Goal: Task Accomplishment & Management: Manage account settings

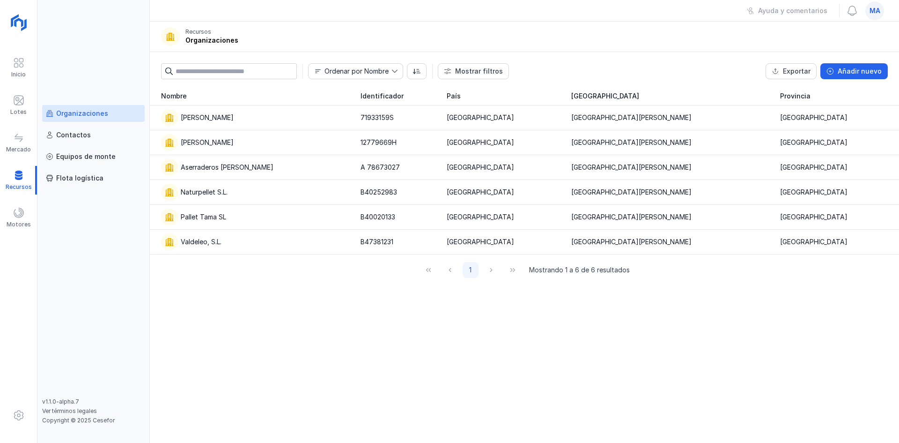
click at [874, 6] on span "ma" at bounding box center [875, 10] width 11 height 9
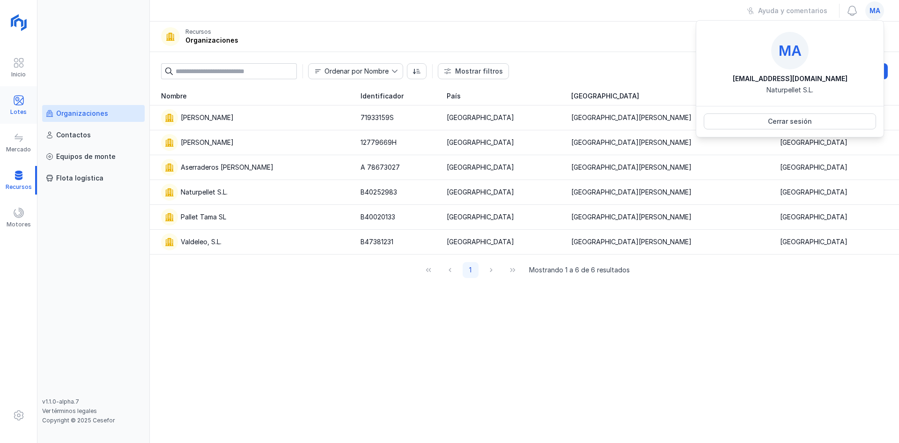
click at [12, 99] on div "Lotes" at bounding box center [18, 105] width 37 height 29
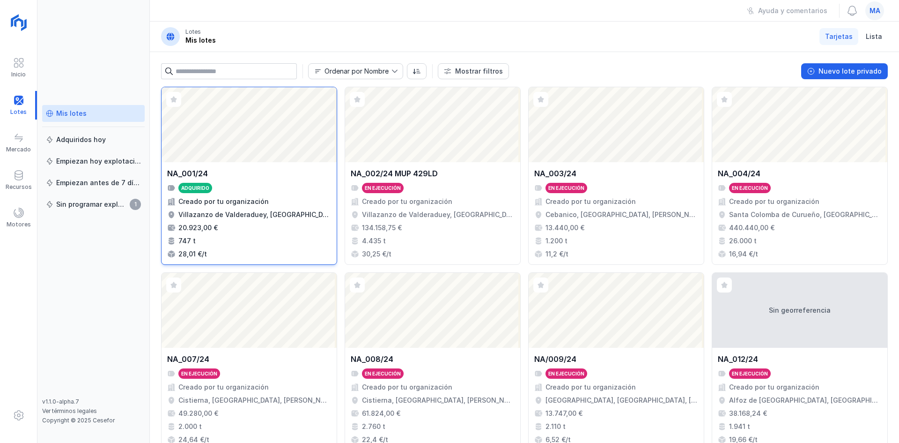
click at [307, 119] on div "Abrir lote" at bounding box center [249, 124] width 175 height 75
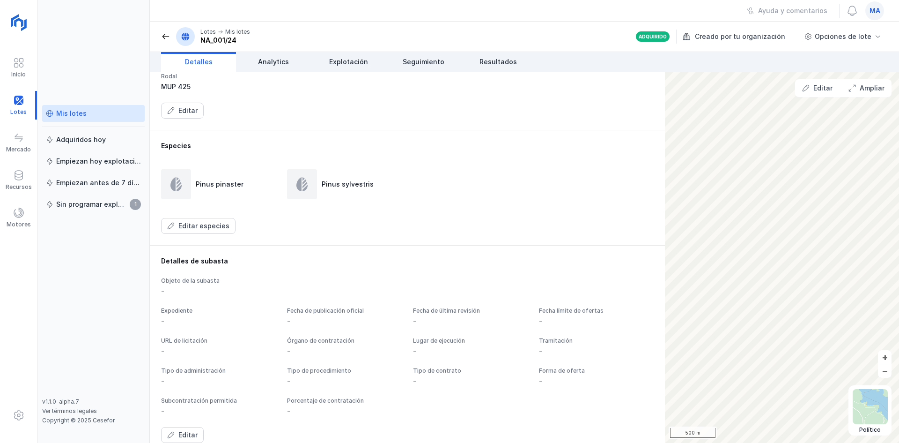
scroll to position [149, 0]
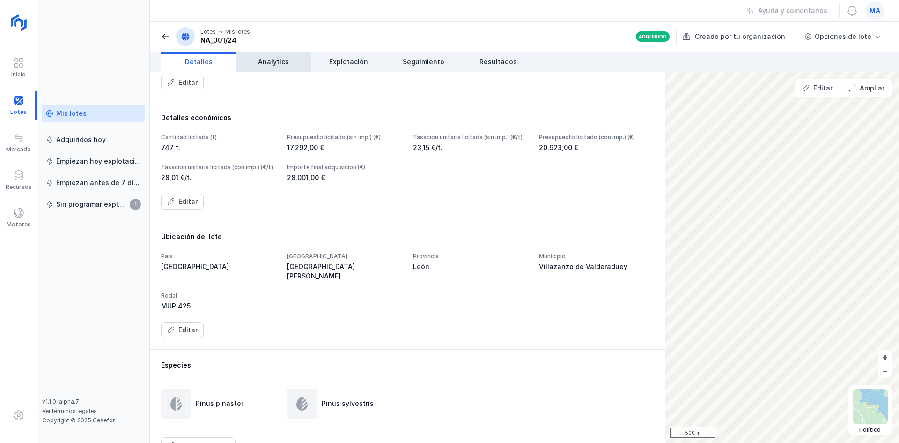
click at [294, 59] on link "Analytics" at bounding box center [273, 62] width 75 height 20
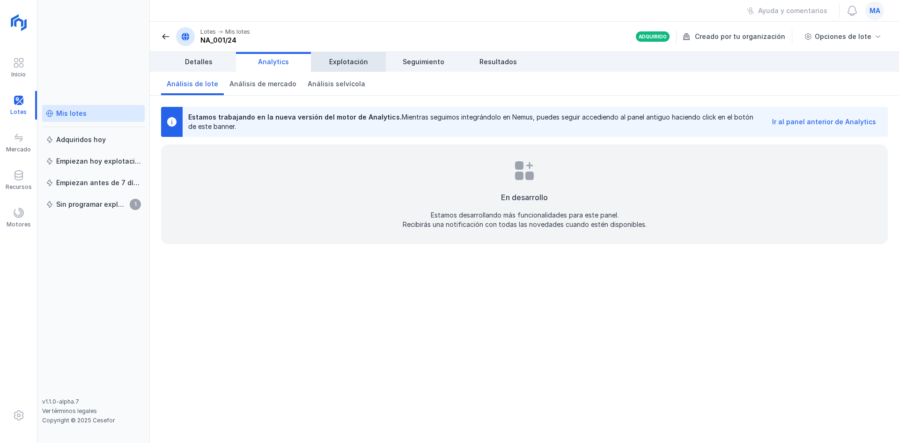
click at [346, 65] on span "Explotación" at bounding box center [348, 61] width 39 height 9
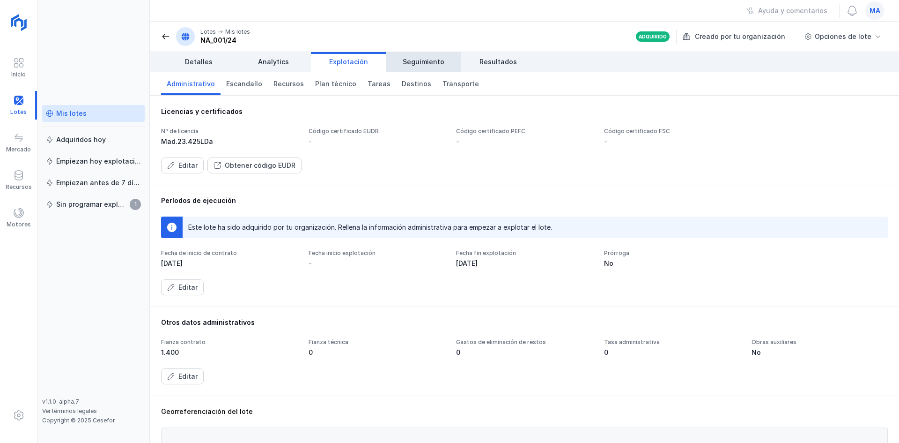
click at [409, 60] on span "Seguimiento" at bounding box center [424, 61] width 42 height 9
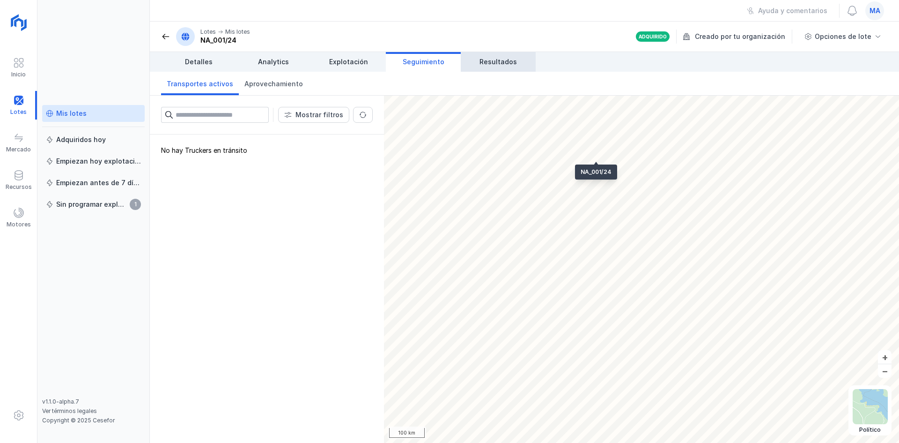
click at [498, 55] on link "Resultados" at bounding box center [498, 62] width 75 height 20
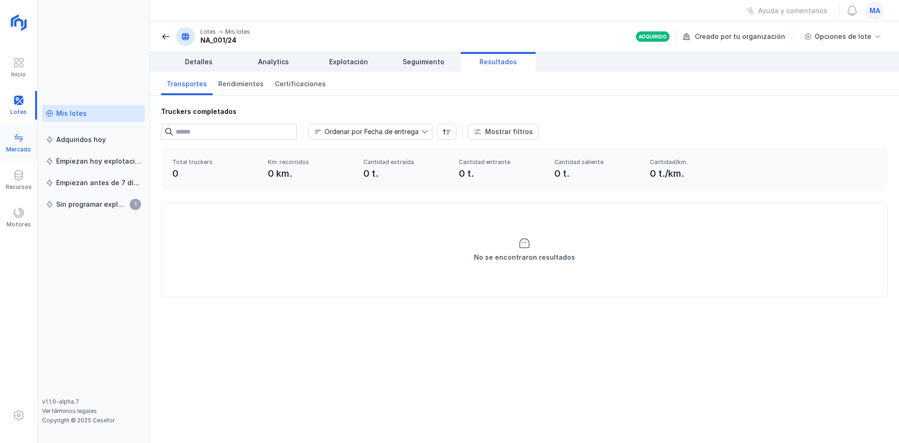
click at [17, 139] on span at bounding box center [18, 137] width 11 height 11
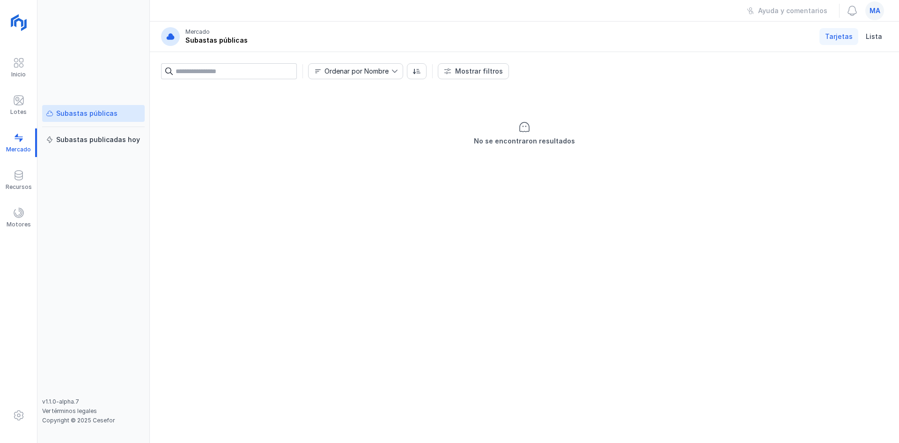
click at [879, 9] on span "ma" at bounding box center [875, 10] width 11 height 9
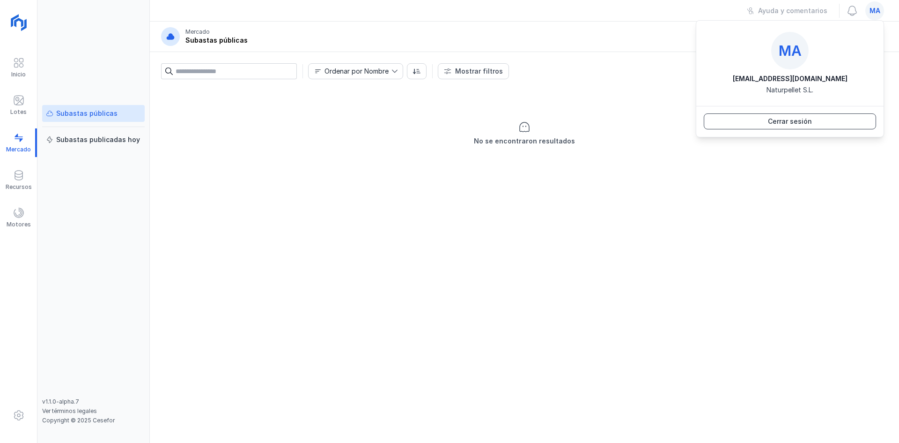
click at [758, 124] on button "Cerrar sesión" at bounding box center [790, 121] width 172 height 16
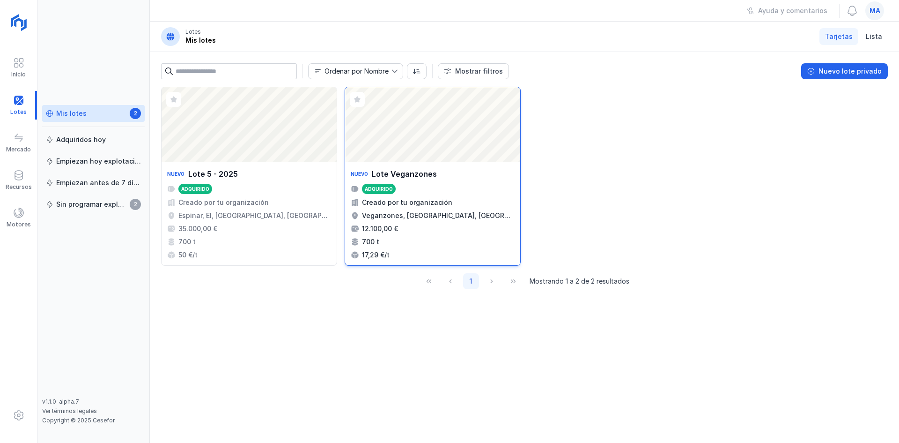
click at [384, 126] on div "Abrir lote" at bounding box center [432, 124] width 175 height 75
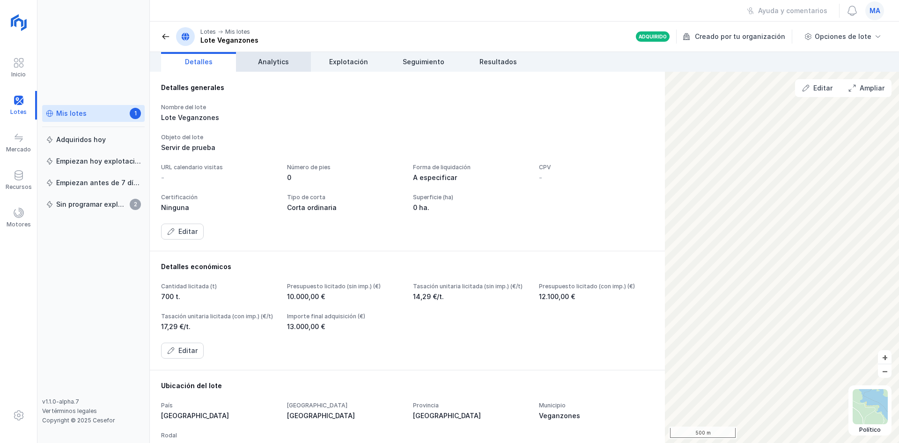
click at [282, 69] on link "Analytics" at bounding box center [273, 62] width 75 height 20
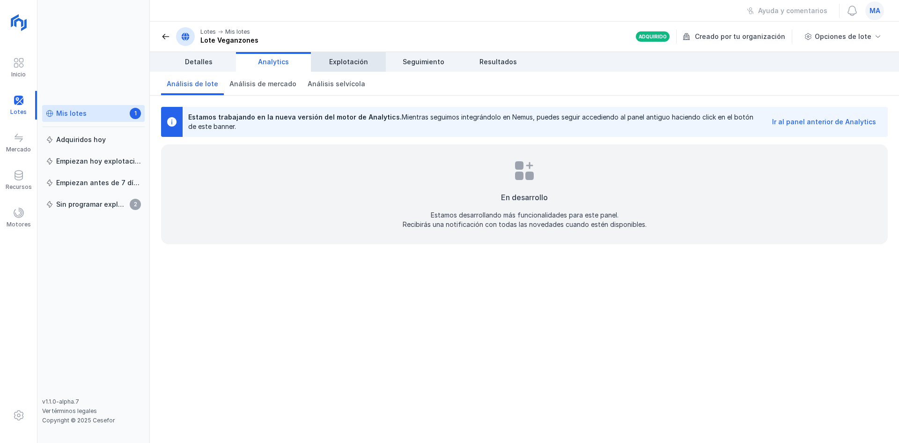
click at [357, 62] on span "Explotación" at bounding box center [348, 61] width 39 height 9
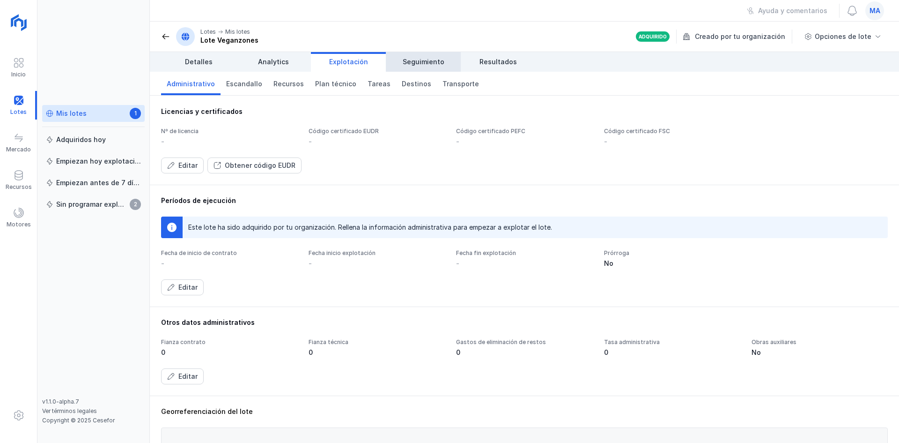
click at [402, 59] on link "Seguimiento" at bounding box center [423, 62] width 75 height 20
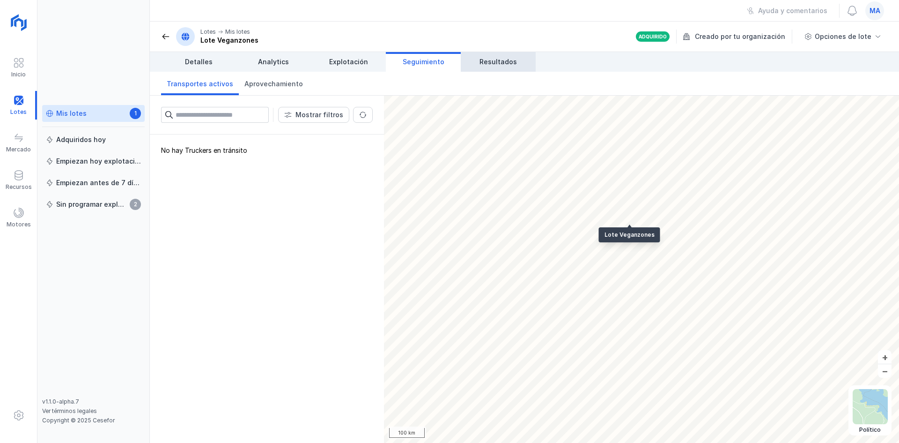
click at [487, 60] on span "Resultados" at bounding box center [498, 61] width 37 height 9
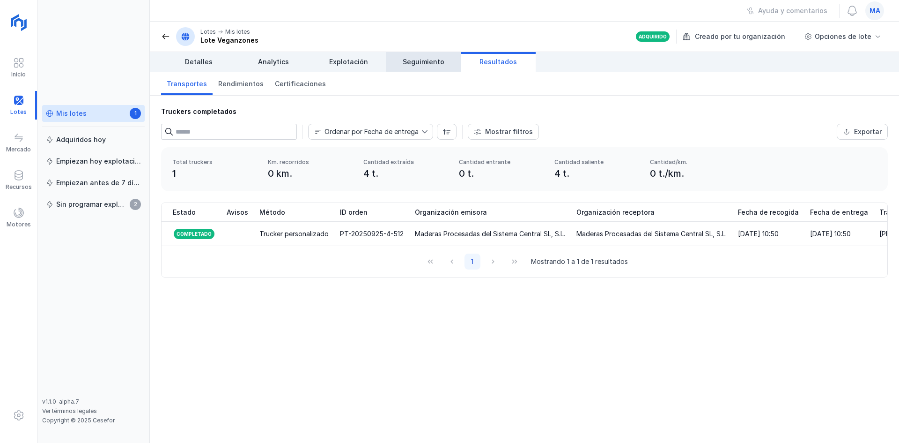
click at [409, 63] on span "Seguimiento" at bounding box center [424, 61] width 42 height 9
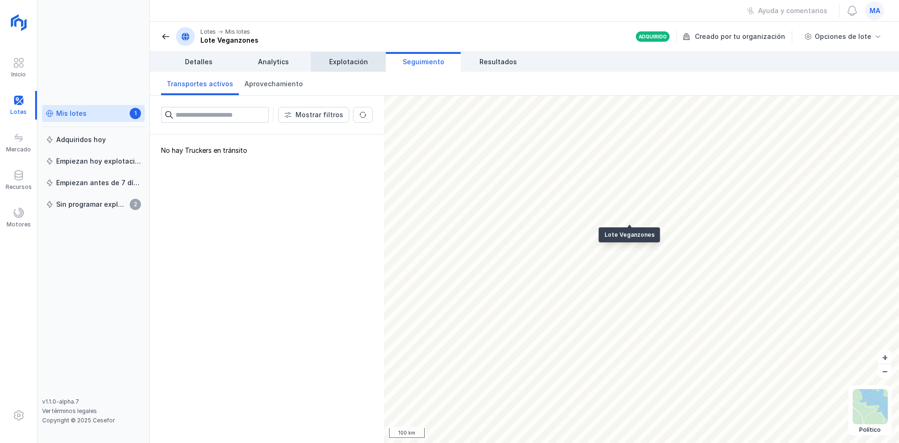
click at [359, 61] on span "Explotación" at bounding box center [348, 61] width 39 height 9
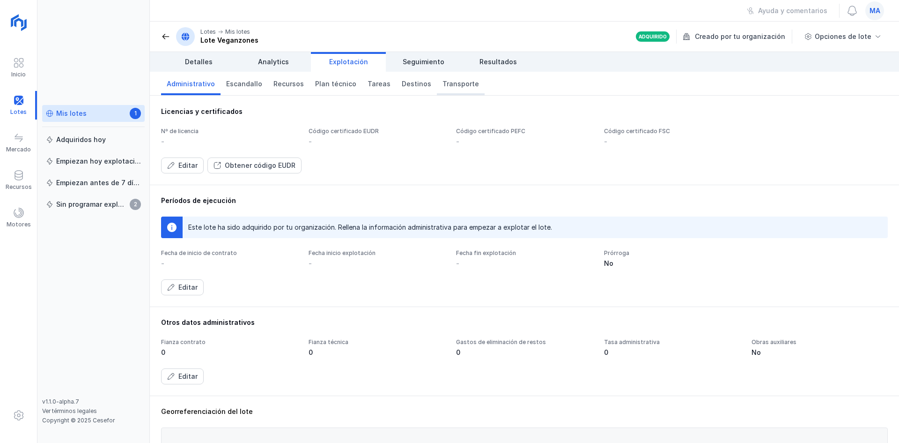
click at [447, 82] on span "Transporte" at bounding box center [461, 83] width 37 height 9
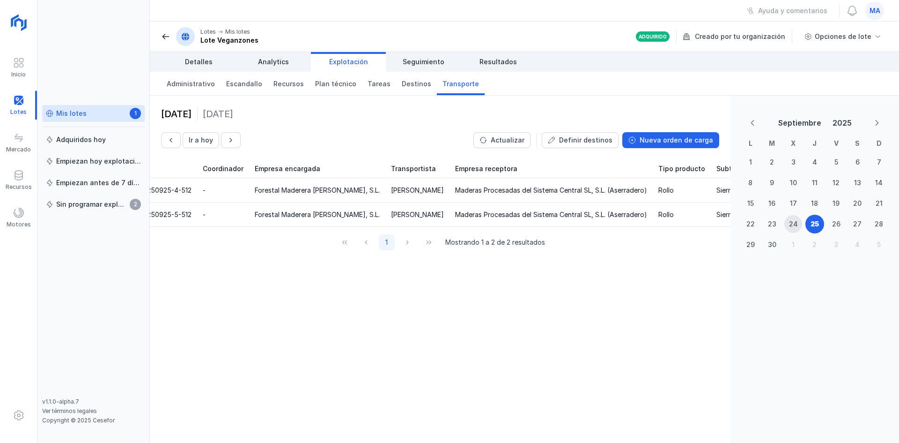
scroll to position [0, 136]
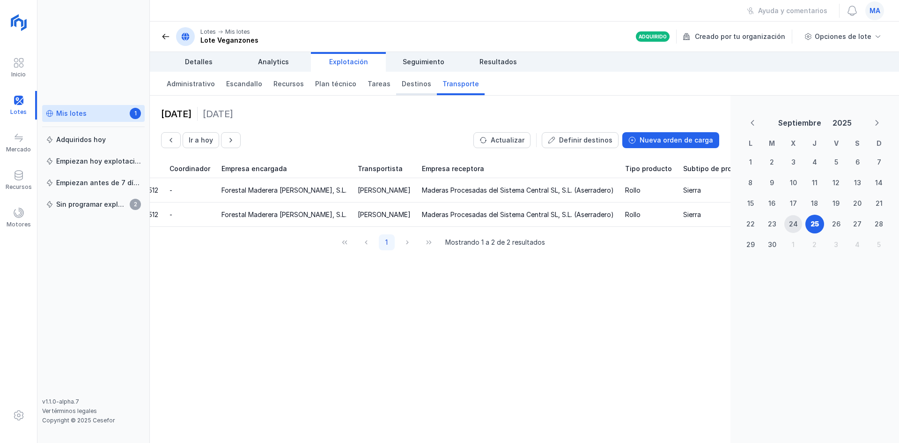
click at [403, 87] on span "Destinos" at bounding box center [417, 83] width 30 height 9
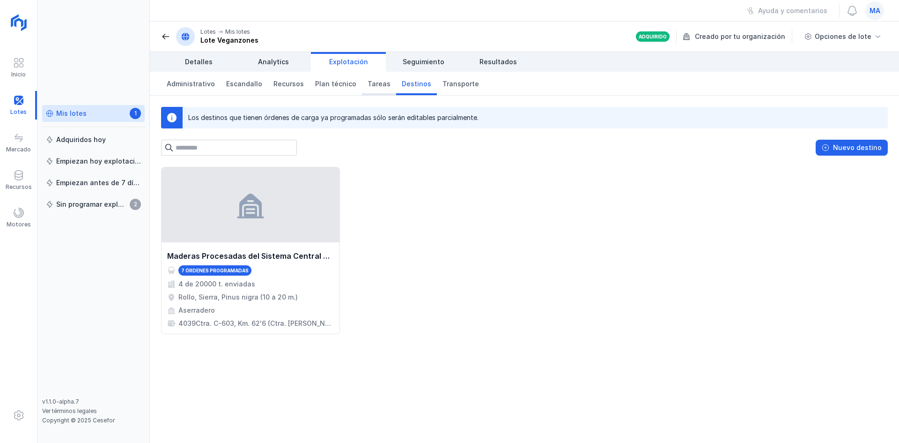
click at [362, 87] on link "Tareas" at bounding box center [379, 83] width 34 height 23
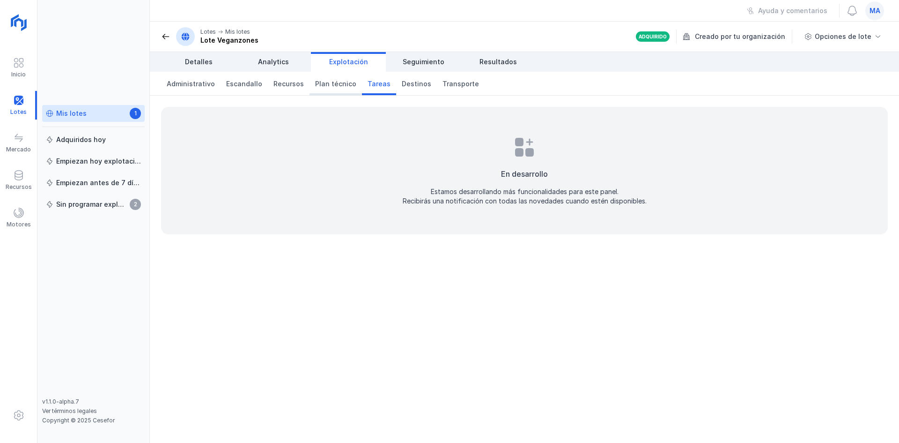
click at [322, 86] on span "Plan técnico" at bounding box center [335, 83] width 41 height 9
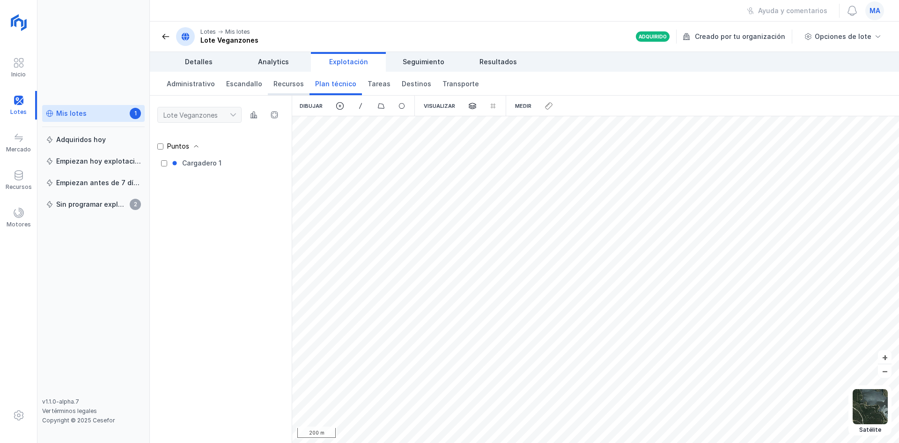
click at [287, 86] on span "Recursos" at bounding box center [289, 83] width 30 height 9
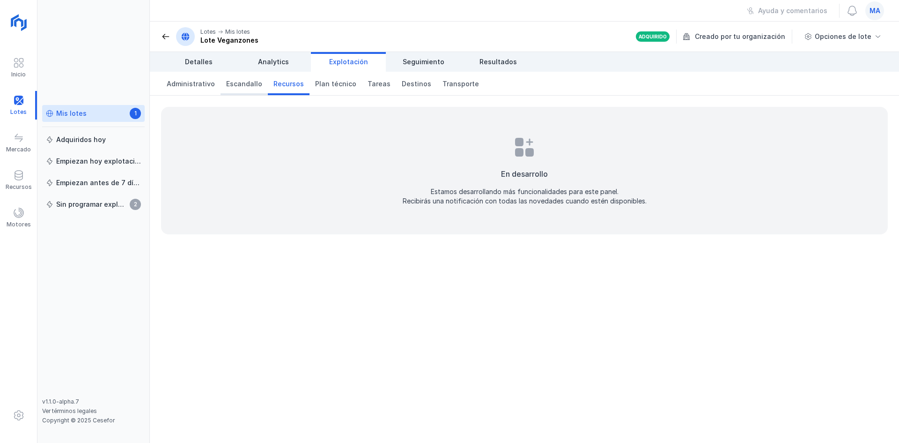
click at [245, 80] on span "Escandallo" at bounding box center [244, 83] width 36 height 9
click at [201, 86] on span "Administrativo" at bounding box center [191, 83] width 48 height 9
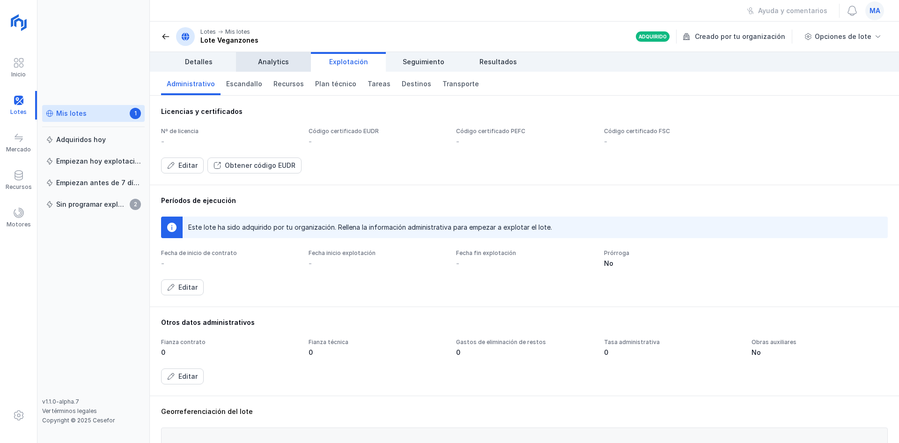
click at [273, 58] on span "Analytics" at bounding box center [273, 61] width 31 height 9
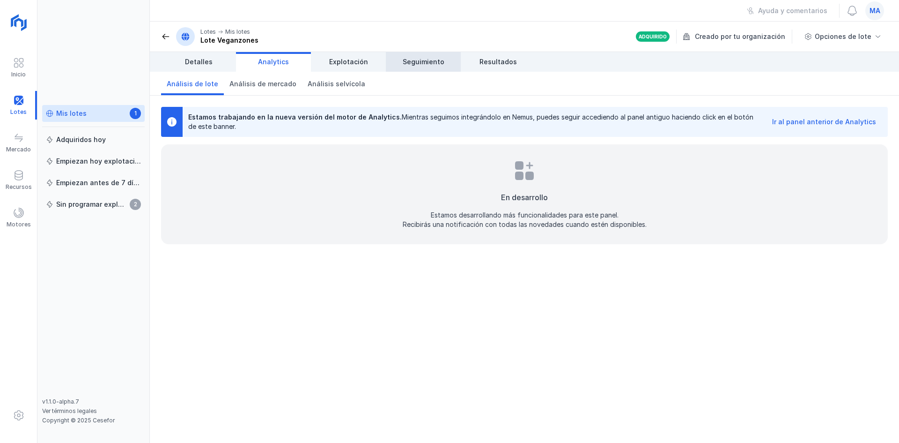
click at [432, 60] on span "Seguimiento" at bounding box center [424, 61] width 42 height 9
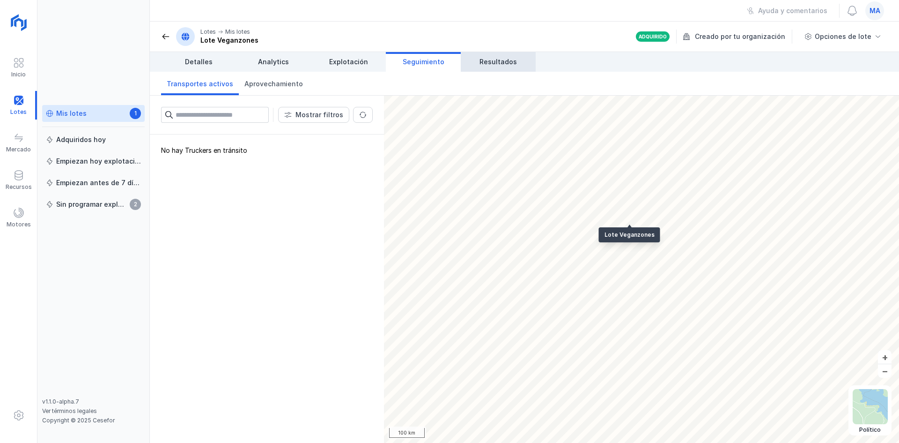
click at [501, 65] on span "Resultados" at bounding box center [498, 61] width 37 height 9
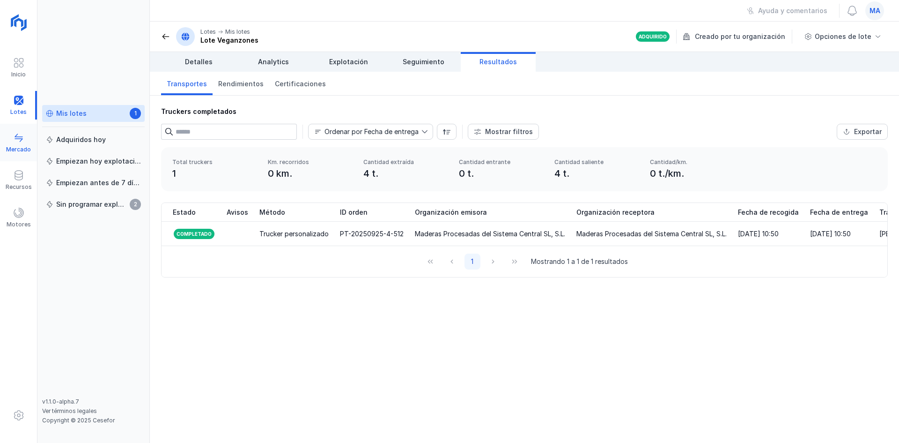
click at [27, 134] on div "Mercado" at bounding box center [18, 142] width 37 height 29
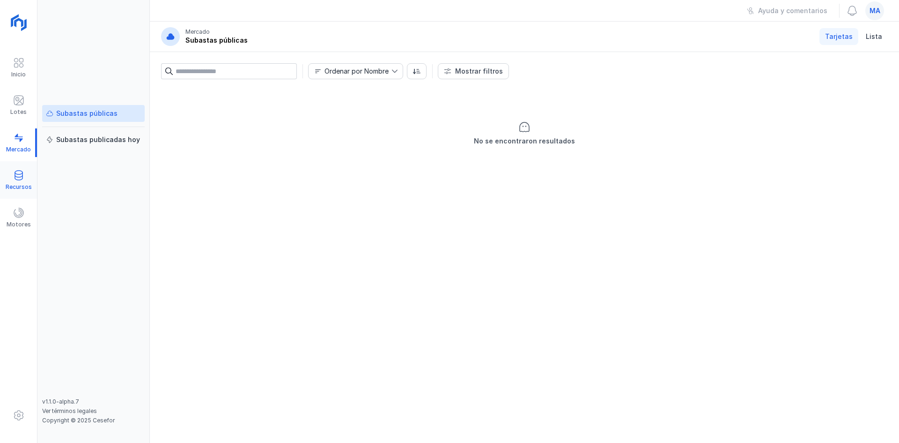
click at [16, 172] on span at bounding box center [18, 175] width 11 height 11
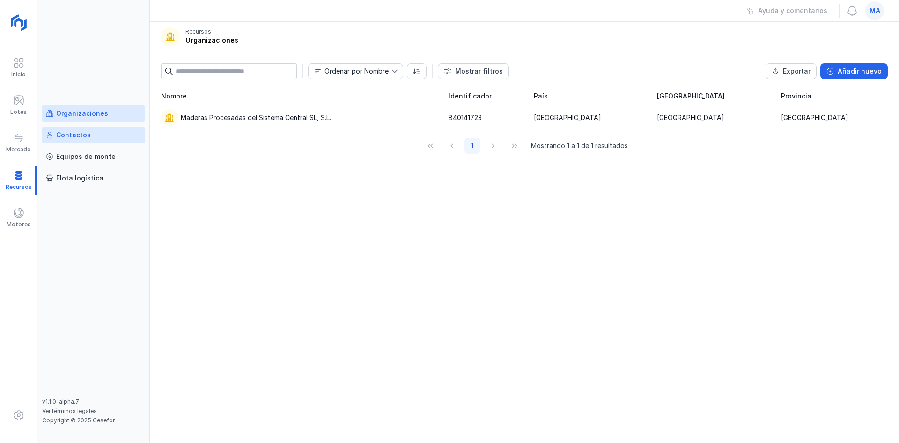
click at [84, 129] on link "Contactos" at bounding box center [93, 134] width 103 height 17
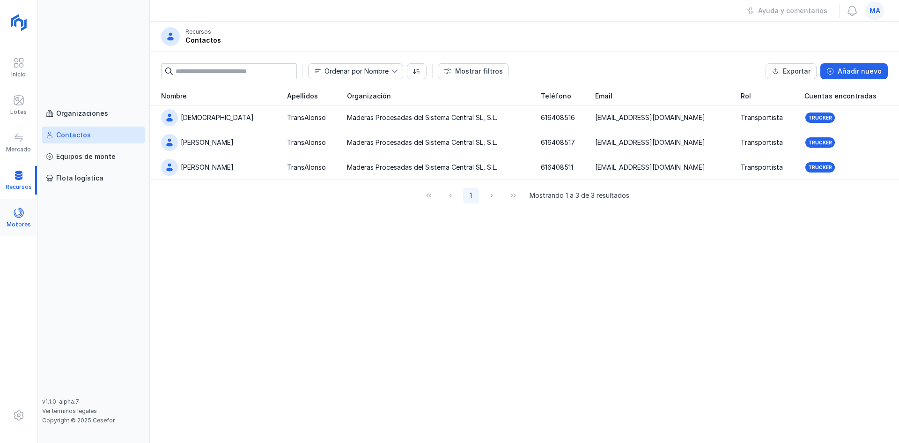
click at [25, 213] on div "Motores" at bounding box center [18, 217] width 37 height 29
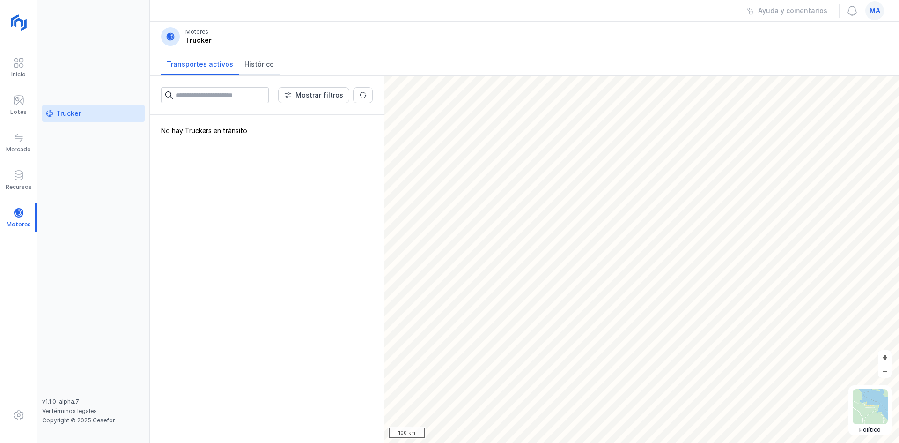
click at [240, 59] on link "Histórico" at bounding box center [259, 63] width 41 height 23
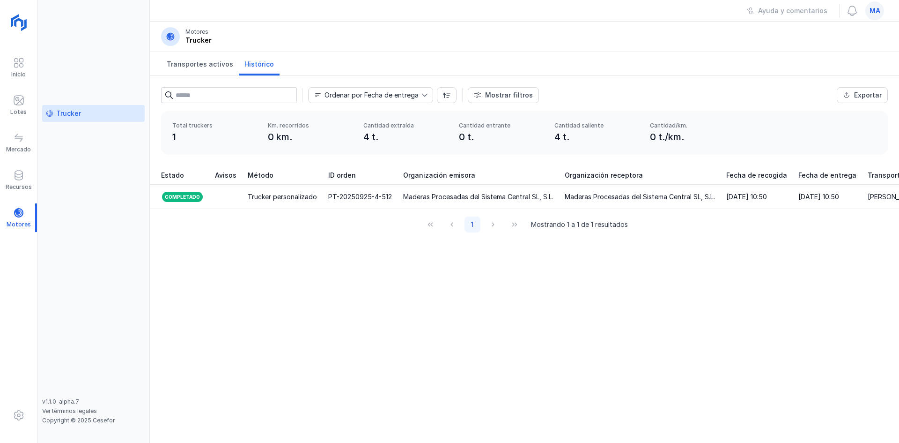
click at [871, 17] on div "ma" at bounding box center [875, 10] width 19 height 19
click at [797, 118] on div "Cerrar sesión" at bounding box center [790, 121] width 44 height 9
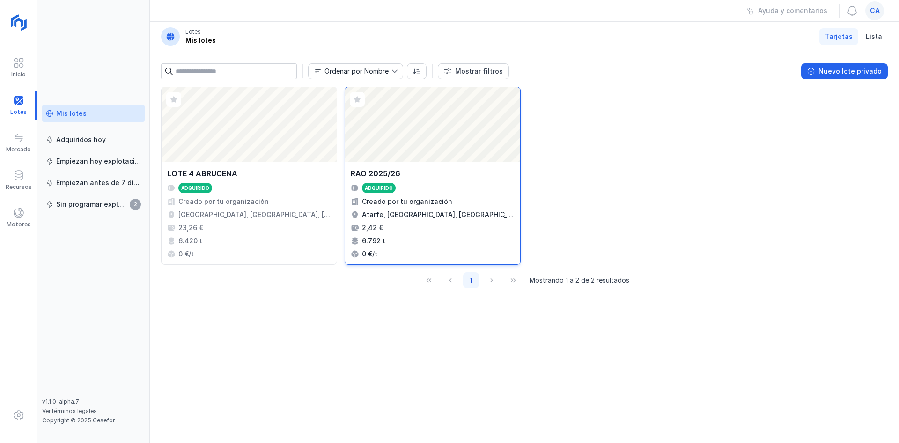
click at [440, 117] on div "Abrir lote" at bounding box center [432, 124] width 175 height 75
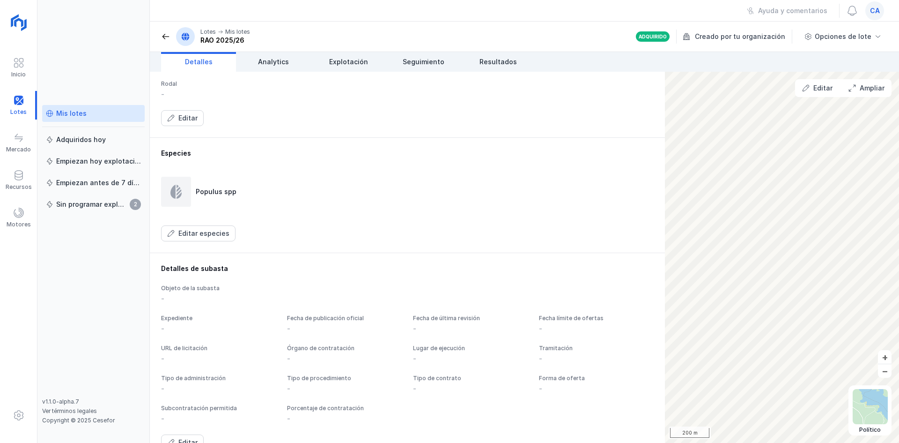
scroll to position [430, 0]
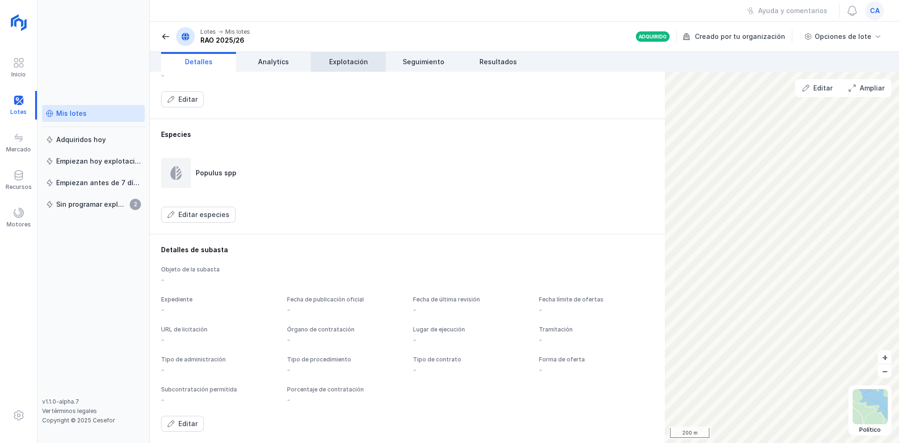
click at [352, 67] on link "Explotación" at bounding box center [348, 62] width 75 height 20
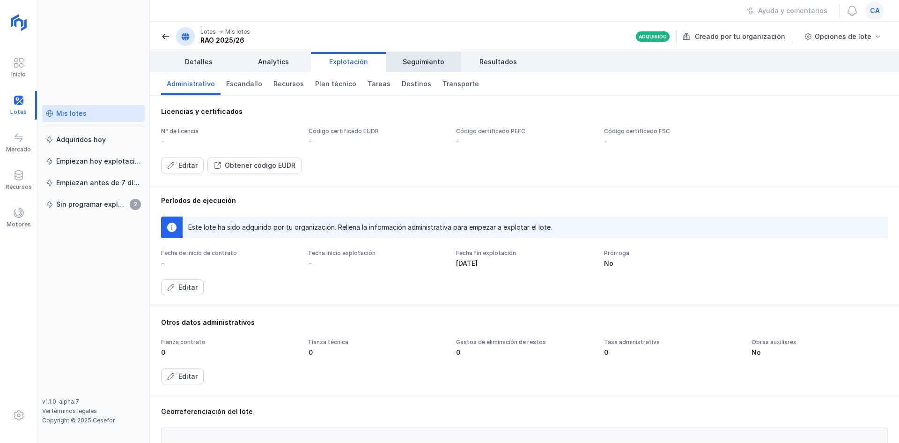
click at [419, 60] on span "Seguimiento" at bounding box center [424, 61] width 42 height 9
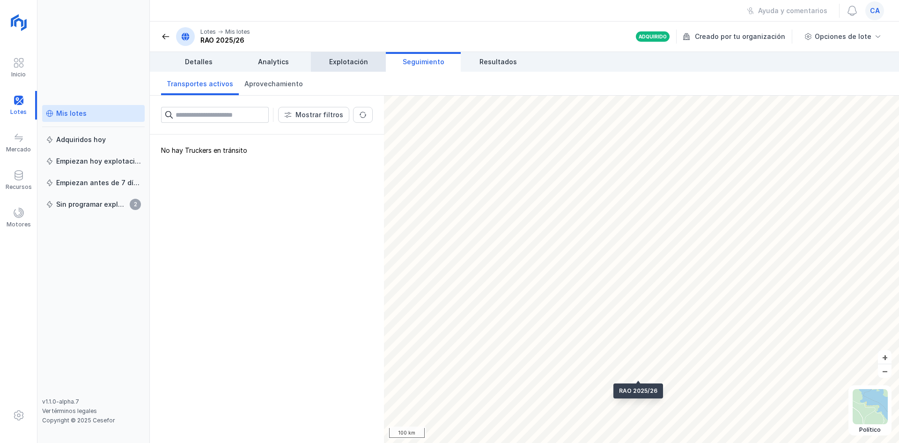
click at [365, 59] on span "Explotación" at bounding box center [348, 61] width 39 height 9
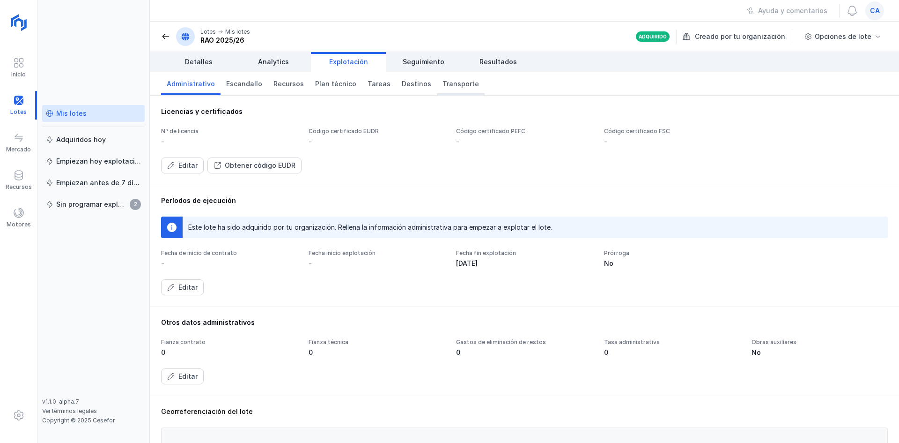
click at [443, 84] on span "Transporte" at bounding box center [461, 83] width 37 height 9
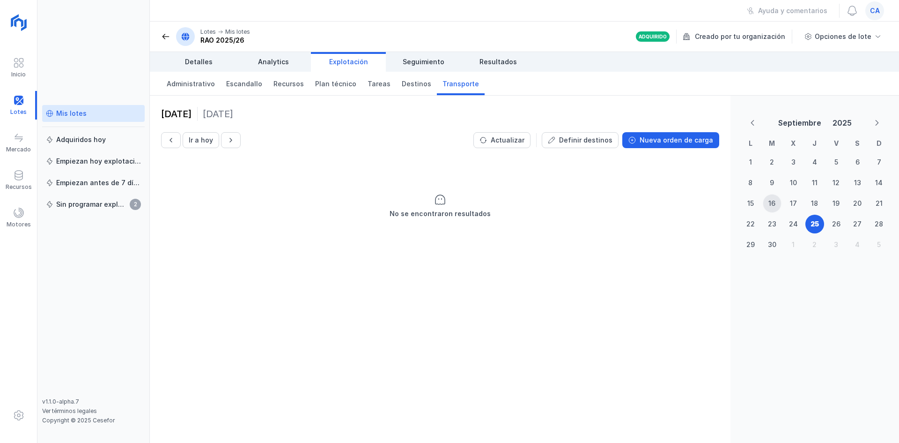
click at [778, 201] on div "16" at bounding box center [773, 203] width 18 height 18
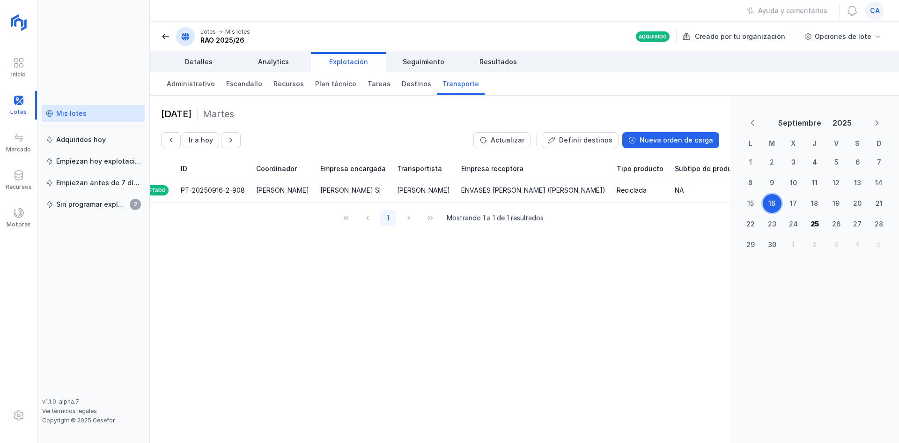
scroll to position [0, 64]
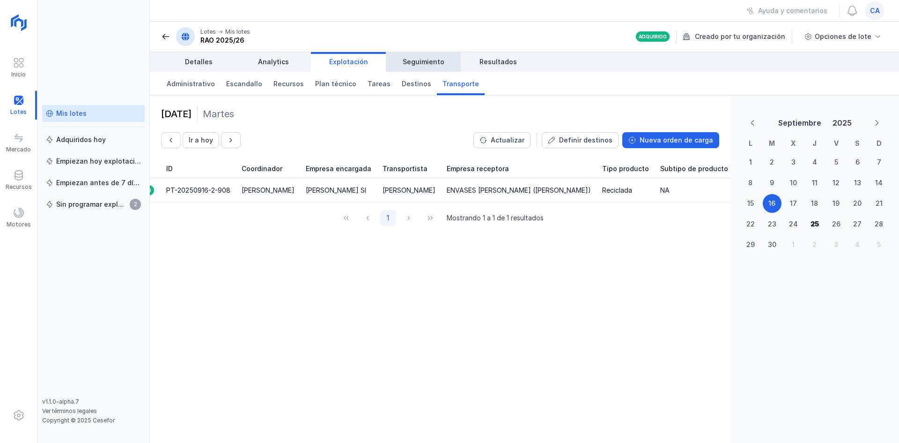
click at [438, 59] on span "Seguimiento" at bounding box center [424, 61] width 42 height 9
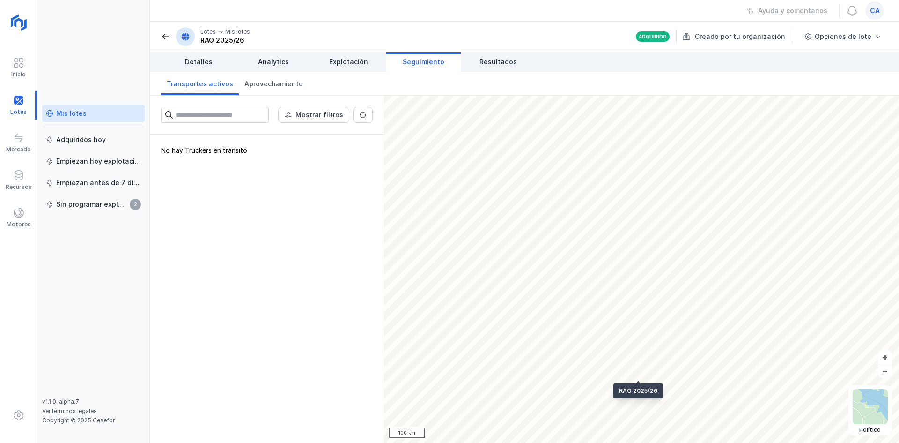
click at [503, 50] on header "Lotes Mis lotes RAO 2025/26 Adquirido Creado por tu organización Opciones de lo…" at bounding box center [525, 37] width 750 height 30
click at [503, 56] on link "Resultados" at bounding box center [498, 62] width 75 height 20
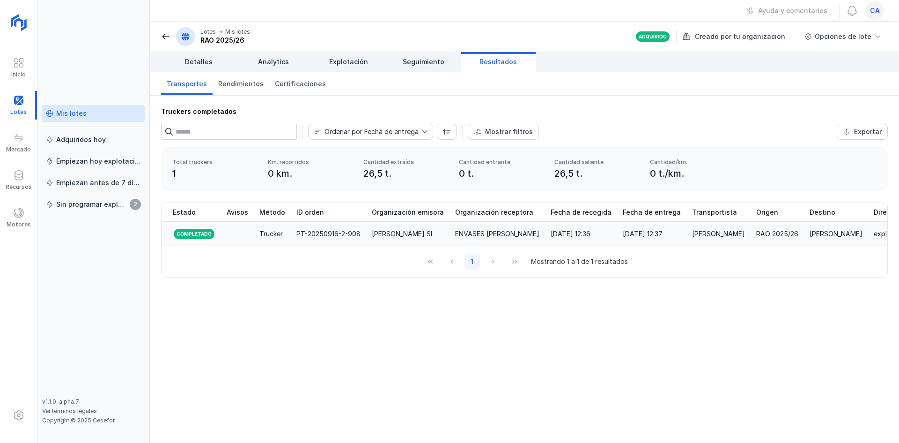
click at [297, 238] on td "PT-20250916-2-908" at bounding box center [328, 234] width 75 height 24
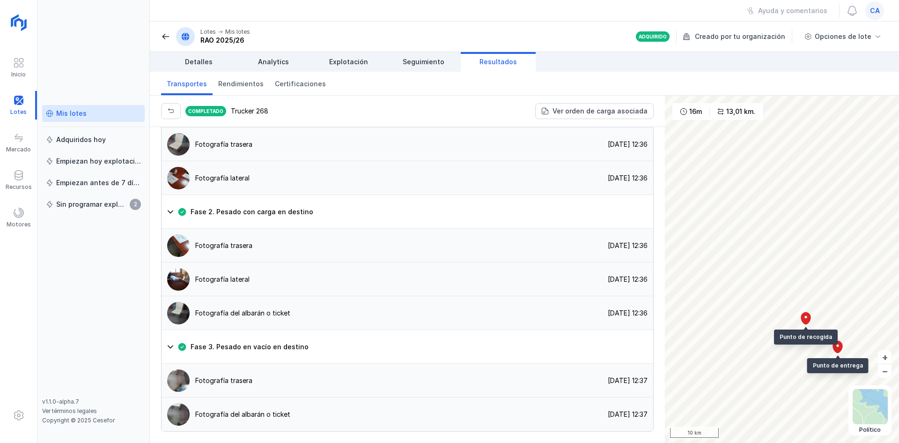
scroll to position [703, 0]
click at [171, 156] on img at bounding box center [178, 144] width 22 height 22
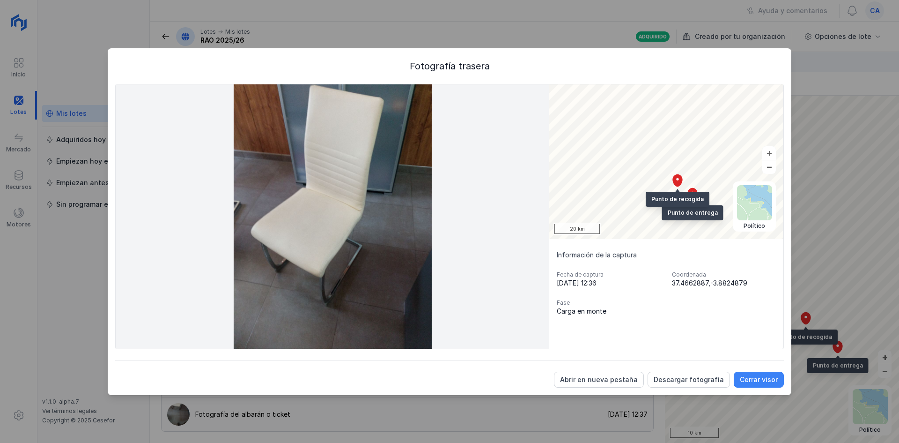
click at [765, 379] on div "Cerrar visor" at bounding box center [759, 379] width 38 height 9
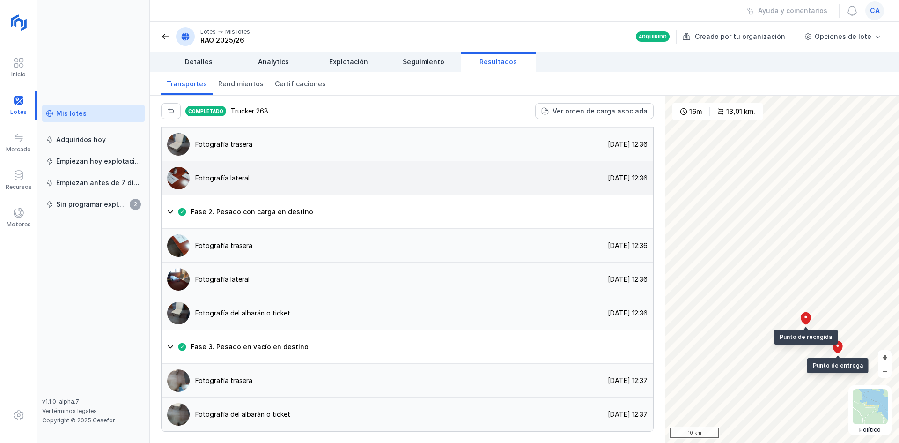
click at [178, 189] on img at bounding box center [178, 178] width 22 height 22
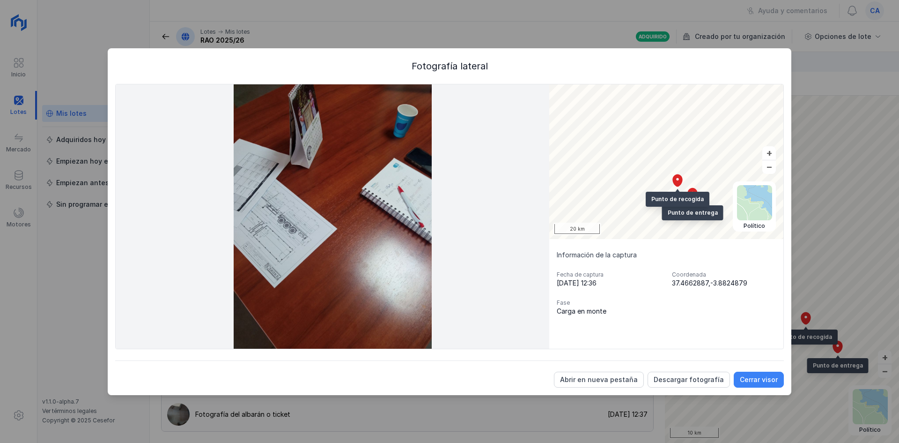
click at [752, 378] on div "Cerrar visor" at bounding box center [759, 379] width 38 height 9
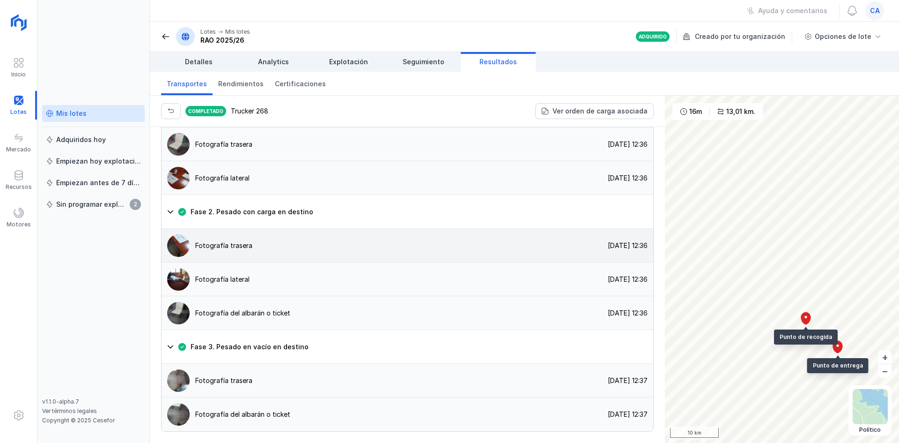
click at [190, 257] on div at bounding box center [179, 245] width 34 height 22
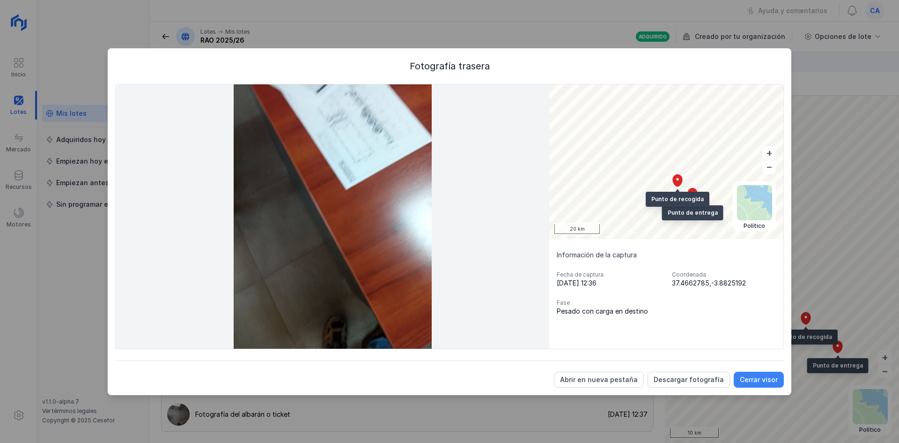
click at [764, 381] on div "Cerrar visor" at bounding box center [759, 379] width 38 height 9
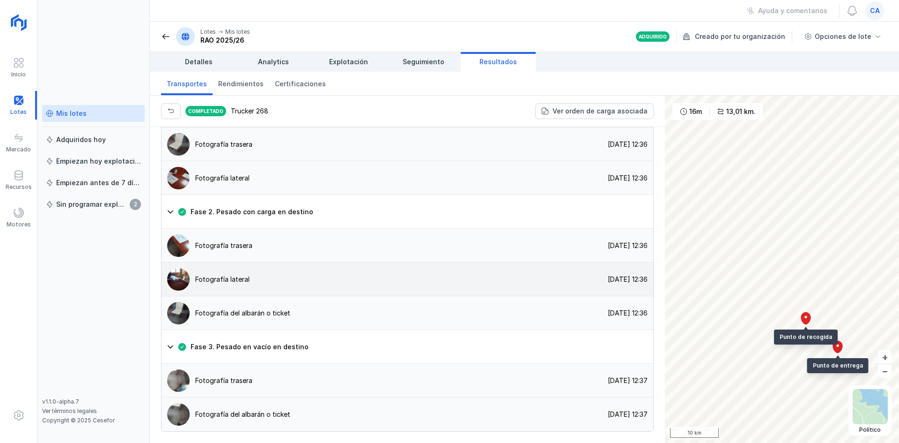
scroll to position [739, 0]
click at [188, 379] on img at bounding box center [178, 380] width 22 height 22
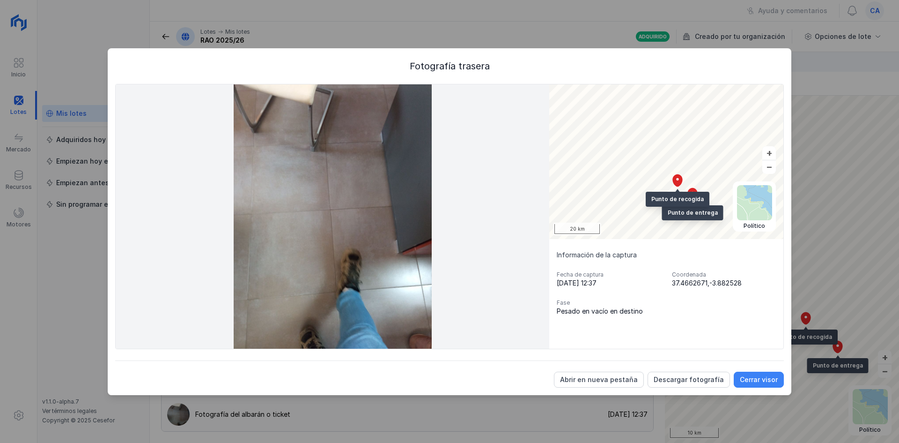
click at [770, 379] on div "Cerrar visor" at bounding box center [759, 379] width 38 height 9
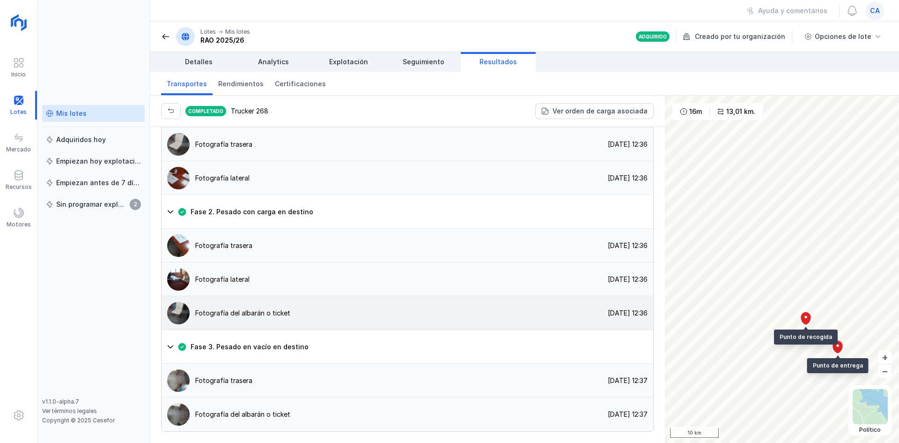
click at [179, 305] on img at bounding box center [178, 313] width 22 height 22
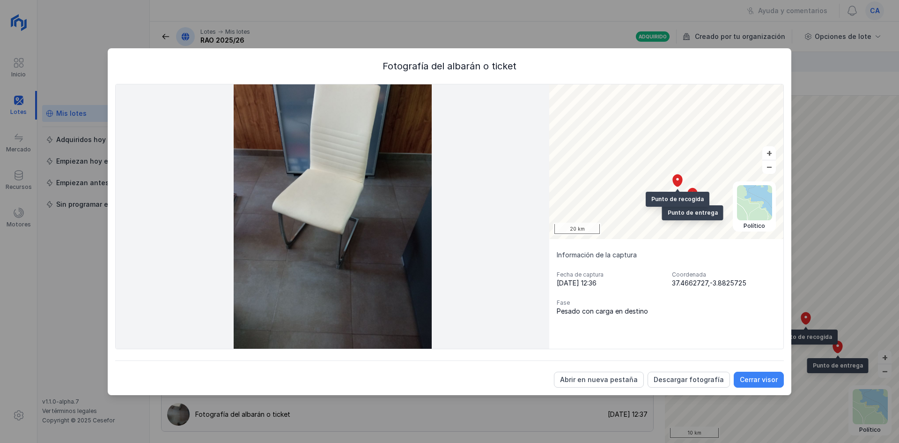
click at [772, 377] on div "Cerrar visor" at bounding box center [759, 379] width 38 height 9
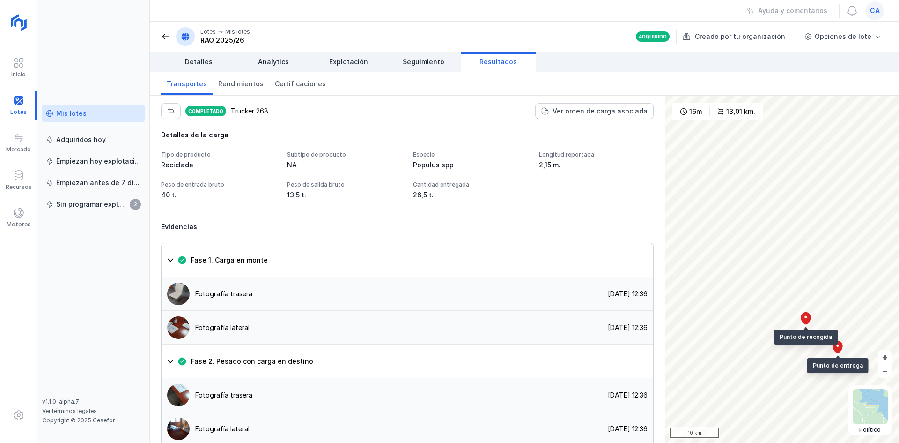
scroll to position [552, 0]
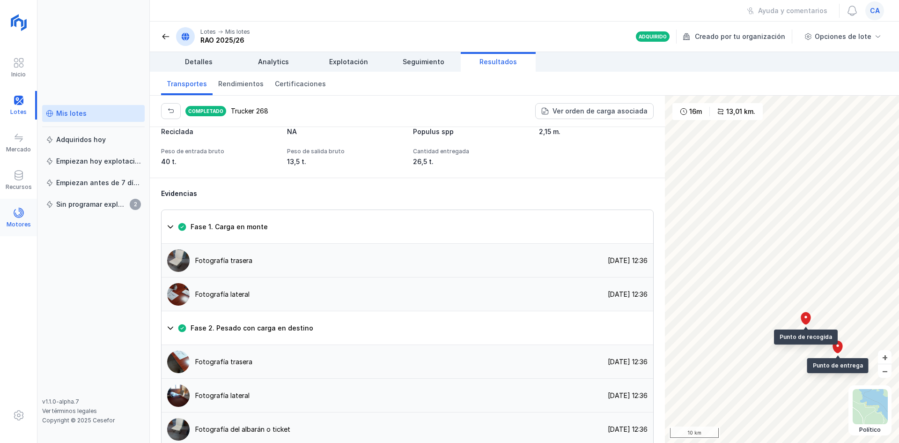
click at [23, 221] on div "Motores" at bounding box center [19, 224] width 24 height 7
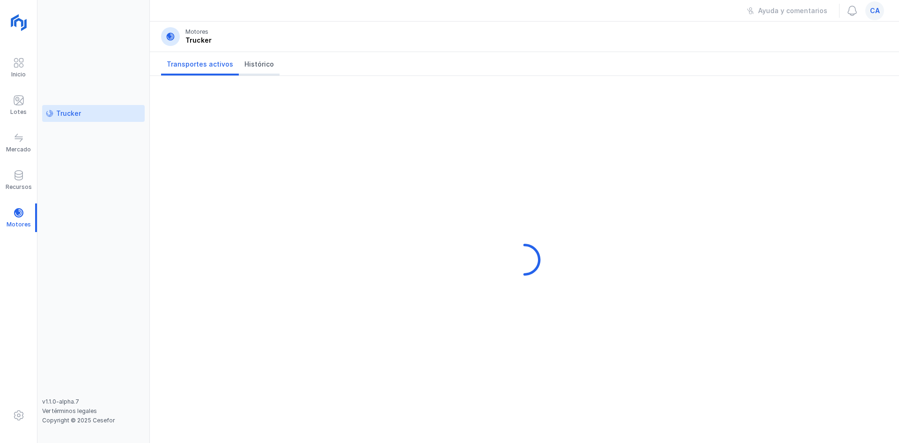
click at [264, 68] on span "Histórico" at bounding box center [260, 63] width 30 height 9
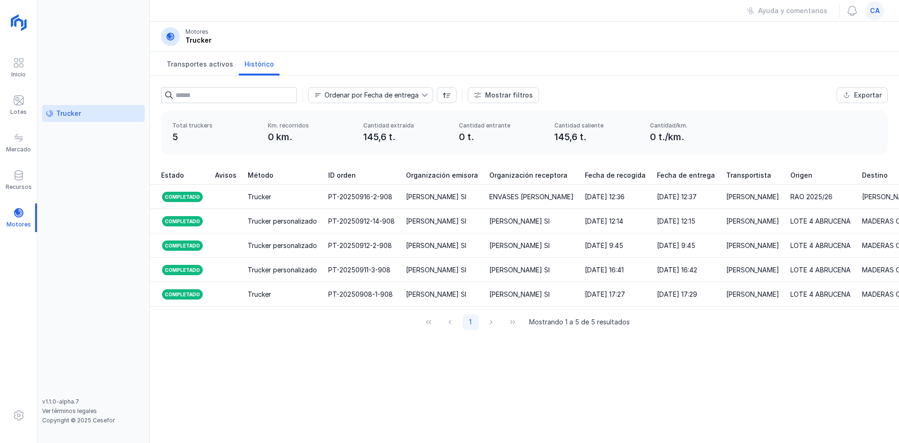
click at [869, 6] on div "ca" at bounding box center [875, 10] width 19 height 19
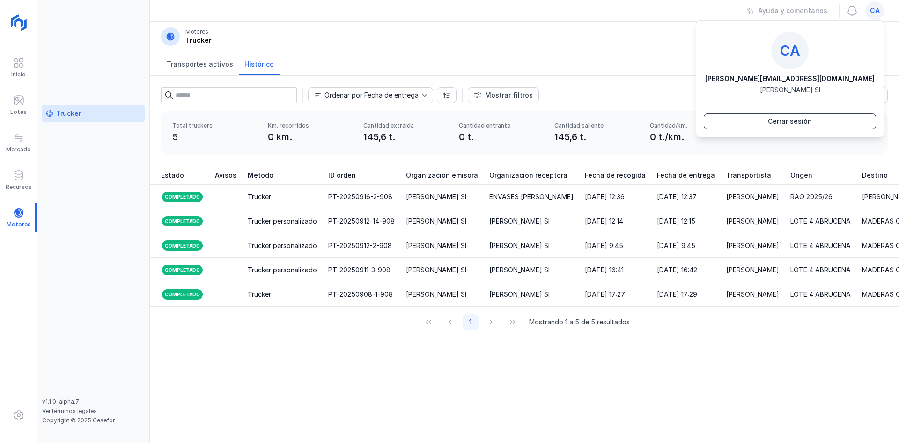
click at [823, 122] on button "Cerrar sesión" at bounding box center [790, 121] width 172 height 16
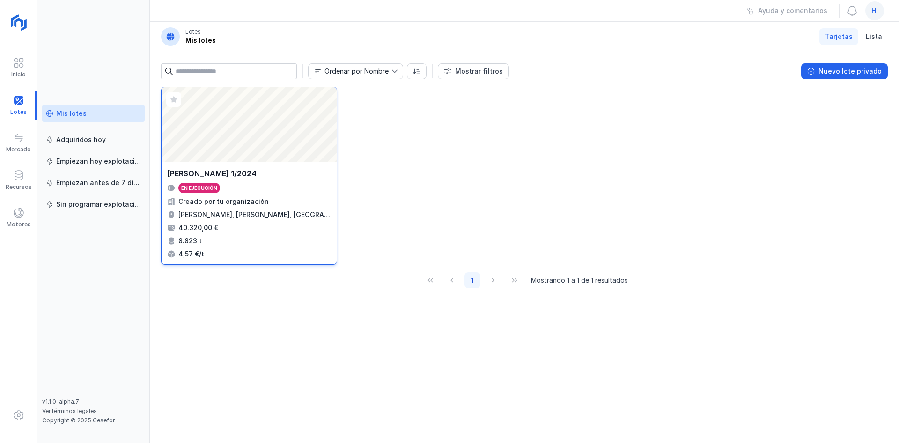
click at [258, 136] on div "Abrir lote" at bounding box center [249, 124] width 175 height 75
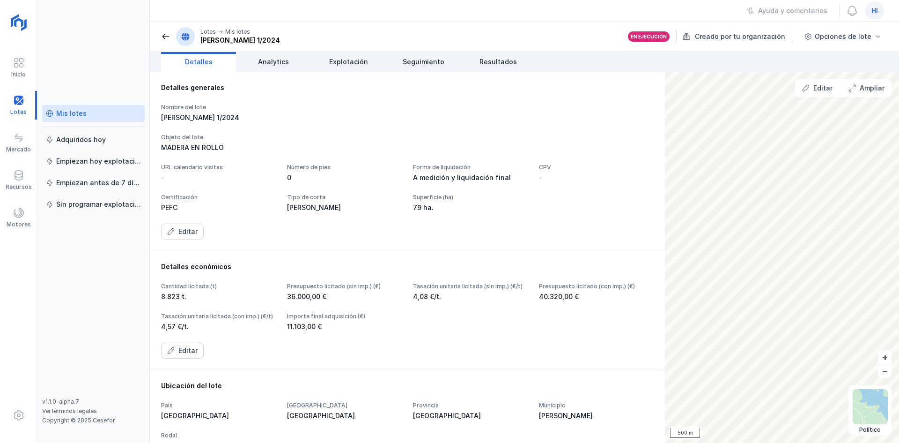
click at [516, 51] on header "Lotes Mis lotes [PERSON_NAME] 1/2024 En ejecución Creado por tu organización Op…" at bounding box center [525, 37] width 750 height 30
click at [507, 57] on link "Resultados" at bounding box center [498, 62] width 75 height 20
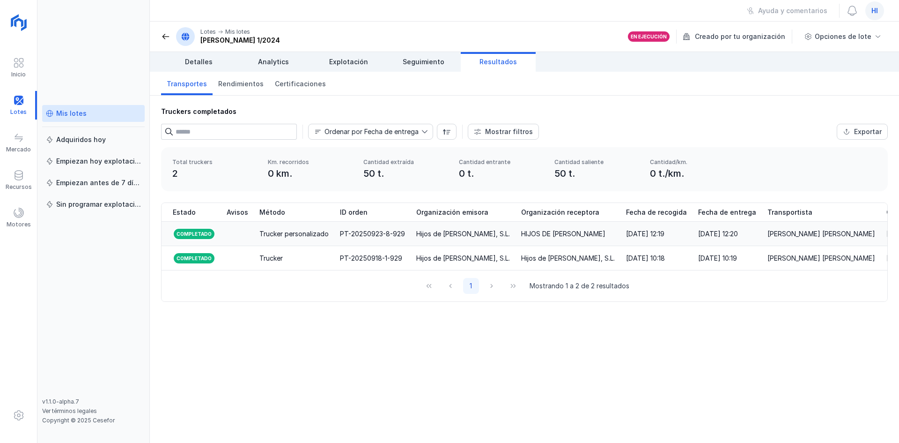
click at [665, 236] on div "[DATE] 12:19" at bounding box center [645, 233] width 38 height 9
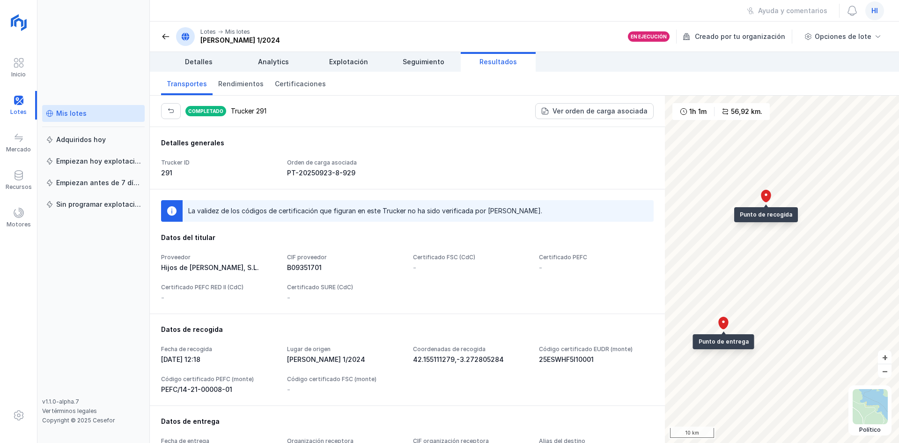
click at [869, 10] on div "hi" at bounding box center [875, 10] width 19 height 19
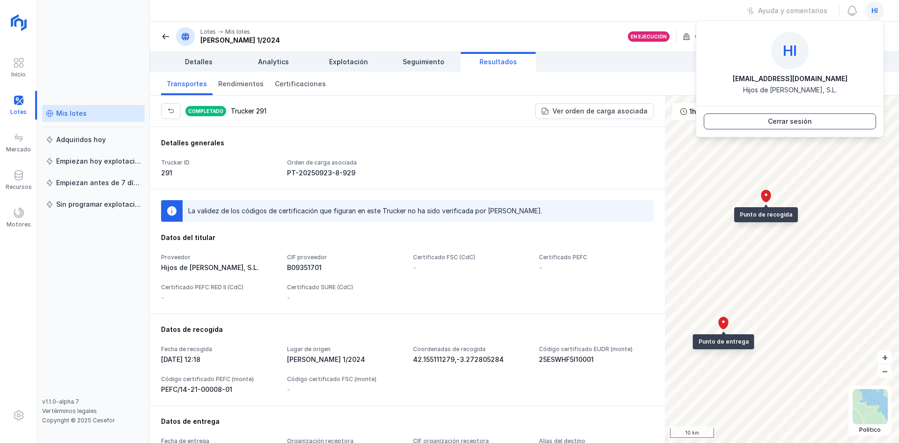
click at [790, 117] on div "Cerrar sesión" at bounding box center [790, 121] width 44 height 9
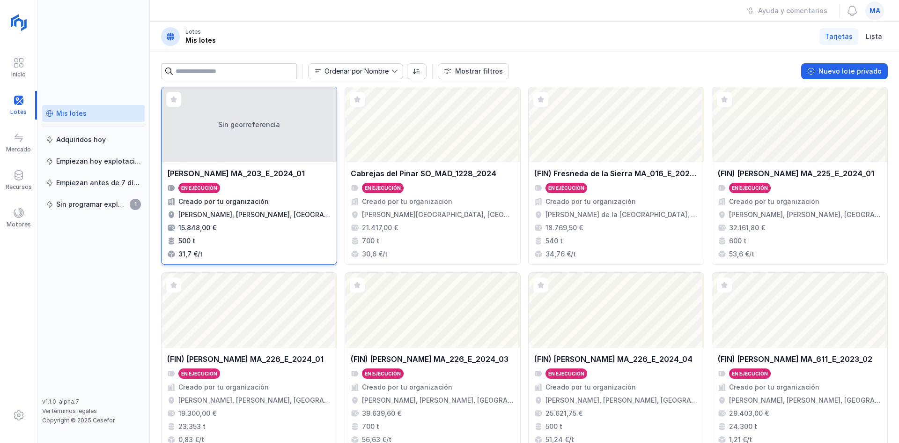
click at [257, 132] on div "Sin georreferencia" at bounding box center [249, 124] width 175 height 75
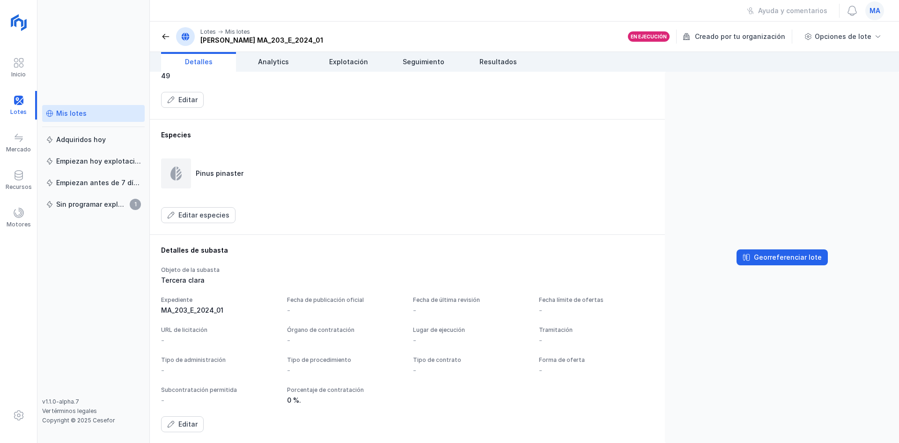
scroll to position [430, 0]
click at [420, 64] on span "Seguimiento" at bounding box center [424, 61] width 42 height 9
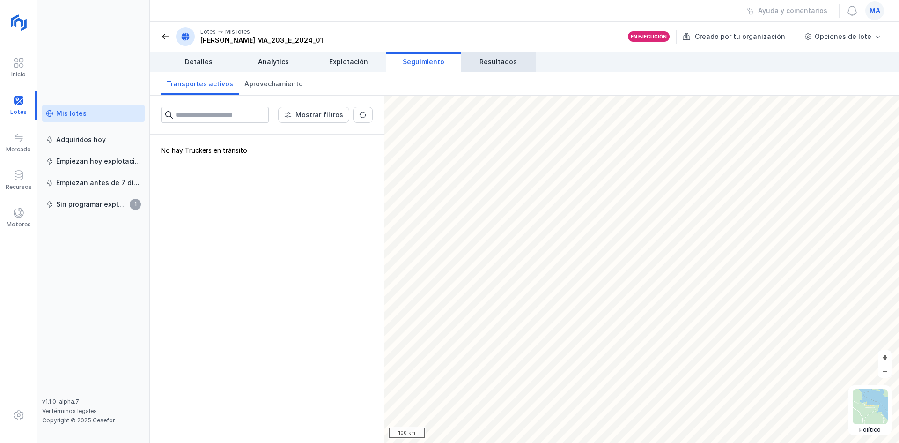
click at [491, 62] on span "Resultados" at bounding box center [498, 61] width 37 height 9
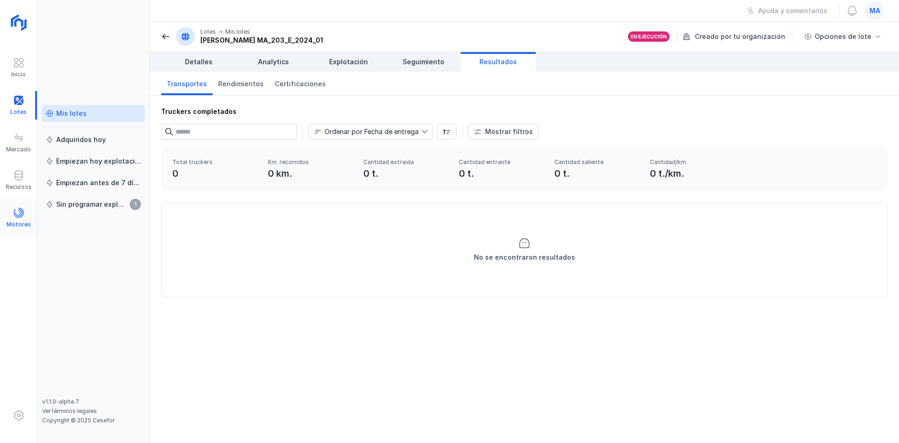
click at [30, 215] on div "Motores" at bounding box center [18, 217] width 37 height 29
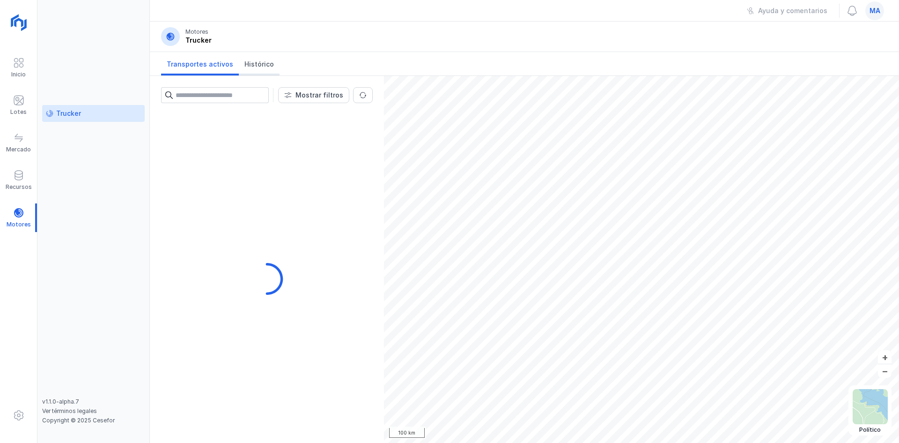
click at [260, 62] on span "Histórico" at bounding box center [260, 63] width 30 height 9
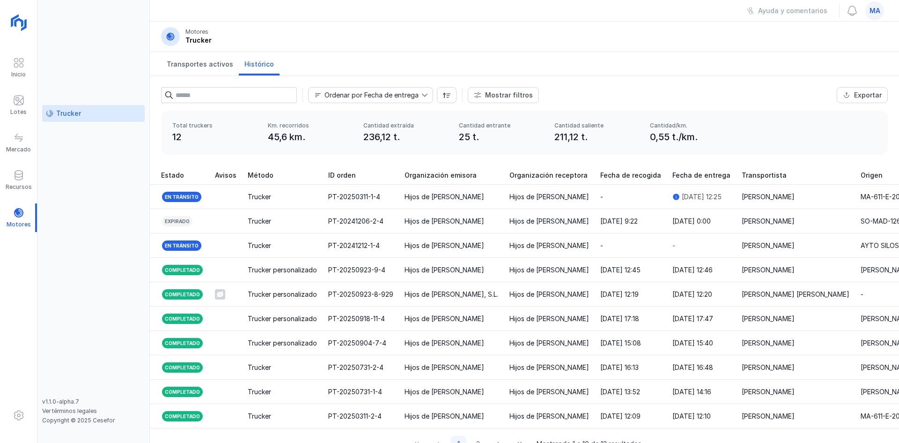
click at [879, 12] on span "ma" at bounding box center [875, 10] width 11 height 9
click at [783, 123] on div "Cerrar sesión" at bounding box center [790, 121] width 44 height 9
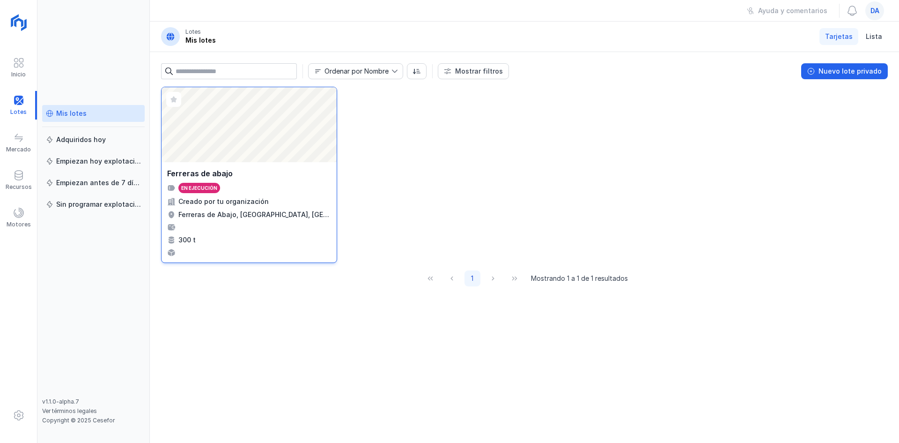
click at [284, 175] on div "Ferreras de abajo" at bounding box center [249, 173] width 164 height 11
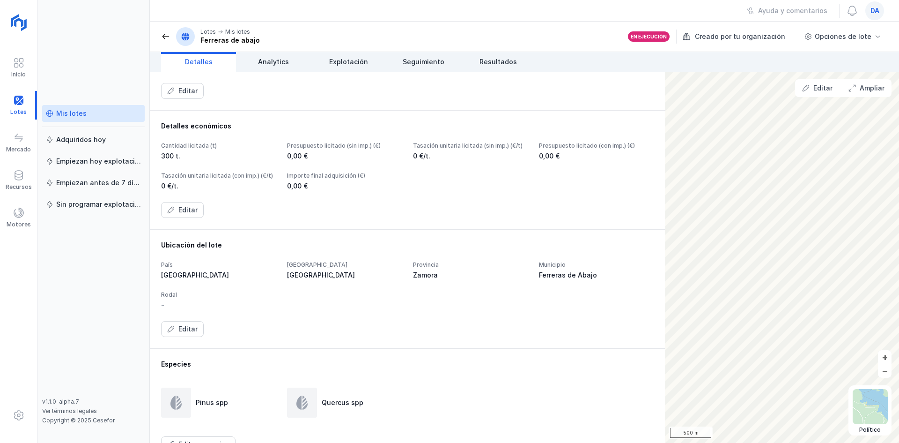
scroll to position [281, 0]
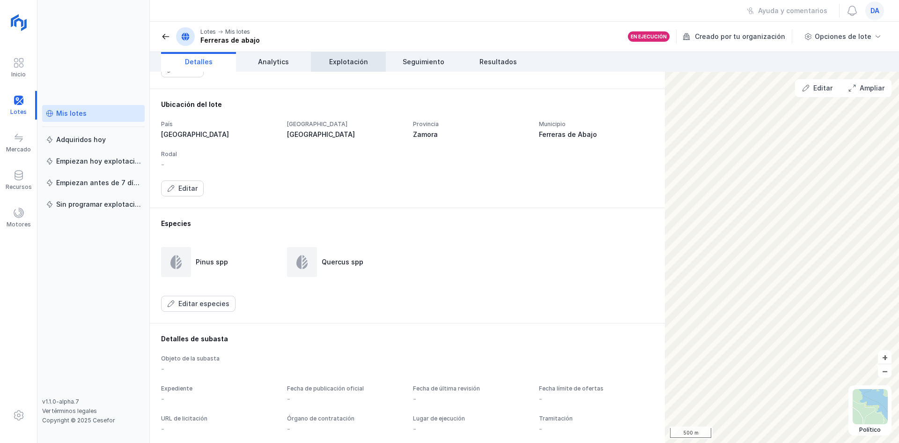
click at [340, 60] on span "Explotación" at bounding box center [348, 61] width 39 height 9
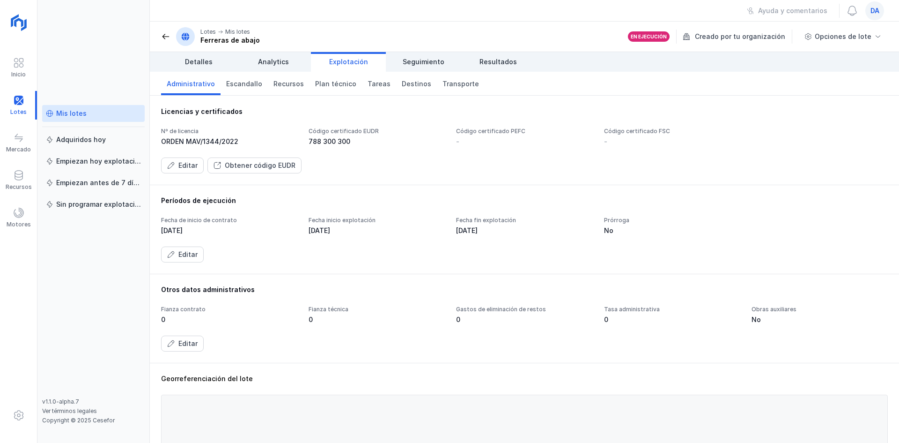
drag, startPoint x: 310, startPoint y: 145, endPoint x: 347, endPoint y: 144, distance: 37.5
click at [347, 144] on div "788 300 300" at bounding box center [377, 141] width 136 height 9
click at [481, 61] on span "Resultados" at bounding box center [498, 61] width 37 height 9
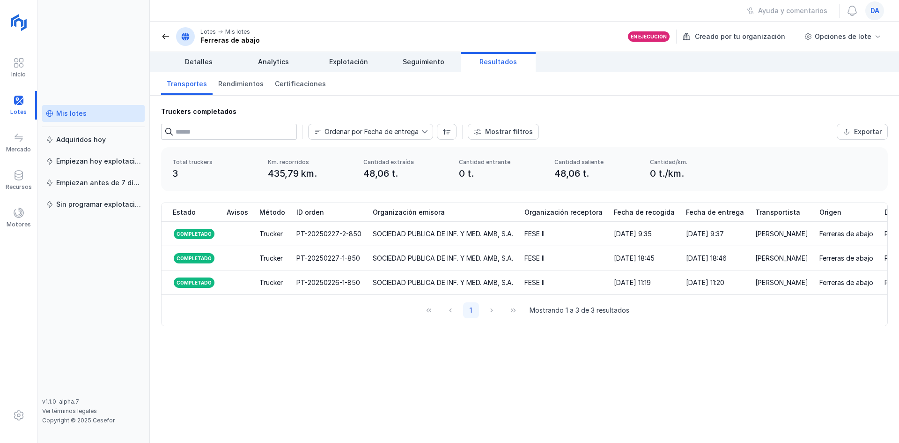
click at [169, 38] on span at bounding box center [165, 36] width 9 height 9
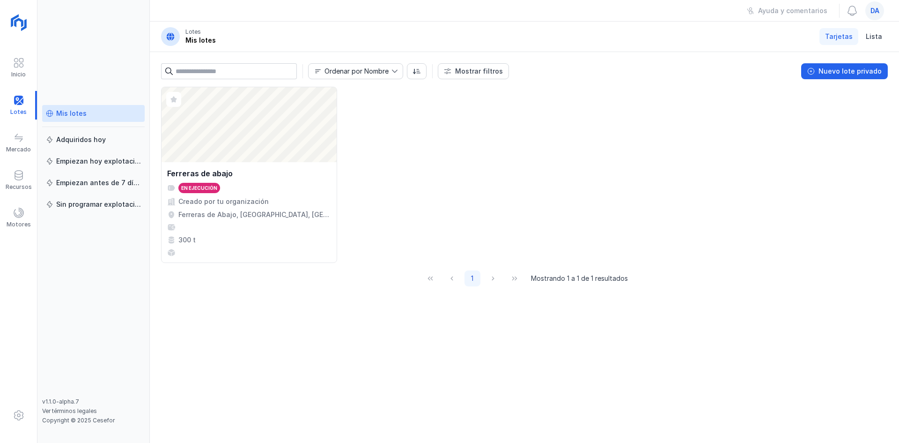
click at [874, 13] on span "da" at bounding box center [875, 10] width 9 height 9
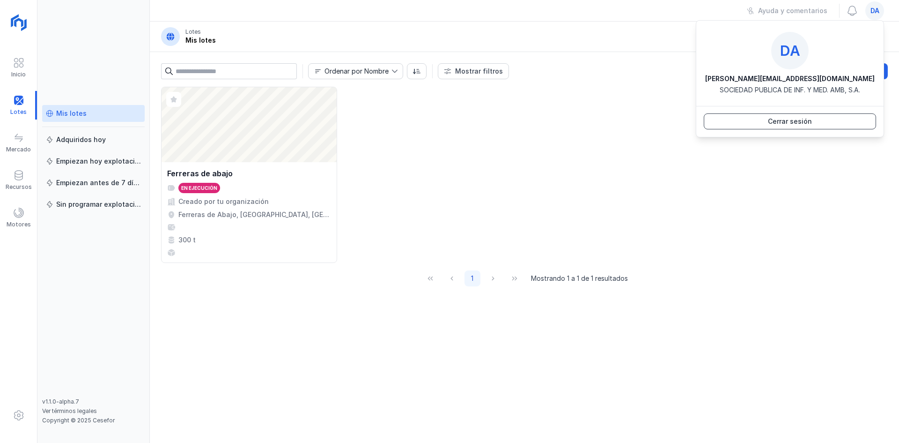
click at [847, 117] on button "Cerrar sesión" at bounding box center [790, 121] width 172 height 16
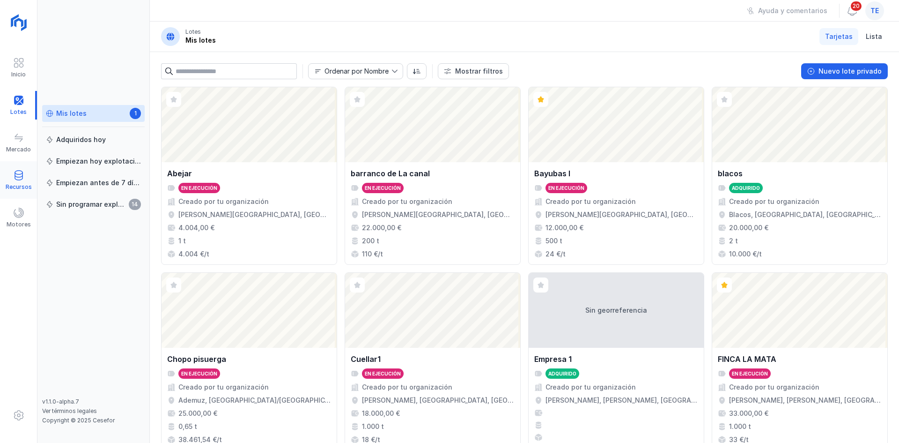
click at [24, 174] on span at bounding box center [18, 175] width 11 height 11
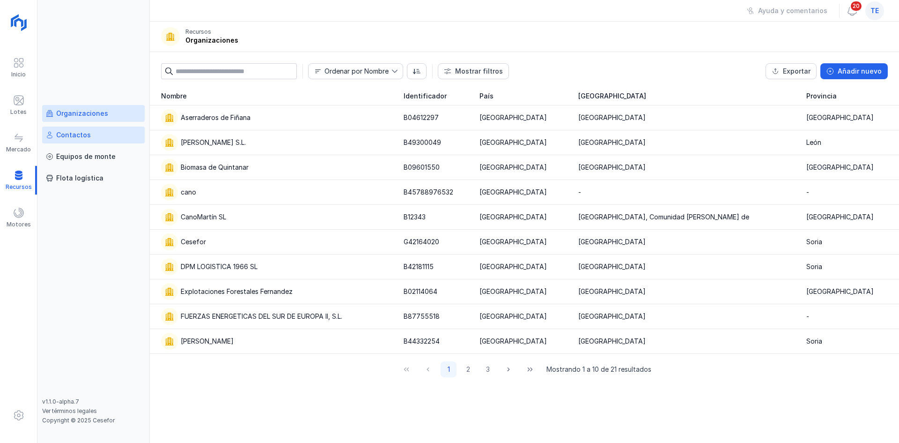
click at [61, 134] on div "Contactos" at bounding box center [73, 134] width 35 height 9
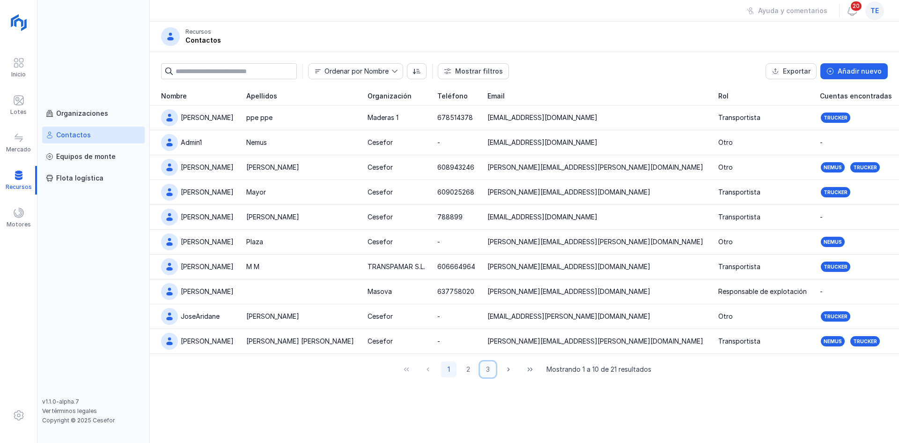
click at [489, 371] on button "3" at bounding box center [488, 369] width 16 height 16
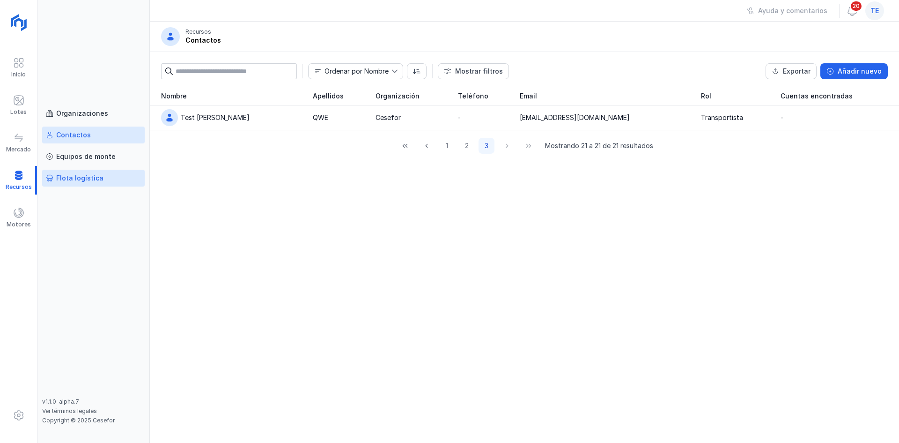
click at [71, 183] on link "Flota logística" at bounding box center [93, 178] width 103 height 17
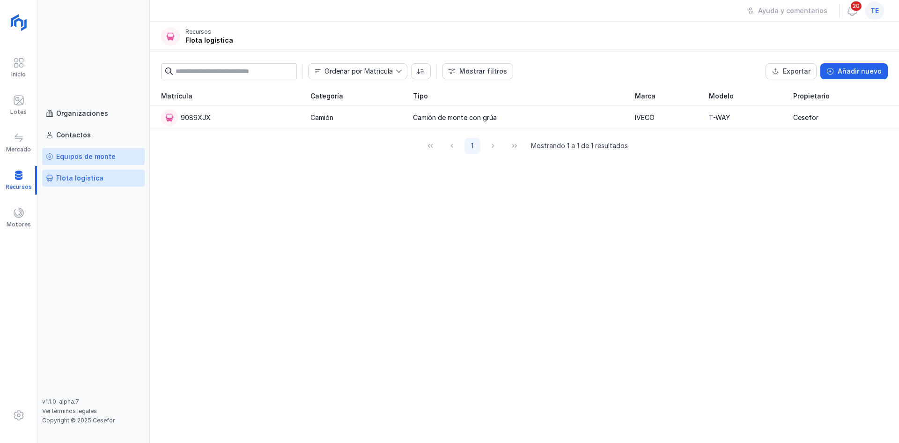
click at [89, 161] on div "Equipos de monte" at bounding box center [85, 156] width 59 height 9
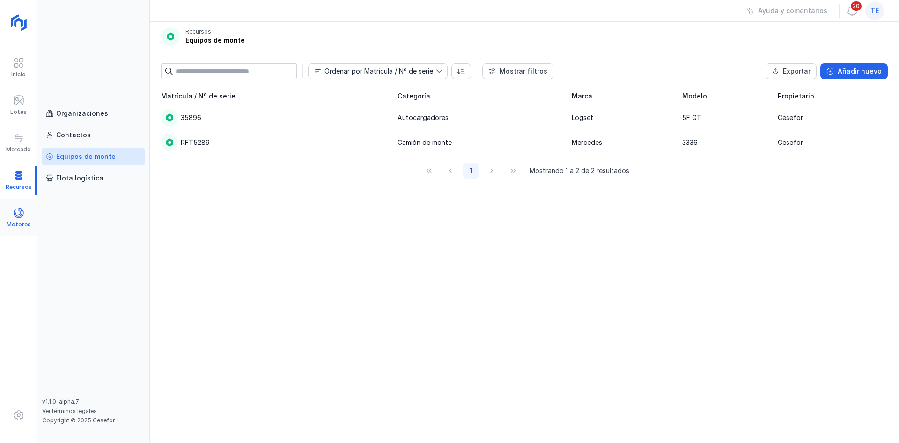
click at [19, 208] on span at bounding box center [18, 212] width 11 height 11
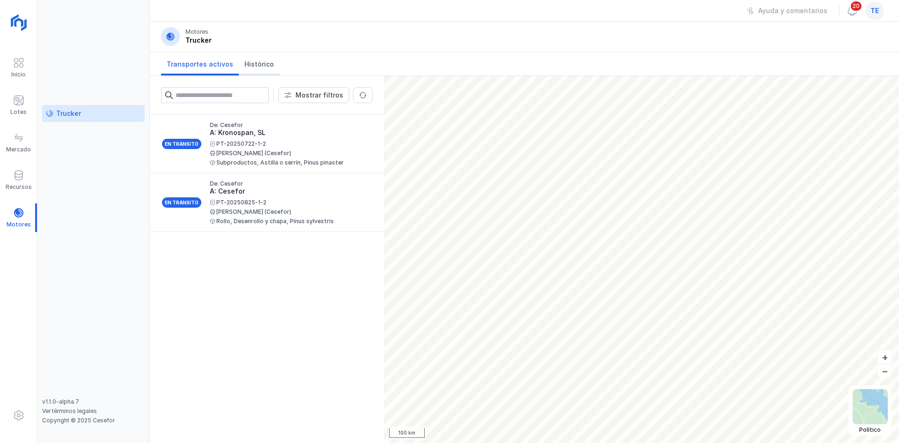
click at [241, 72] on link "Histórico" at bounding box center [259, 63] width 41 height 23
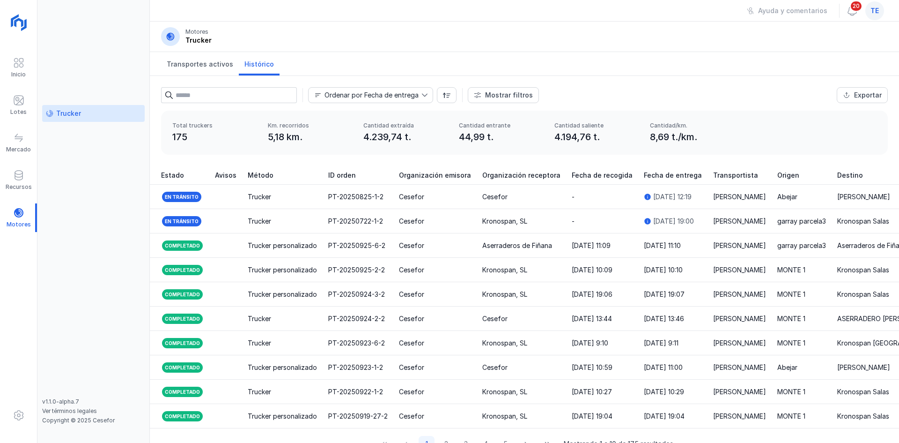
drag, startPoint x: 363, startPoint y: 138, endPoint x: 416, endPoint y: 147, distance: 53.6
click at [416, 147] on div "Total truckers 175 Km. recorridos 5,18 km. Cantidad extraída 4.239,74 t. Cantid…" at bounding box center [524, 133] width 727 height 44
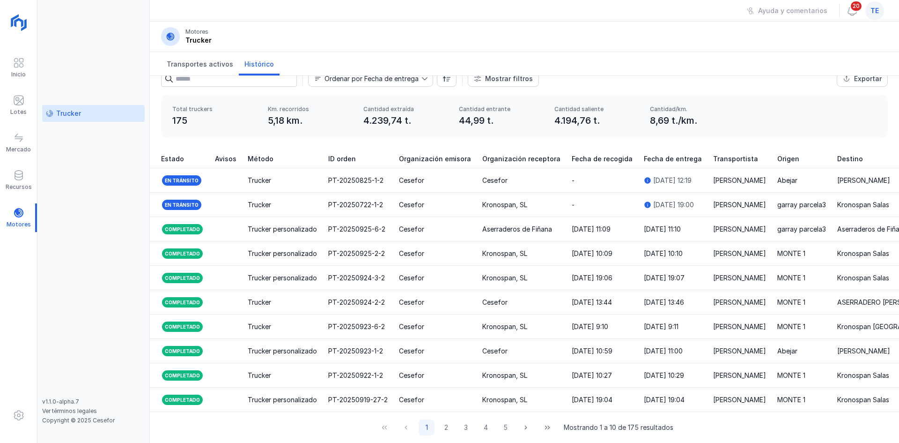
scroll to position [23, 0]
click at [22, 175] on span at bounding box center [18, 175] width 11 height 11
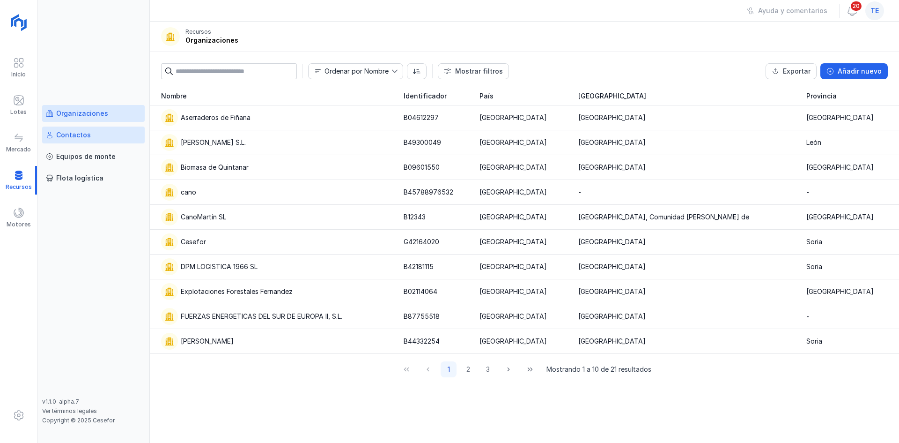
click at [74, 141] on link "Contactos" at bounding box center [93, 134] width 103 height 17
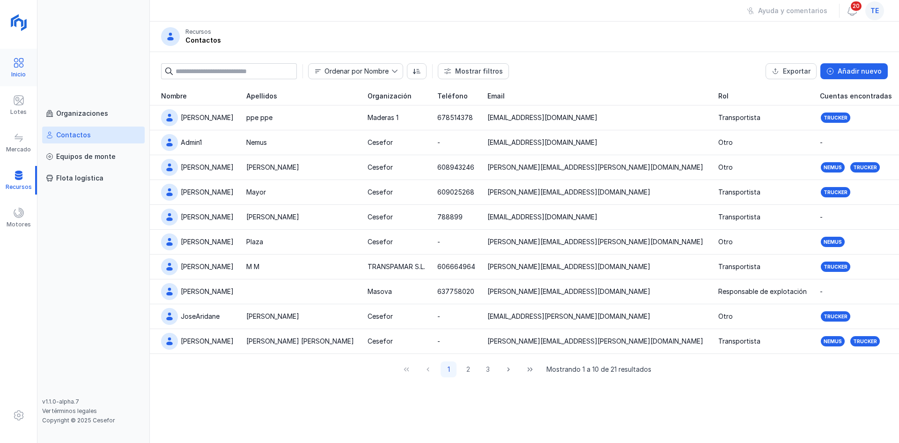
click at [29, 72] on div "Inicio" at bounding box center [18, 67] width 37 height 29
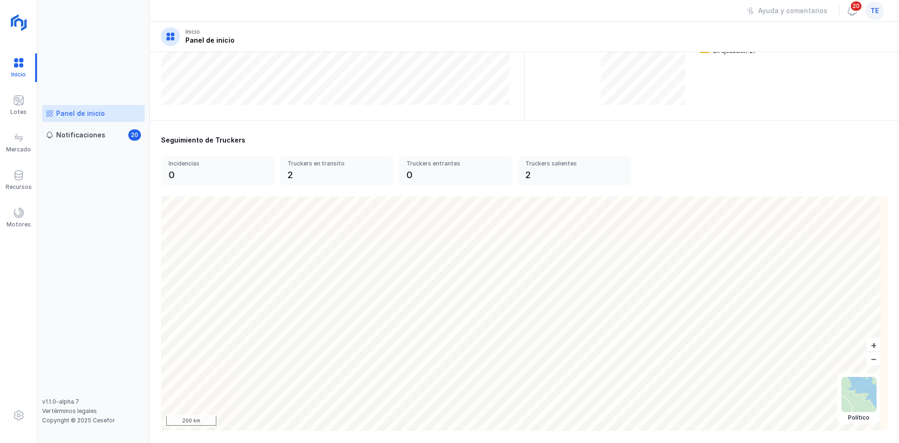
scroll to position [244, 0]
click at [30, 102] on div "Lotes" at bounding box center [18, 105] width 37 height 29
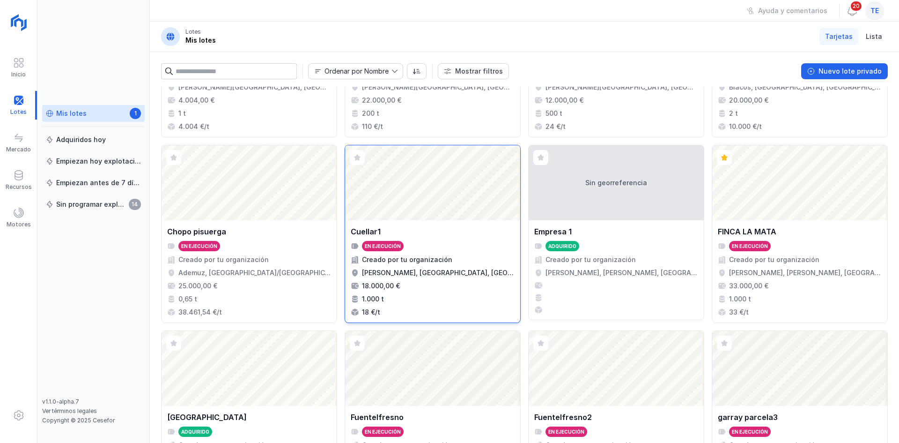
scroll to position [141, 0]
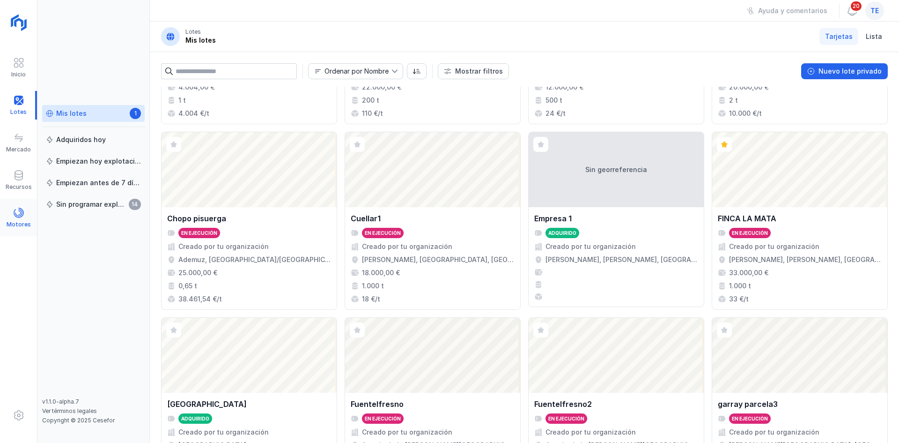
click at [18, 203] on div "Motores" at bounding box center [18, 217] width 37 height 29
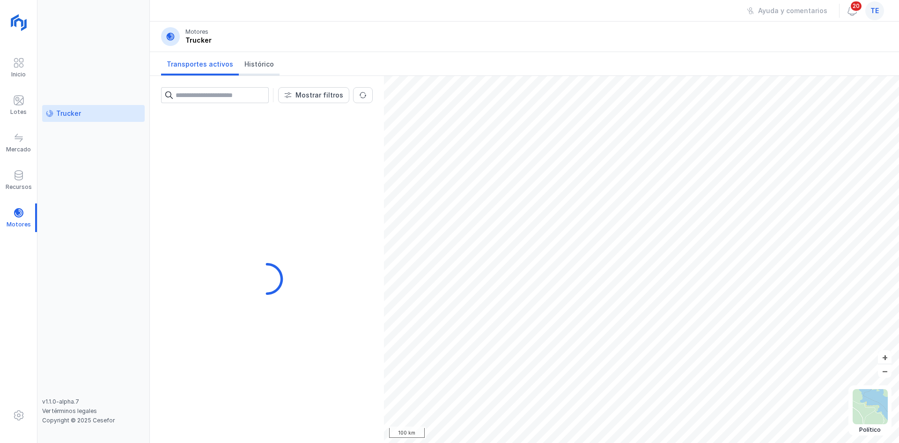
click at [239, 67] on link "Histórico" at bounding box center [259, 63] width 41 height 23
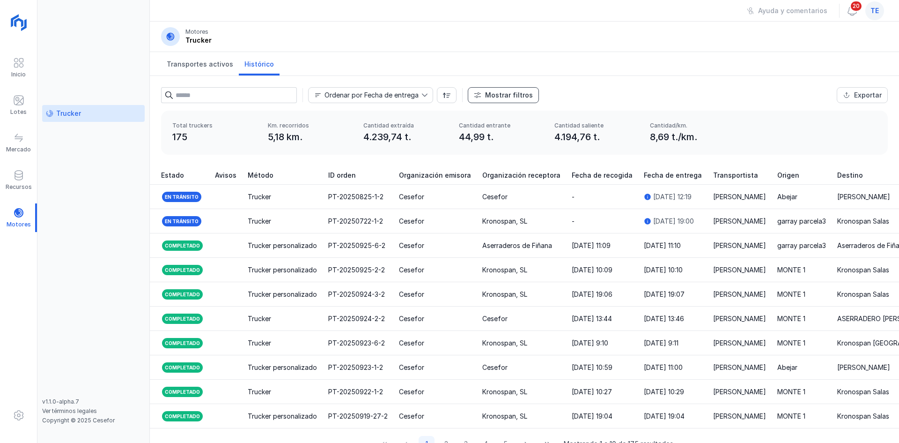
click at [510, 97] on div "Mostrar filtros" at bounding box center [509, 94] width 48 height 9
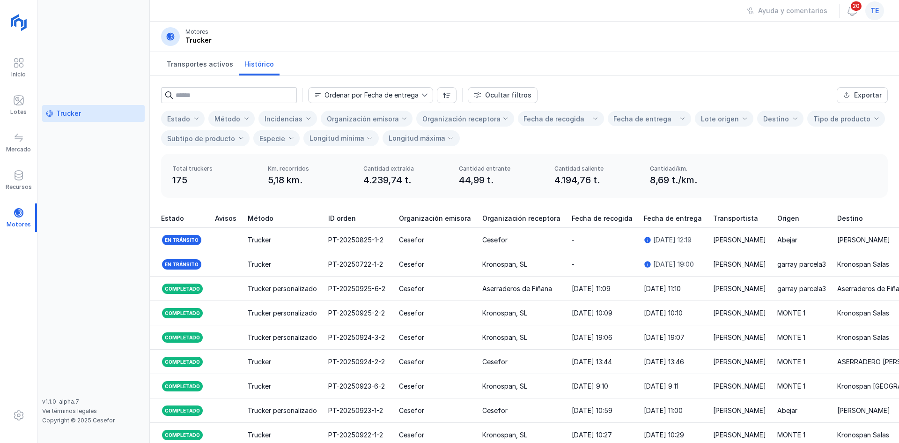
click at [185, 113] on span "Estado" at bounding box center [177, 118] width 31 height 15
click at [190, 118] on span "Estado" at bounding box center [177, 118] width 31 height 15
click at [197, 120] on span at bounding box center [196, 118] width 7 height 7
click at [193, 119] on span at bounding box center [196, 118] width 7 height 7
click at [226, 115] on div "Método" at bounding box center [228, 119] width 26 height 8
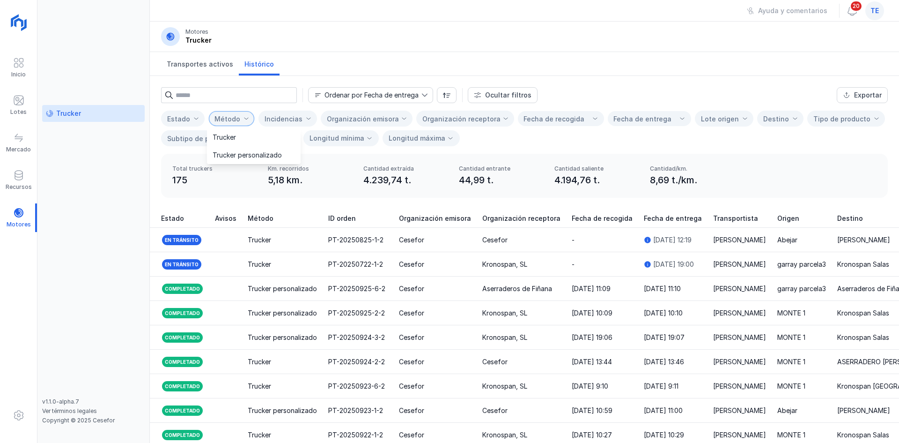
click at [226, 116] on div "Método" at bounding box center [228, 119] width 26 height 8
click at [293, 121] on div "Incidencias" at bounding box center [284, 119] width 38 height 8
click at [375, 122] on div "Organización emisora" at bounding box center [363, 119] width 72 height 8
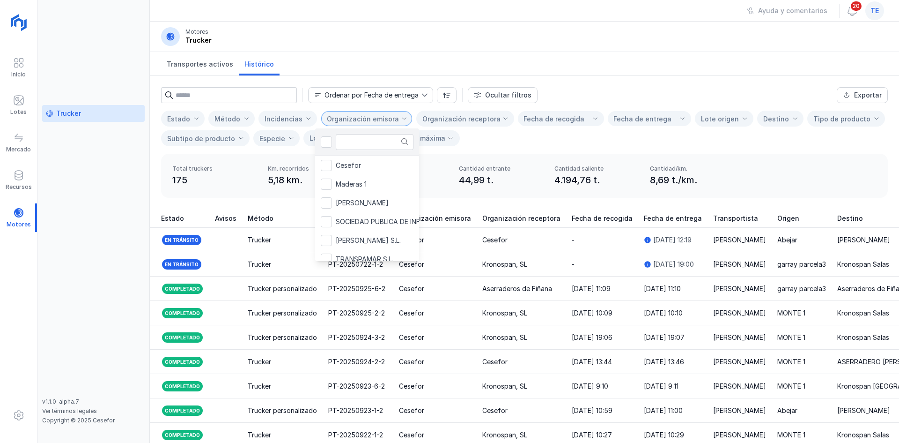
scroll to position [5, 47]
click at [369, 124] on div "Organización emisora" at bounding box center [363, 118] width 72 height 15
click at [712, 119] on div "Lote origen" at bounding box center [720, 119] width 38 height 8
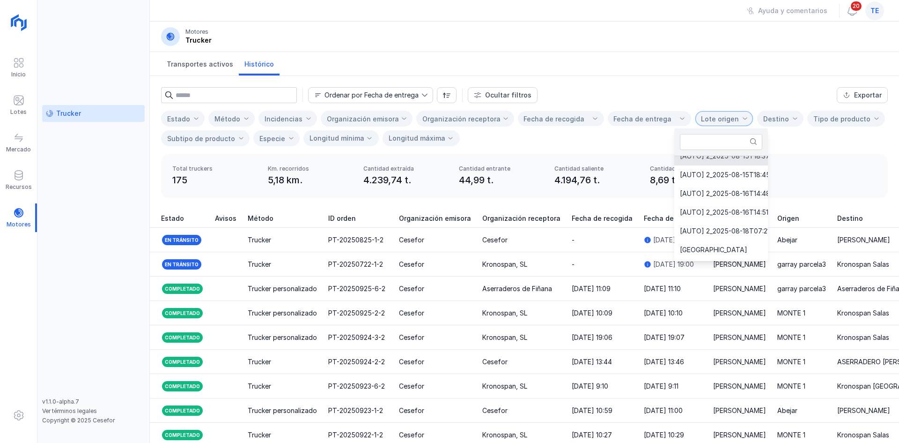
scroll to position [787, 0]
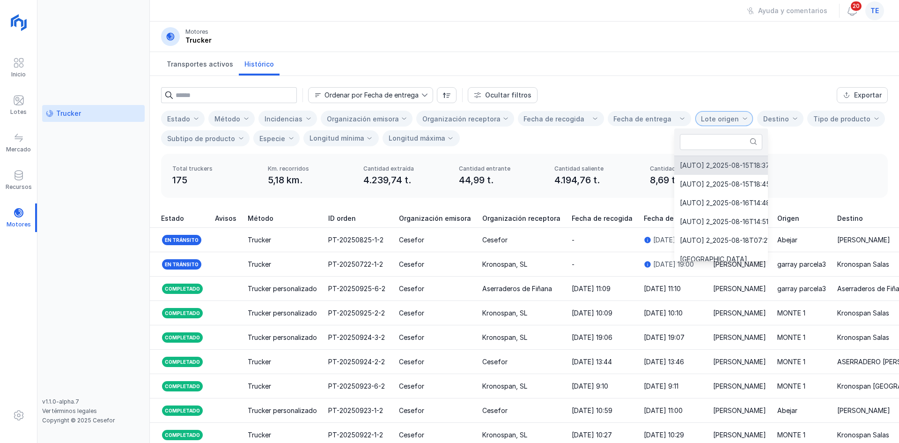
click at [716, 112] on span "Lote origen" at bounding box center [719, 118] width 46 height 15
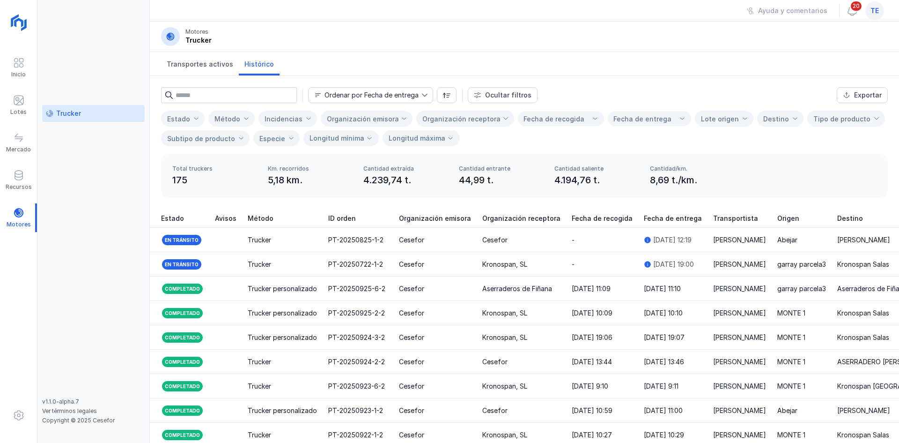
click at [776, 113] on div "Destino" at bounding box center [781, 119] width 46 height 16
click at [828, 120] on div "Tipo de producto" at bounding box center [842, 119] width 57 height 8
click at [340, 134] on div "Longitud mínima" at bounding box center [337, 138] width 55 height 9
click at [386, 92] on div "Ordenar por Fecha de entrega" at bounding box center [372, 95] width 94 height 7
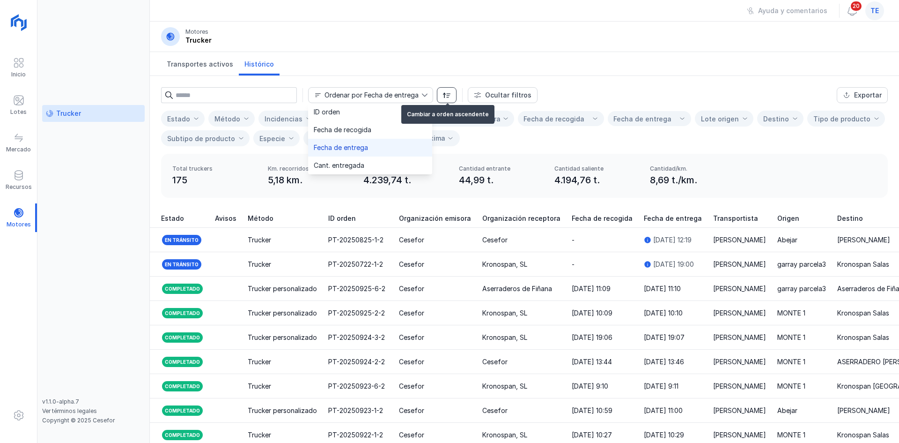
click at [452, 97] on button "button" at bounding box center [447, 95] width 20 height 16
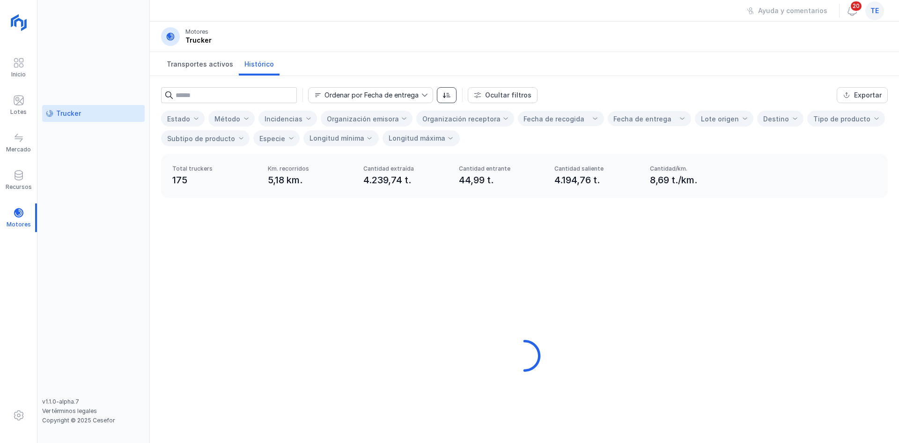
click at [451, 97] on button "button" at bounding box center [447, 95] width 20 height 16
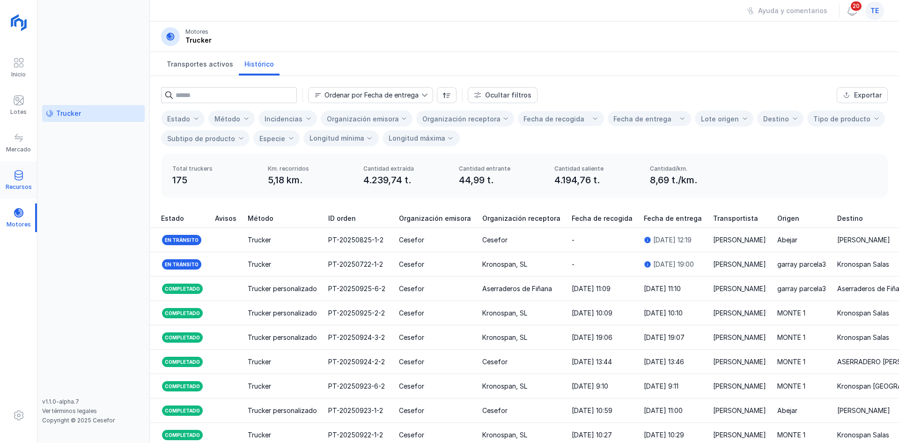
click at [11, 181] on div "Recursos" at bounding box center [18, 180] width 37 height 29
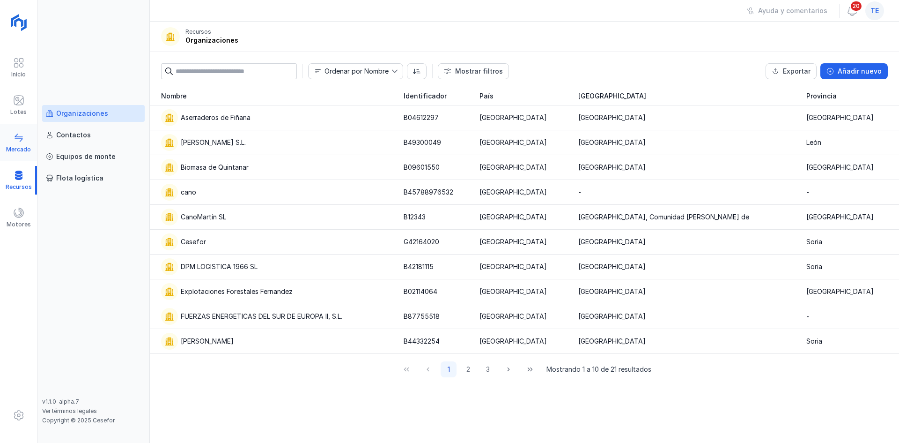
click at [15, 138] on span at bounding box center [18, 137] width 11 height 11
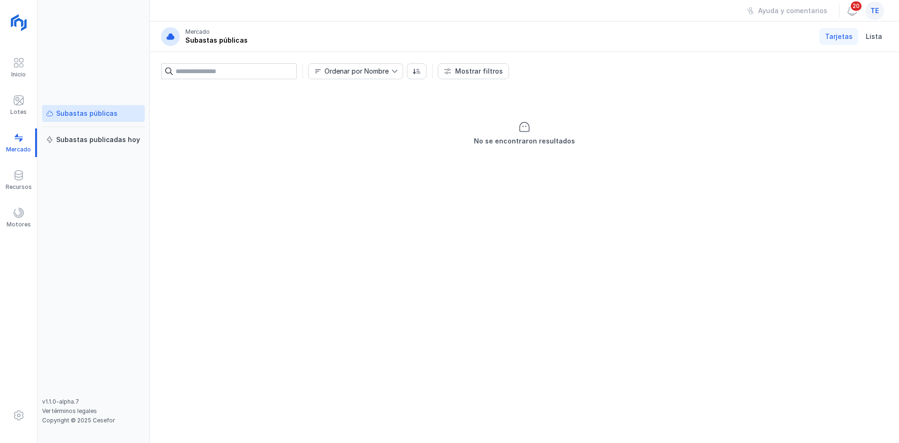
click at [356, 74] on div "Ordenar por Nombre" at bounding box center [357, 71] width 64 height 7
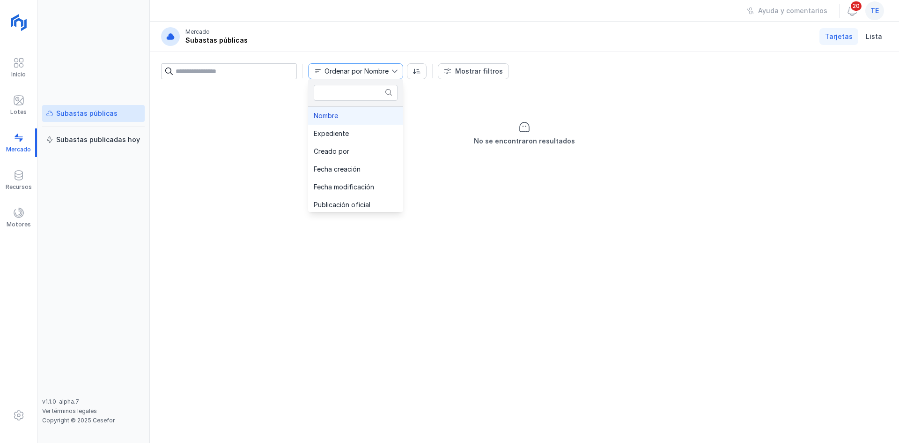
click at [355, 75] on span "Ordenar por Nombre" at bounding box center [350, 71] width 83 height 15
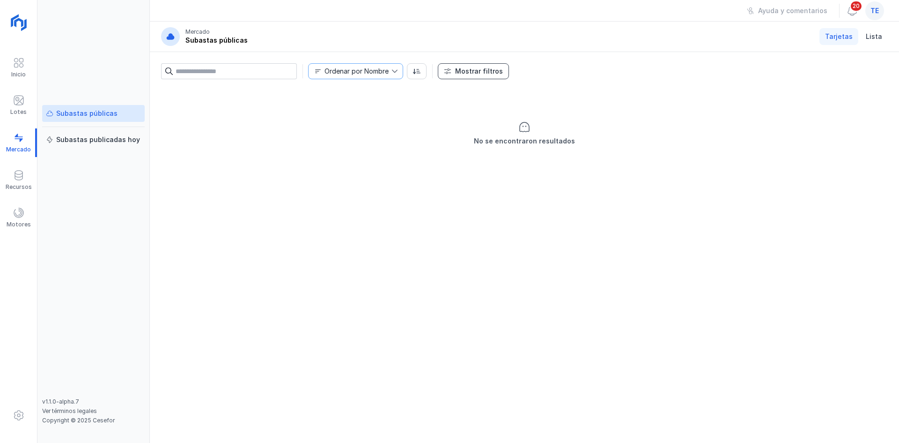
click at [447, 71] on span "Mostrar filtros" at bounding box center [447, 70] width 7 height 7
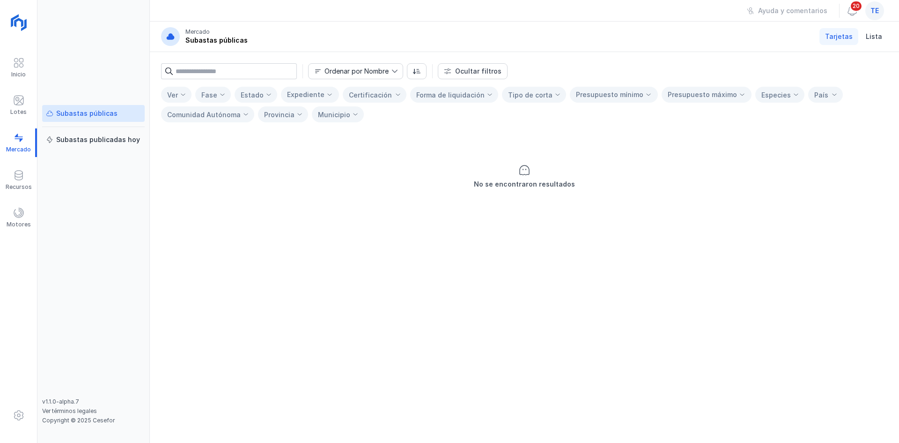
click at [357, 80] on div "Ordenar por Nombre Ocultar filtros Ver Fase Estado Expediente Certificación For…" at bounding box center [525, 91] width 750 height 78
click at [367, 74] on div "Ordenar por Nombre" at bounding box center [357, 71] width 64 height 7
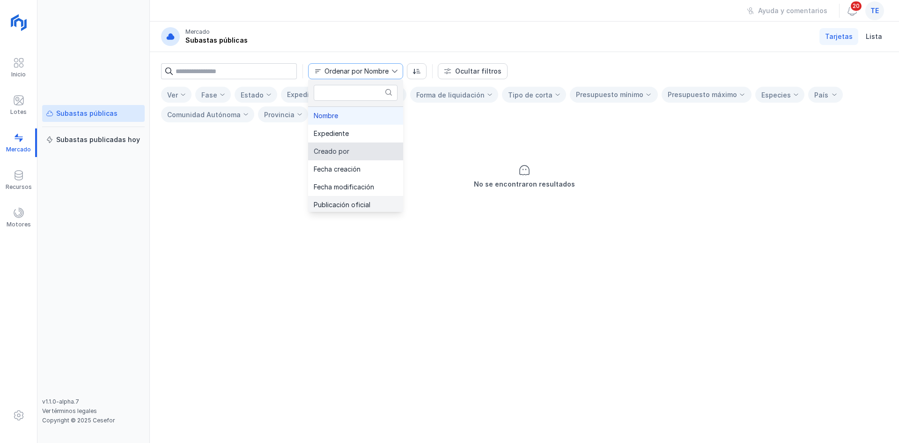
scroll to position [180, 0]
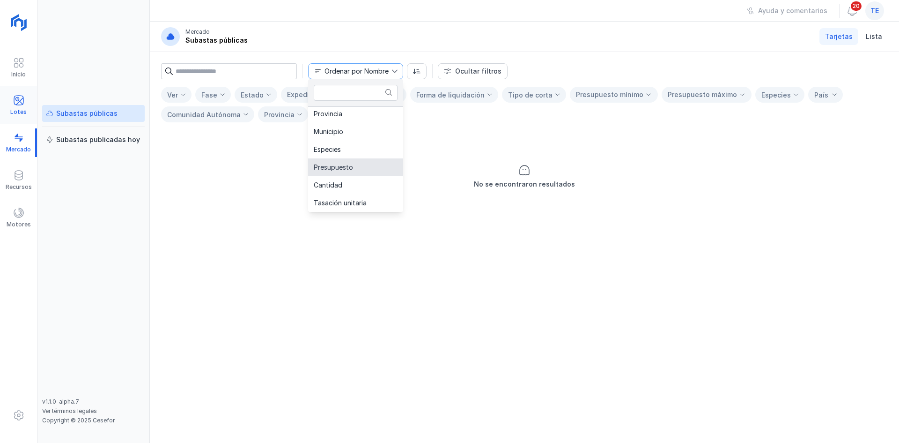
click at [3, 108] on div "Lotes" at bounding box center [18, 105] width 37 height 29
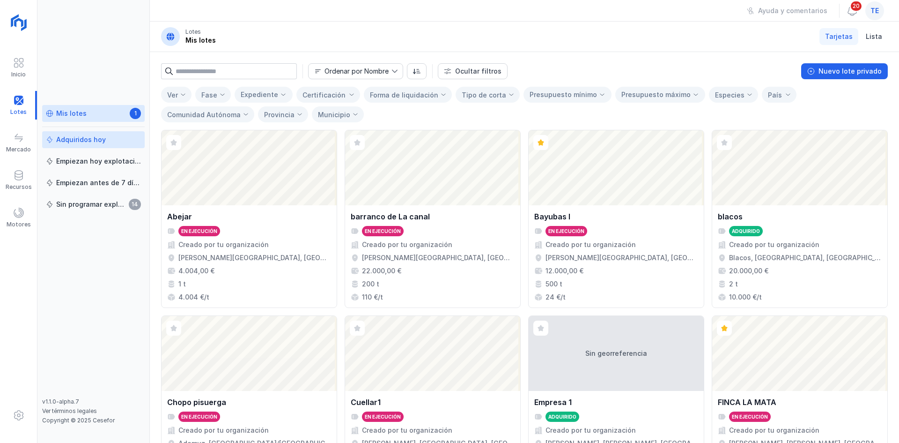
click at [101, 142] on div "Adquiridos hoy" at bounding box center [81, 139] width 50 height 9
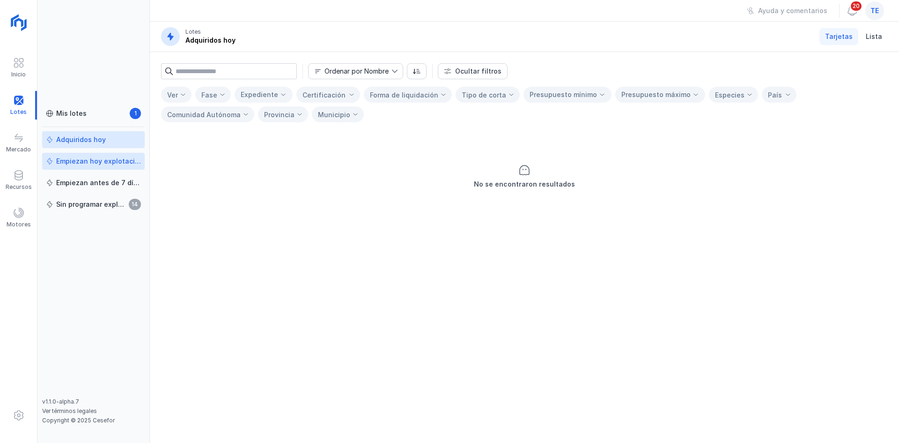
click at [107, 159] on div "Empiezan hoy explotación" at bounding box center [98, 160] width 85 height 9
click at [111, 176] on link "Empiezan antes de 7 días" at bounding box center [93, 182] width 103 height 17
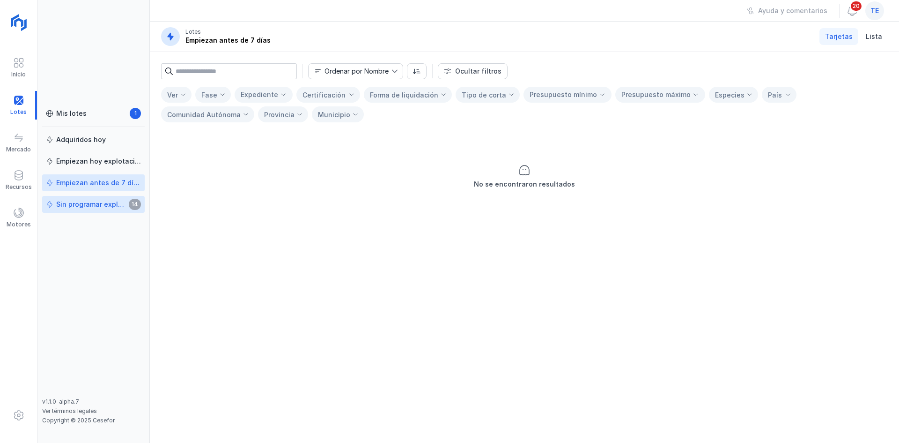
click at [105, 205] on div "Sin programar explotación" at bounding box center [91, 204] width 70 height 9
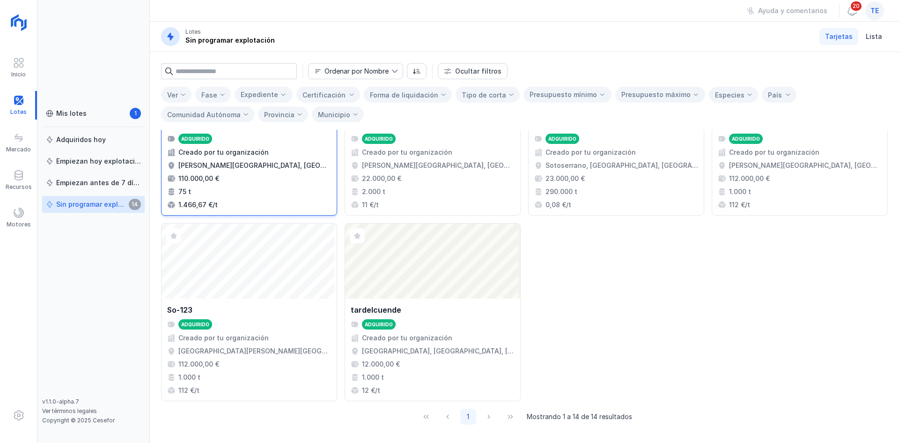
scroll to position [465, 0]
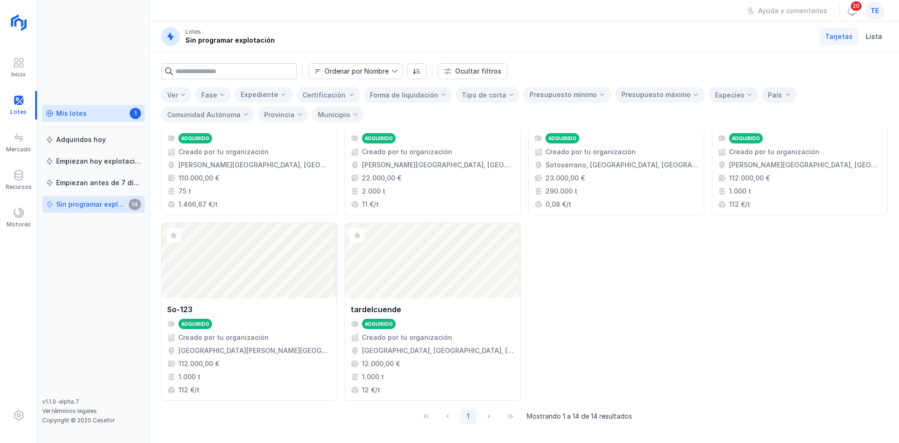
click at [135, 112] on span "1" at bounding box center [135, 113] width 11 height 11
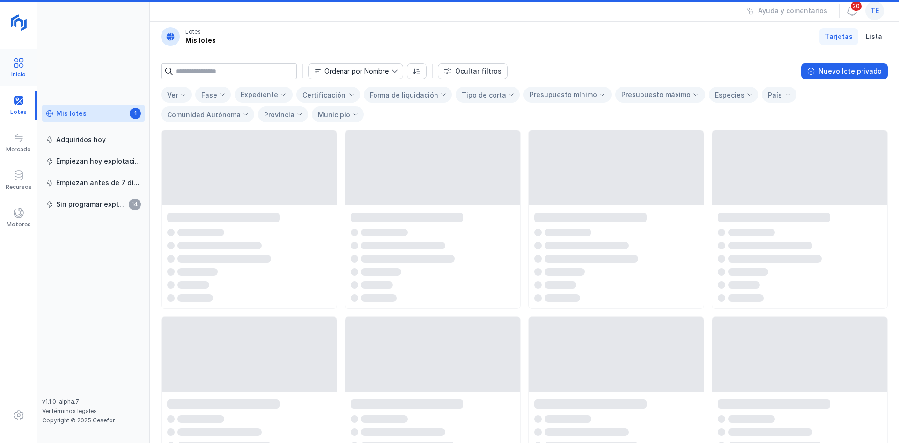
click at [13, 70] on div at bounding box center [18, 64] width 11 height 14
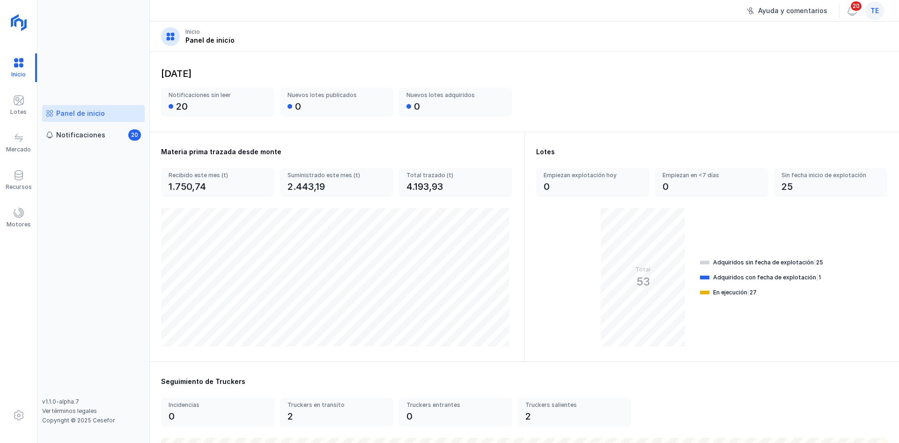
click at [782, 14] on div "Ayuda y comentarios" at bounding box center [792, 10] width 69 height 9
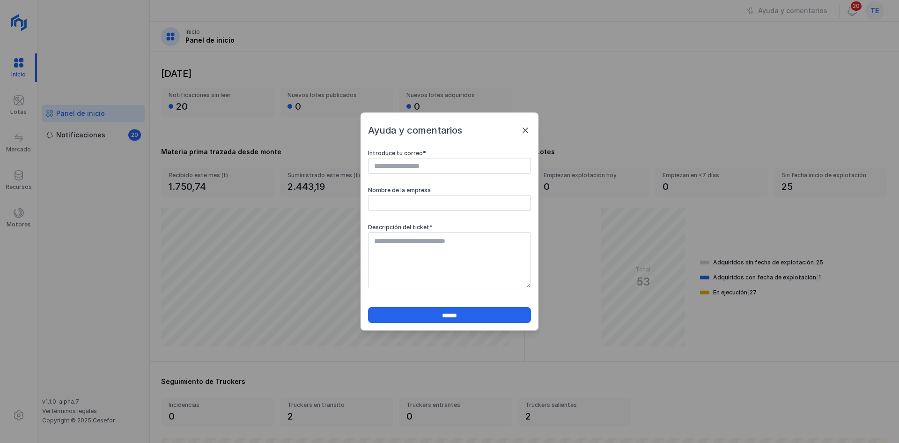
click at [524, 127] on span at bounding box center [525, 130] width 11 height 11
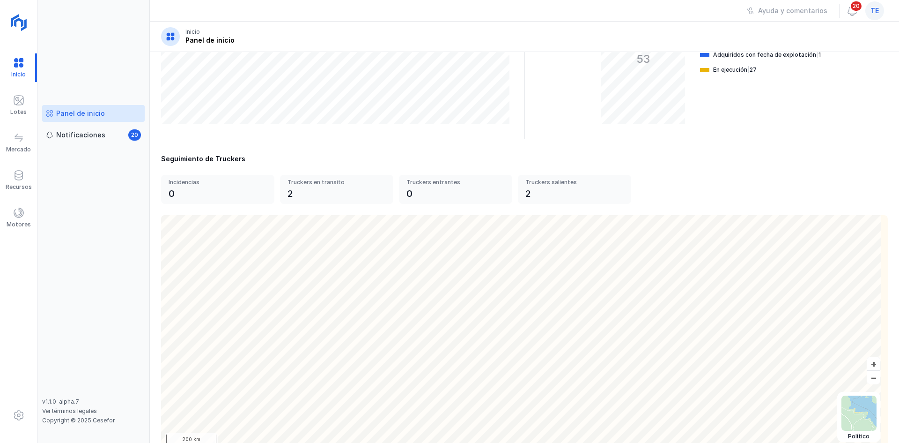
scroll to position [244, 0]
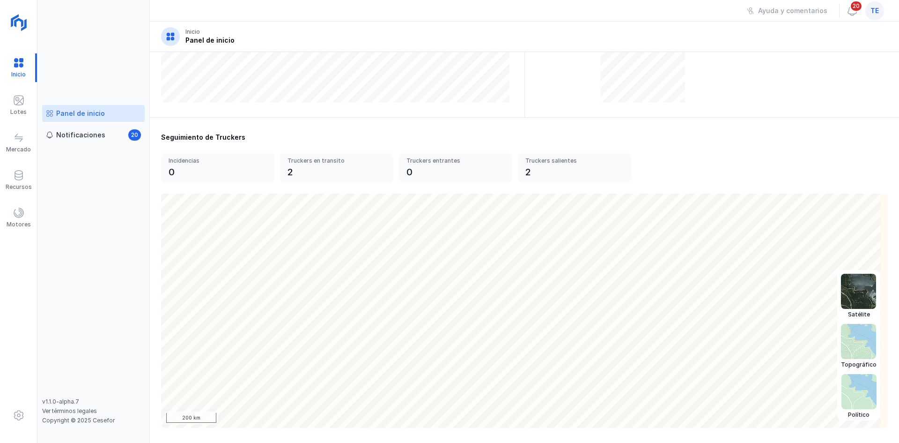
click at [856, 385] on img at bounding box center [859, 391] width 35 height 35
click at [856, 284] on img at bounding box center [858, 291] width 35 height 35
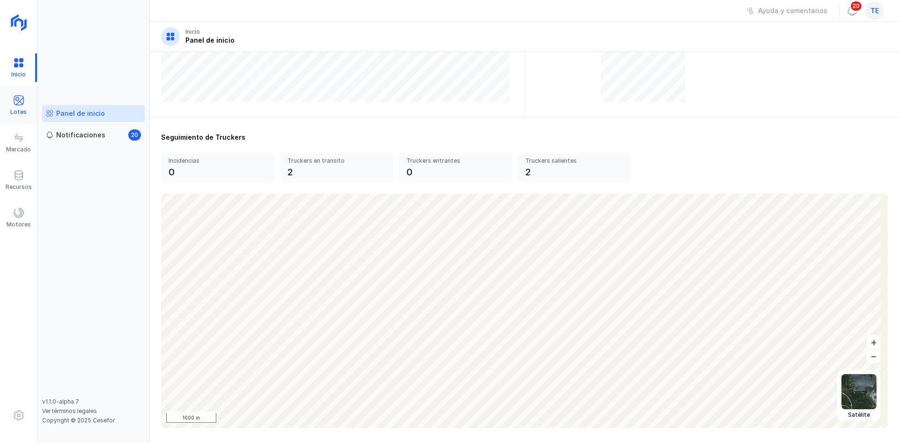
click at [10, 100] on div "Lotes" at bounding box center [18, 105] width 37 height 29
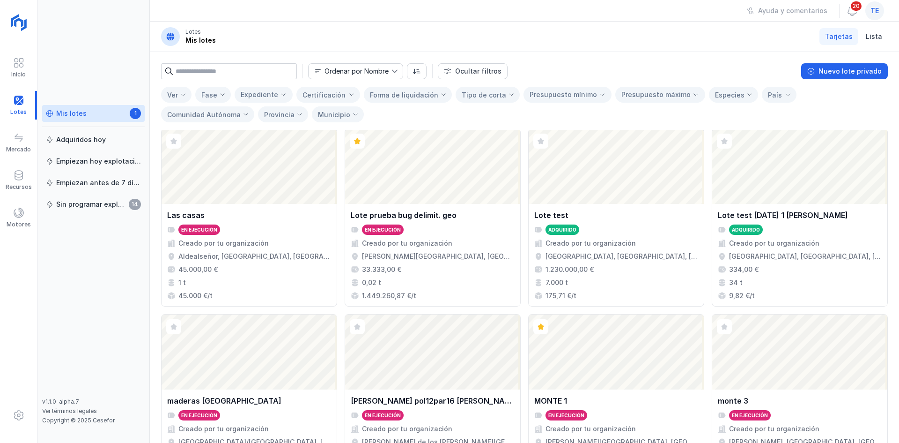
scroll to position [649, 0]
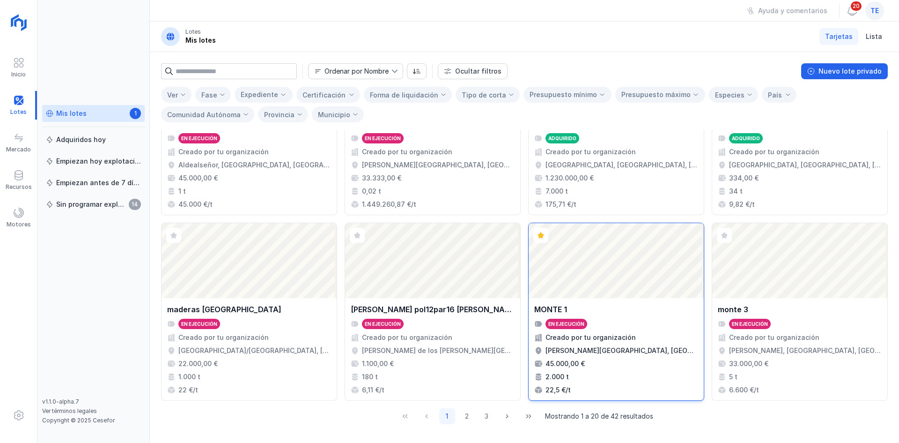
click at [639, 274] on div "Abrir lote" at bounding box center [616, 260] width 175 height 75
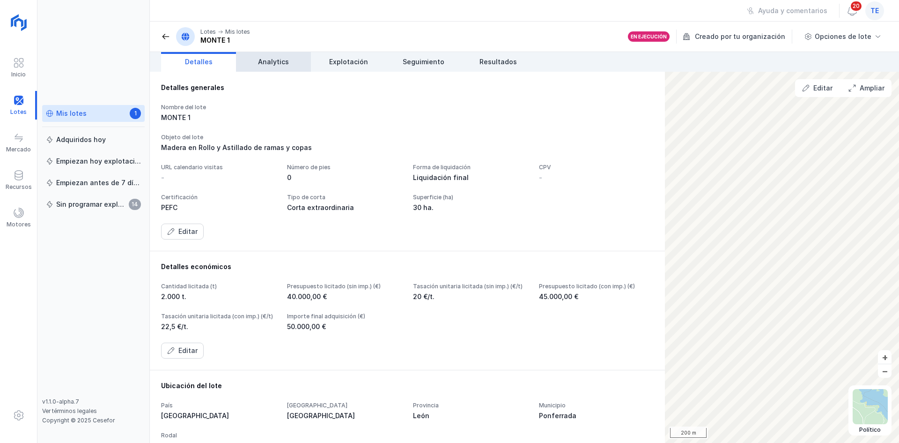
click at [257, 66] on link "Analytics" at bounding box center [273, 62] width 75 height 20
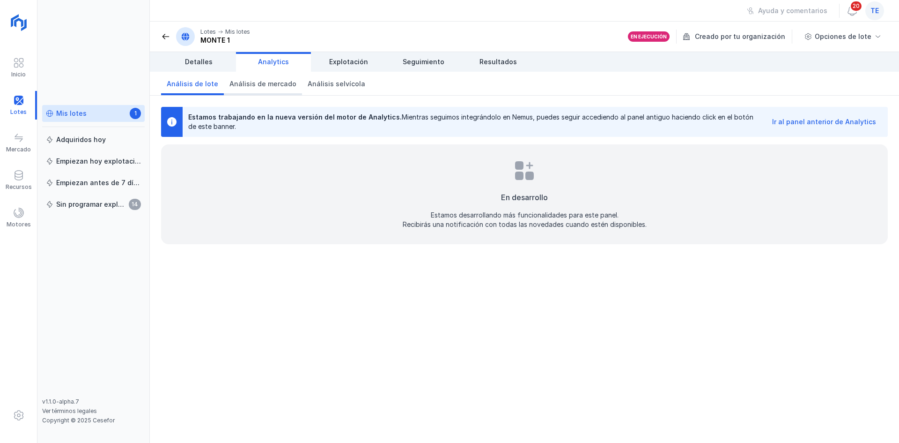
click at [252, 79] on span "Análisis de mercado" at bounding box center [263, 83] width 67 height 9
click at [349, 87] on span "Análisis selvícola" at bounding box center [337, 83] width 58 height 9
click at [342, 54] on link "Explotación" at bounding box center [348, 62] width 75 height 20
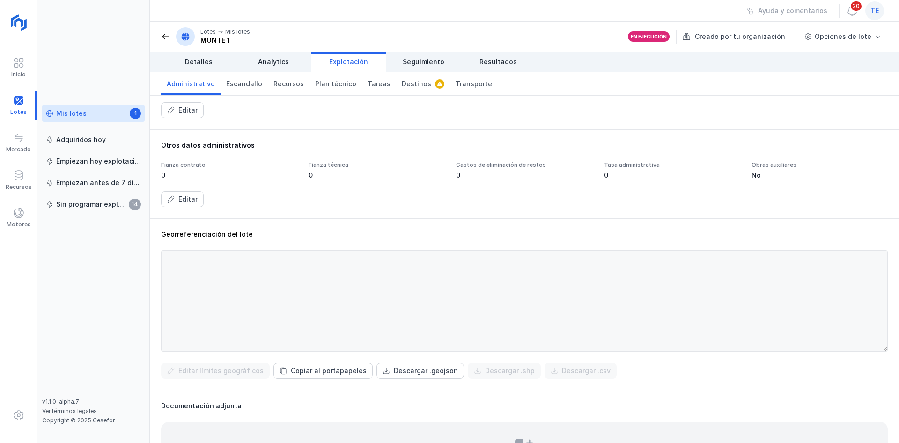
scroll to position [47, 0]
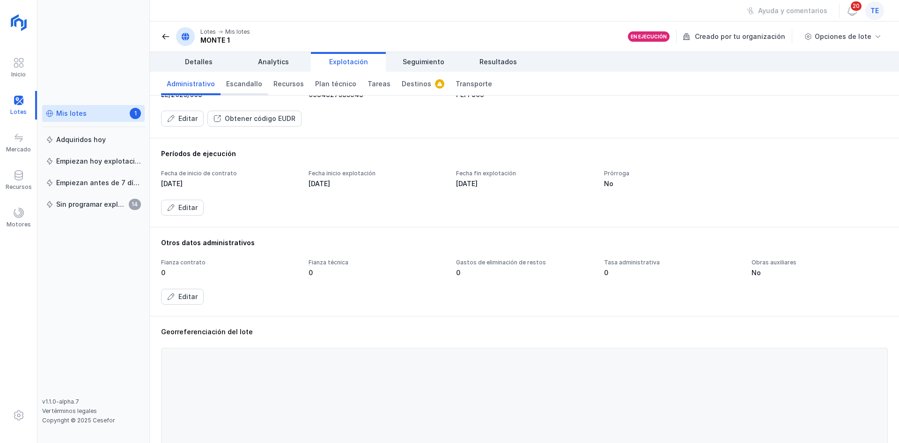
click at [247, 81] on span "Escandallo" at bounding box center [244, 83] width 36 height 9
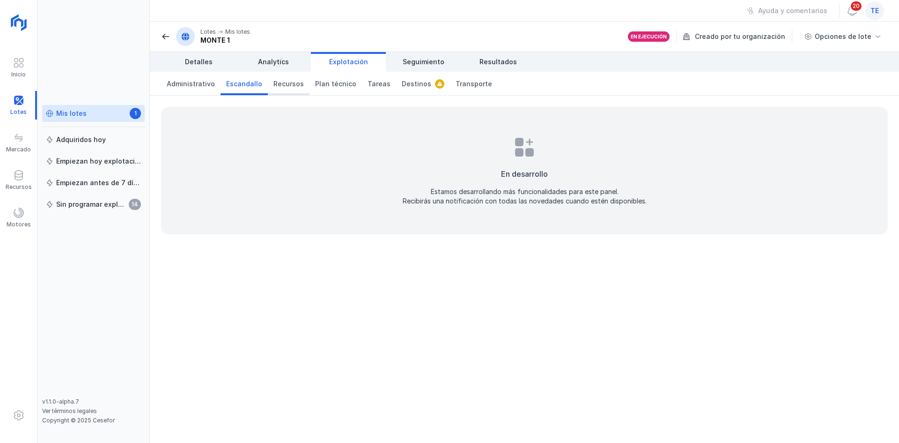
click at [282, 76] on link "Recursos" at bounding box center [289, 83] width 42 height 23
click at [320, 89] on link "Plan técnico" at bounding box center [336, 83] width 52 height 23
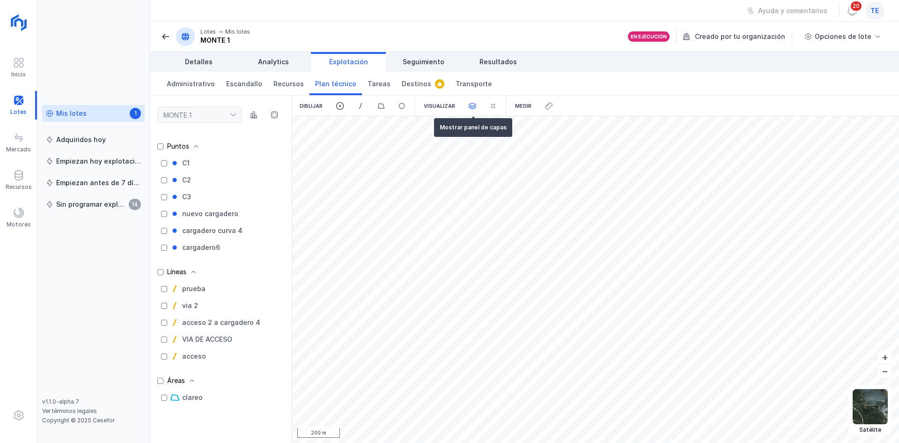
click at [474, 105] on span at bounding box center [472, 106] width 8 height 8
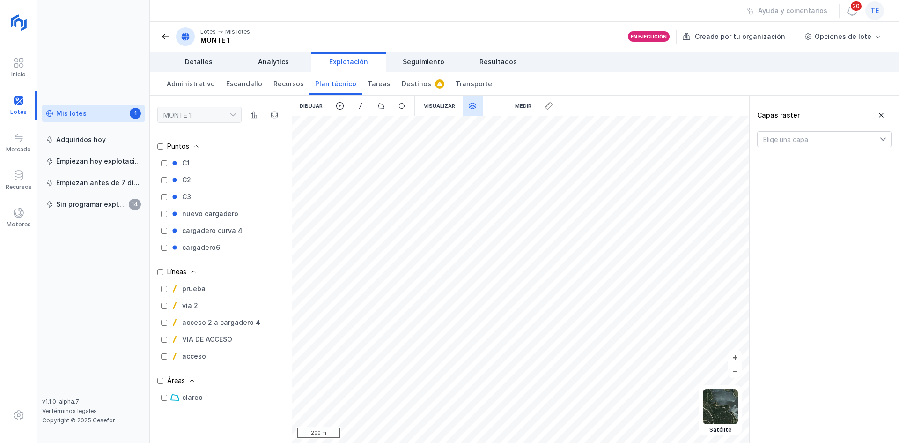
click at [796, 146] on span "Elige una capa" at bounding box center [819, 139] width 122 height 15
click at [807, 178] on li "MDAV" at bounding box center [825, 177] width 134 height 18
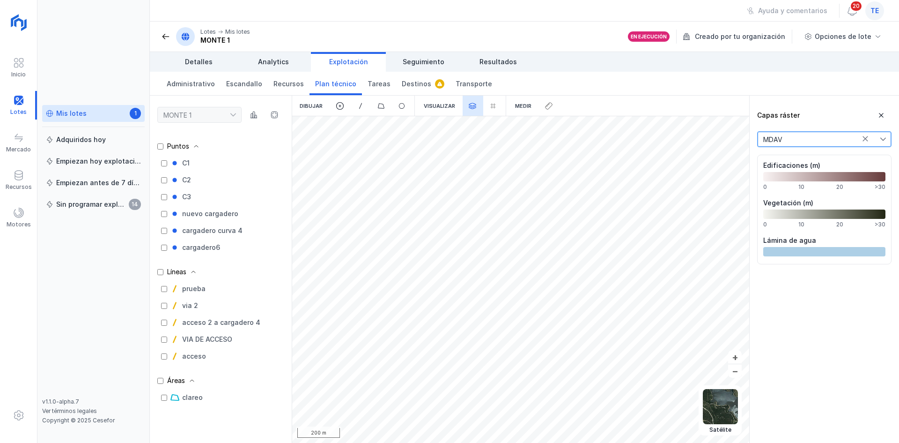
click at [783, 174] on div at bounding box center [825, 176] width 122 height 9
click at [856, 178] on div at bounding box center [825, 176] width 122 height 9
drag, startPoint x: 796, startPoint y: 170, endPoint x: 793, endPoint y: 201, distance: 31.6
click at [793, 201] on div "Edificaciones (m) 0 10 20 >30 Vegetación (m) 0 10 20 >30 Lámina de agua" at bounding box center [825, 210] width 134 height 110
click at [564, 196] on div "MONTE 1 Puntos C1 C2 C3 nuevo cargadero cargadero curva 4 cargadero6 Líneas pru…" at bounding box center [525, 269] width 750 height 347
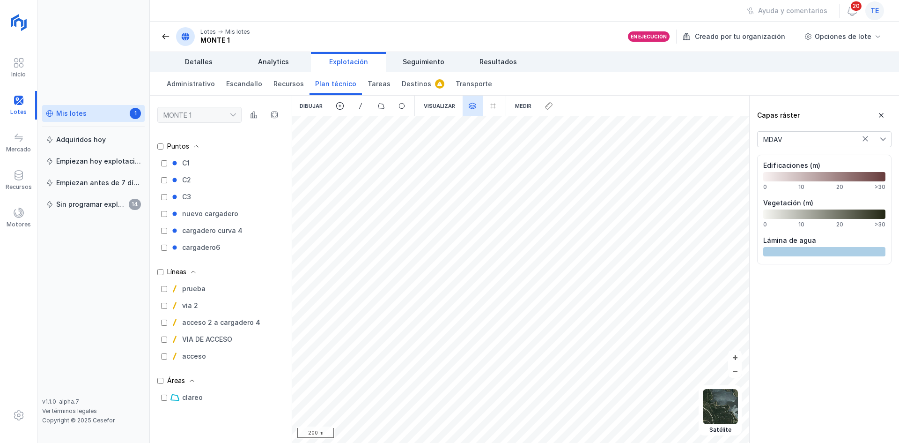
click at [855, 142] on span "MDAV" at bounding box center [819, 139] width 122 height 15
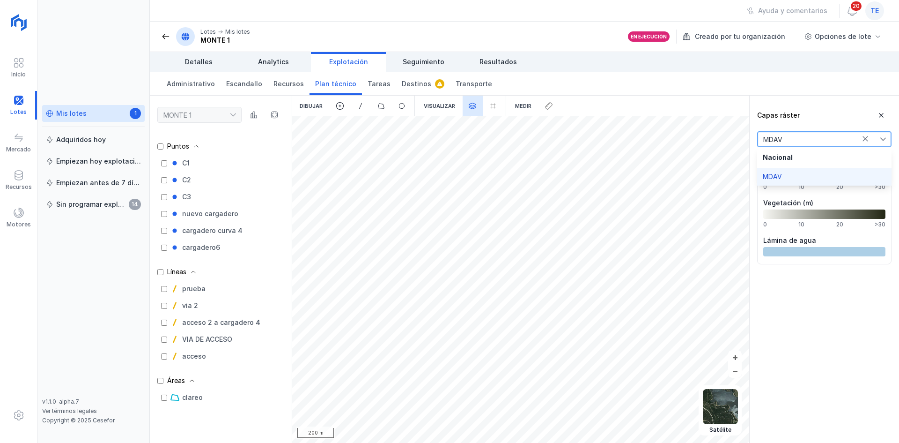
click at [839, 163] on li "Nacional" at bounding box center [825, 157] width 134 height 21
click at [801, 158] on div "Nacional" at bounding box center [824, 157] width 123 height 9
click at [783, 178] on li "MDAV" at bounding box center [825, 177] width 134 height 18
click at [882, 115] on span at bounding box center [881, 115] width 9 height 9
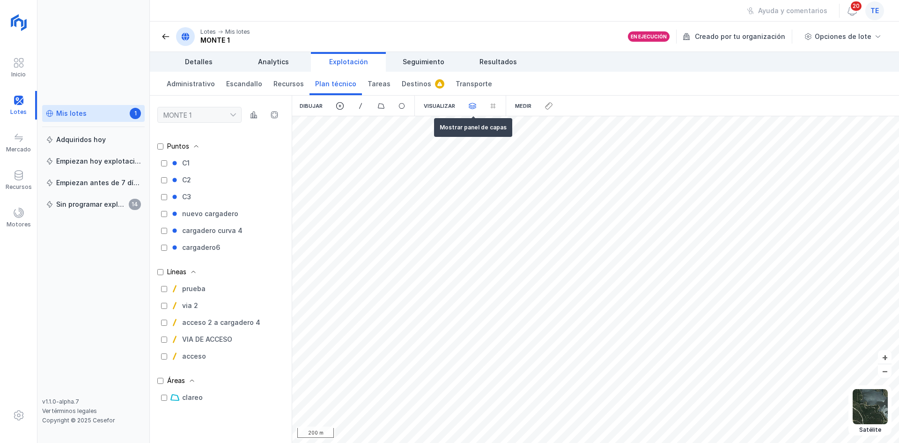
click at [464, 104] on div at bounding box center [473, 106] width 21 height 21
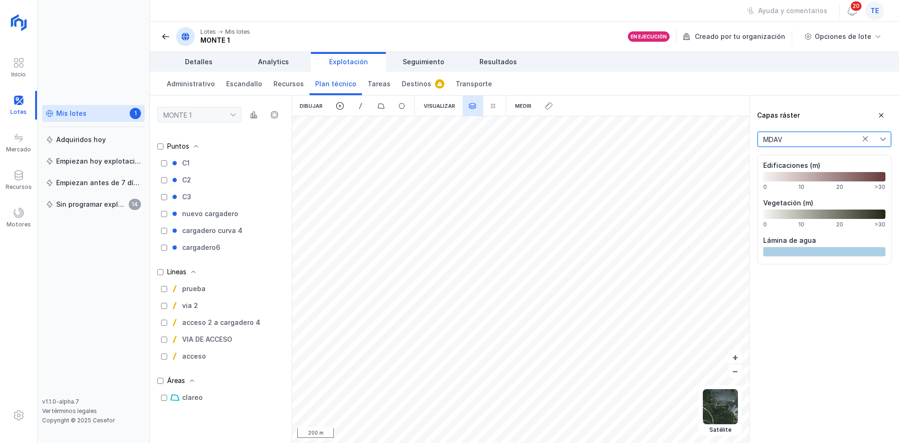
click at [864, 144] on span "MDAV" at bounding box center [819, 139] width 122 height 15
click at [845, 160] on div "Nacional" at bounding box center [824, 157] width 123 height 9
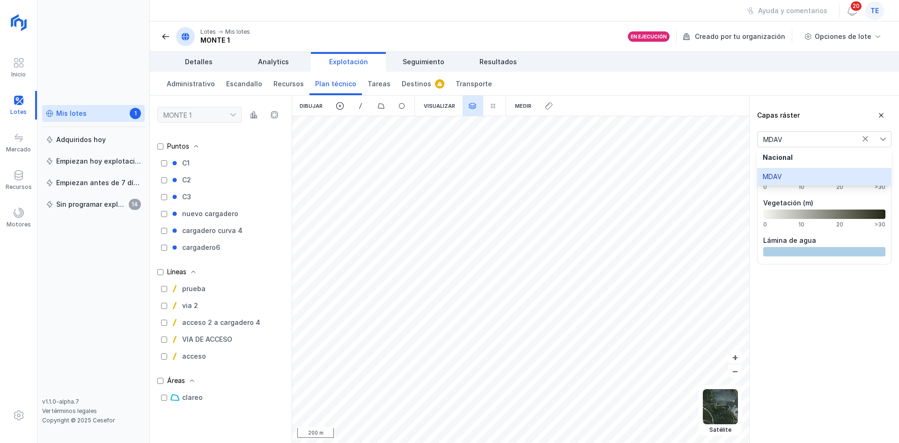
click at [846, 172] on li "MDAV" at bounding box center [825, 177] width 134 height 18
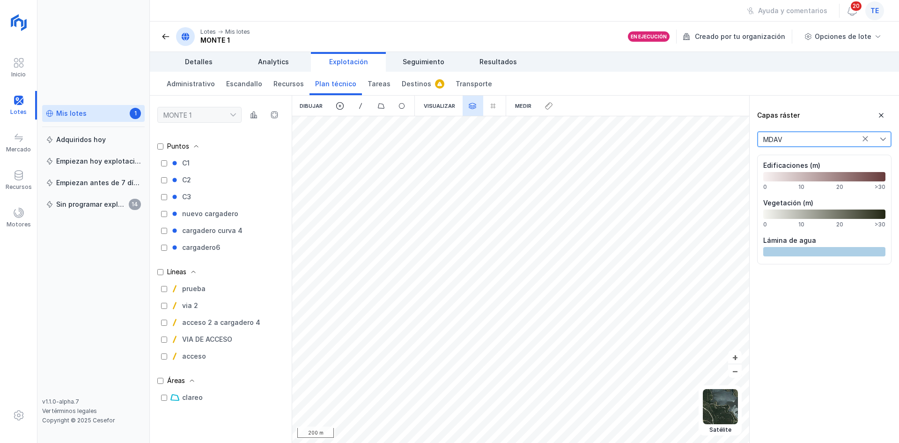
click at [886, 139] on icon at bounding box center [883, 139] width 7 height 7
click at [847, 163] on li "Nacional" at bounding box center [825, 157] width 134 height 21
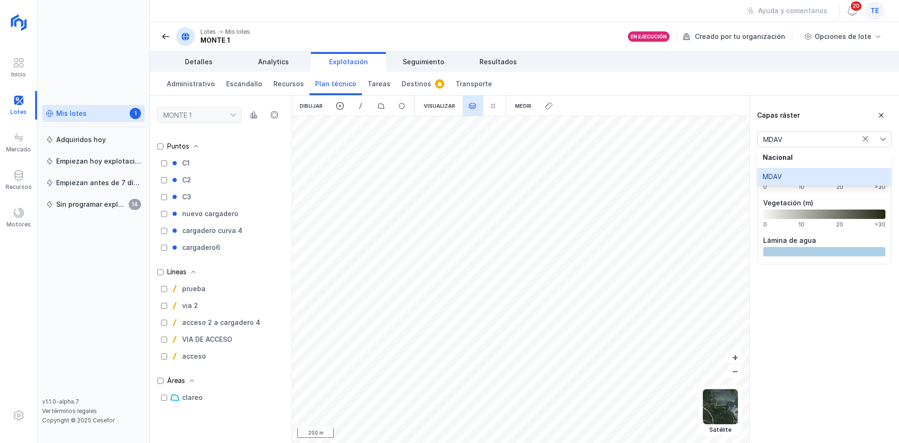
drag, startPoint x: 839, startPoint y: 178, endPoint x: 858, endPoint y: 129, distance: 52.4
click at [839, 172] on li "MDAV" at bounding box center [825, 177] width 134 height 18
click at [879, 116] on span at bounding box center [881, 115] width 9 height 9
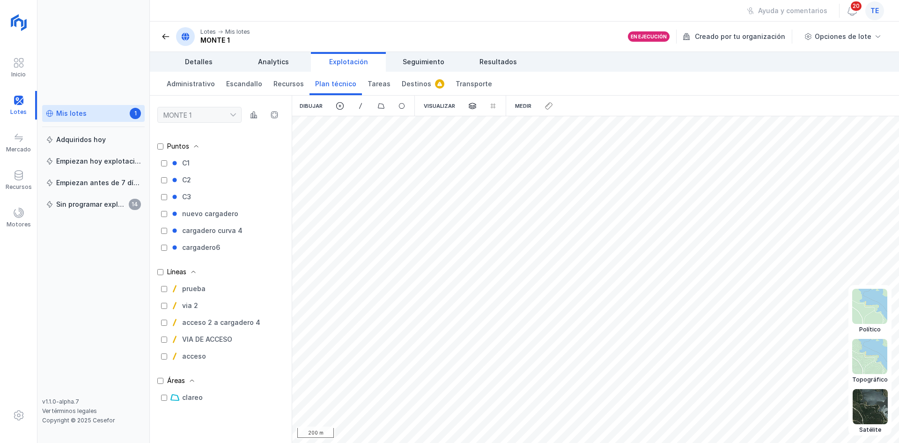
click at [862, 412] on img at bounding box center [870, 406] width 35 height 35
click at [871, 302] on img at bounding box center [870, 306] width 35 height 35
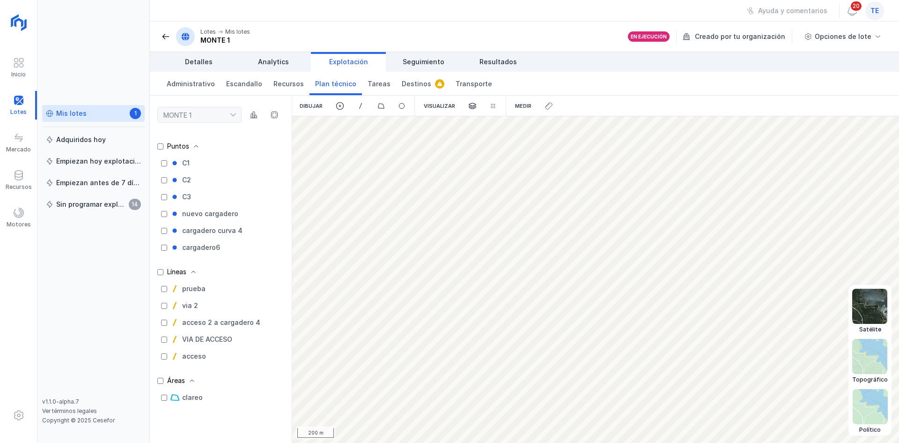
click at [873, 312] on img at bounding box center [870, 306] width 35 height 35
click at [870, 366] on img at bounding box center [870, 356] width 35 height 35
click at [869, 409] on img at bounding box center [870, 406] width 35 height 35
click at [870, 344] on img at bounding box center [870, 356] width 35 height 35
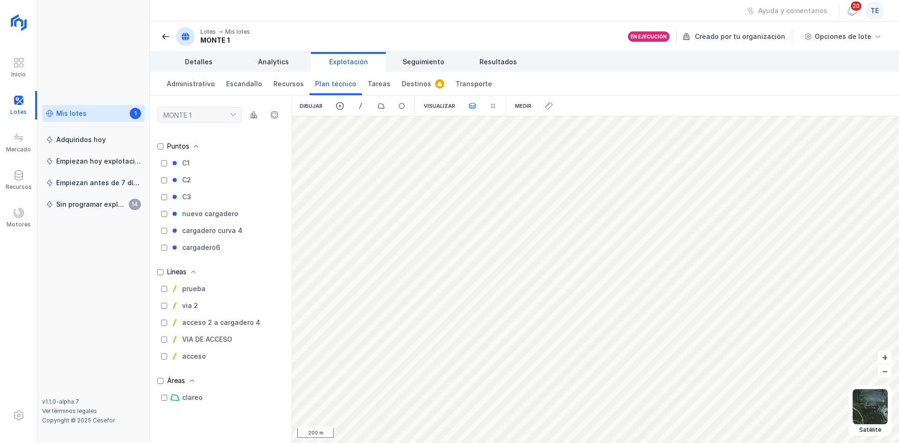
drag, startPoint x: 435, startPoint y: 106, endPoint x: 471, endPoint y: 112, distance: 36.6
click at [446, 109] on div "Visualizar" at bounding box center [439, 106] width 46 height 21
click at [467, 104] on div at bounding box center [473, 106] width 21 height 21
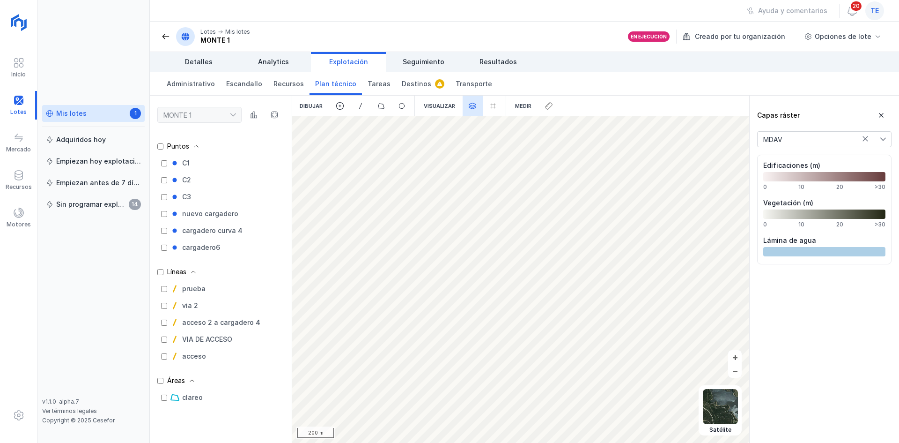
click at [821, 149] on div "Capas ráster MDAV Edificaciones (m) 0 10 20 >30 Vegetación (m) 0 10 20 >30 Lámi…" at bounding box center [824, 186] width 149 height 180
click at [723, 310] on div "MONTE 1 Puntos C1 C2 C3 nuevo cargadero cargadero curva 4 cargadero6 Líneas pru…" at bounding box center [525, 269] width 750 height 347
click at [470, 104] on span at bounding box center [472, 106] width 8 height 8
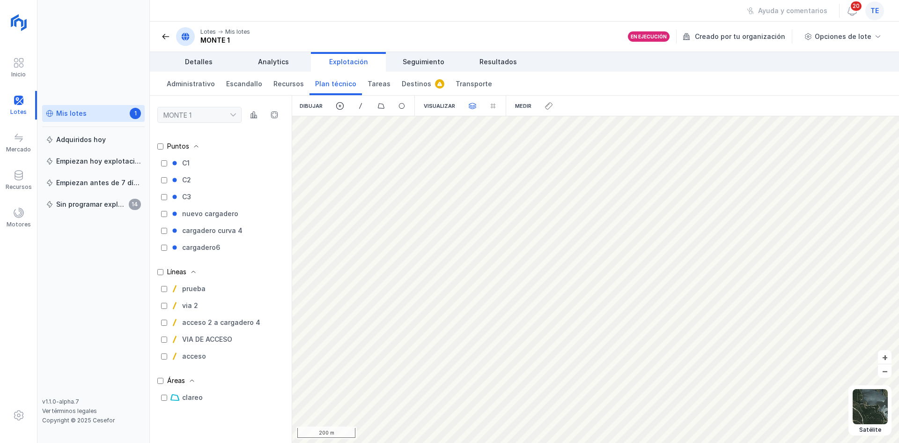
click at [470, 104] on span at bounding box center [472, 106] width 8 height 8
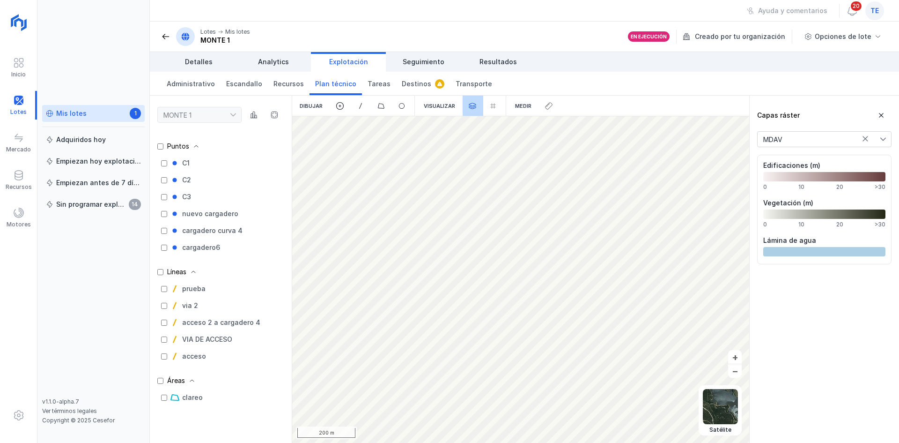
click at [470, 104] on span at bounding box center [472, 106] width 8 height 8
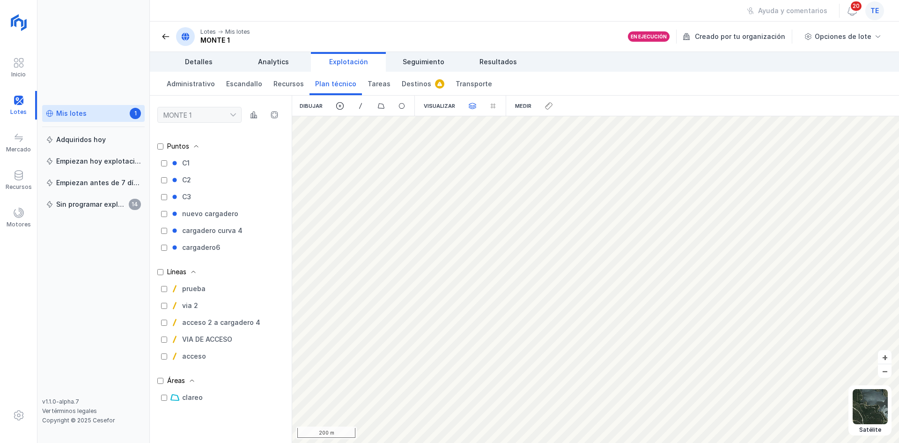
click at [470, 104] on span at bounding box center [472, 106] width 8 height 8
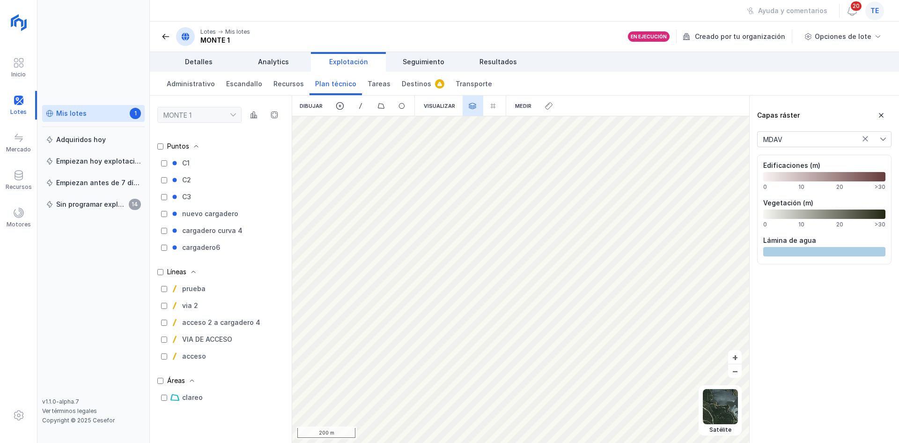
click at [864, 141] on icon at bounding box center [865, 138] width 7 height 7
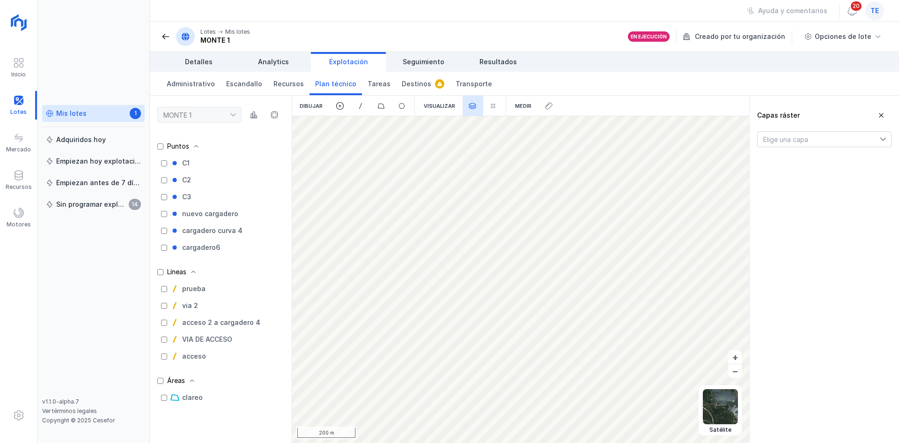
click at [864, 141] on span "Elige una capa" at bounding box center [819, 139] width 122 height 15
drag, startPoint x: 843, startPoint y: 182, endPoint x: 853, endPoint y: 150, distance: 32.8
click at [843, 181] on li "MDAV" at bounding box center [825, 177] width 134 height 18
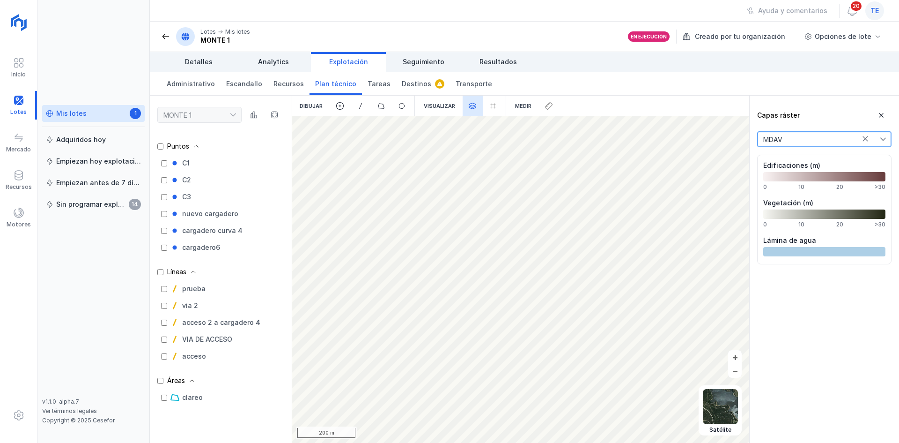
click at [865, 138] on icon at bounding box center [865, 138] width 5 height 5
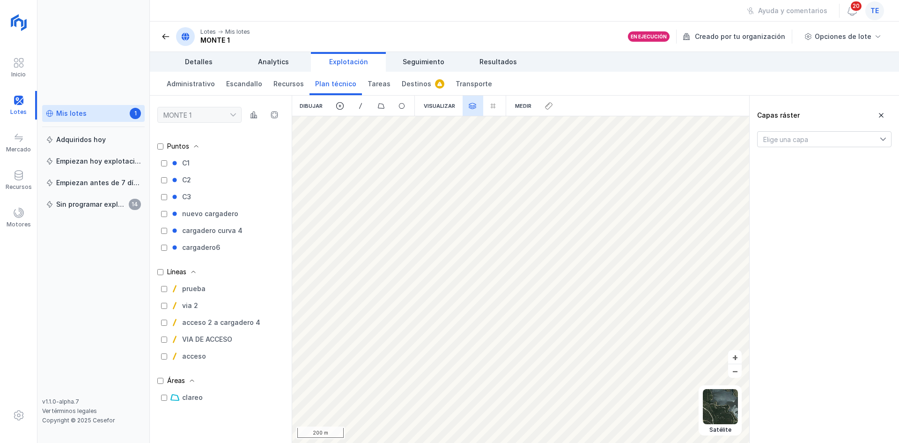
click at [486, 105] on div at bounding box center [483, 106] width 41 height 21
click at [474, 108] on span at bounding box center [472, 106] width 8 height 8
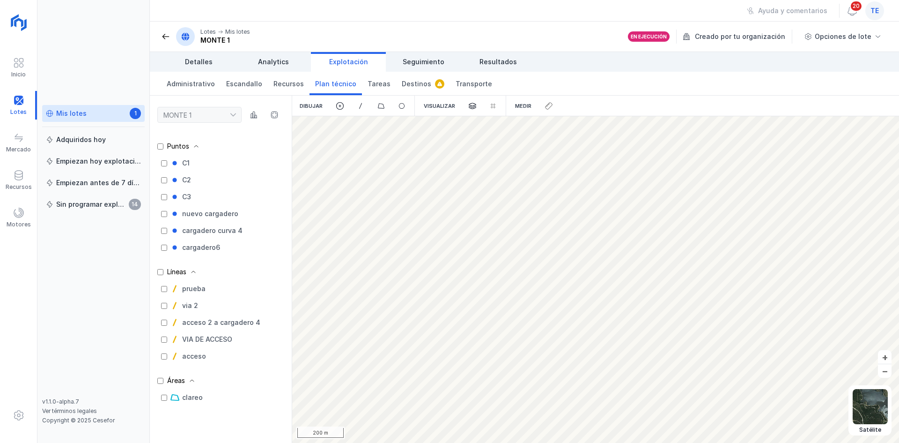
click at [544, 105] on div at bounding box center [549, 106] width 21 height 21
click at [524, 105] on div "Medir" at bounding box center [523, 106] width 31 height 21
click at [464, 108] on div at bounding box center [473, 106] width 21 height 21
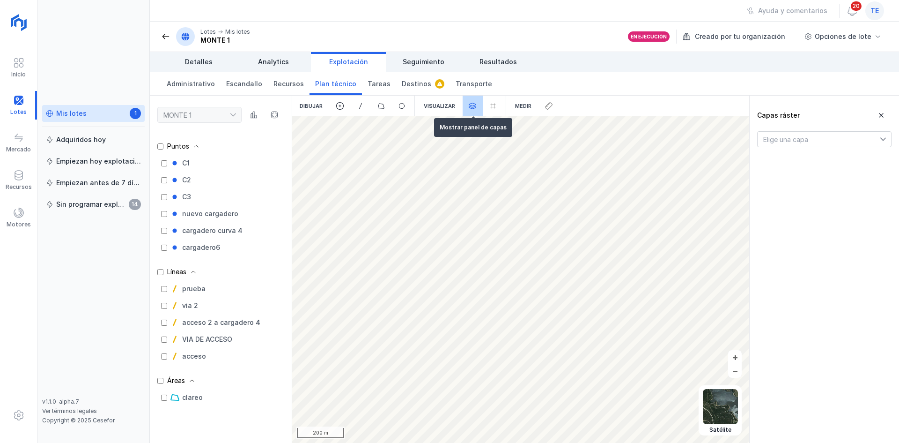
click at [465, 105] on div at bounding box center [473, 106] width 21 height 21
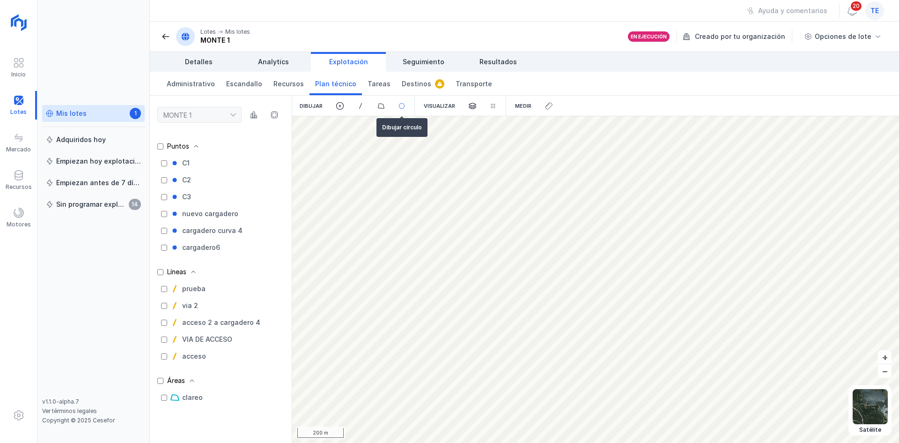
click at [398, 108] on span at bounding box center [402, 106] width 8 height 8
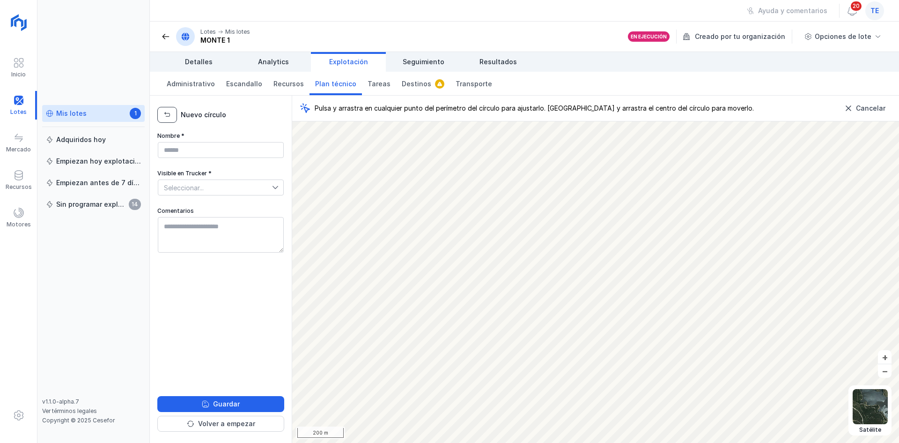
click at [171, 112] on button "button" at bounding box center [167, 115] width 20 height 16
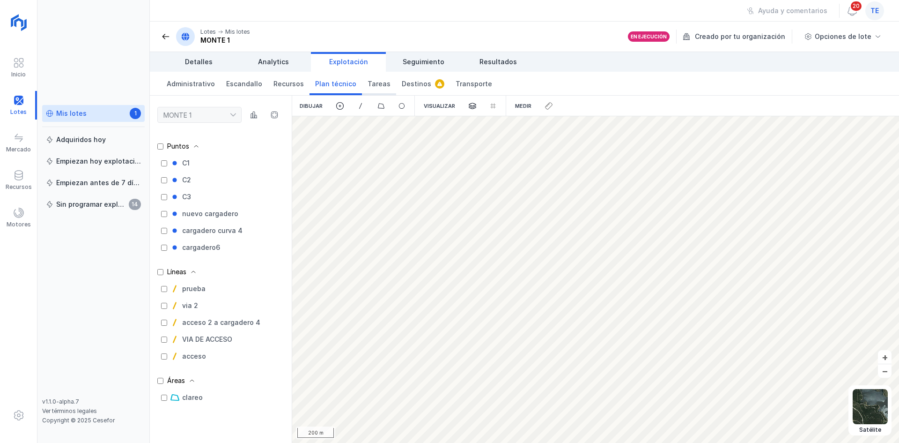
click at [375, 84] on span "Tareas" at bounding box center [379, 83] width 23 height 9
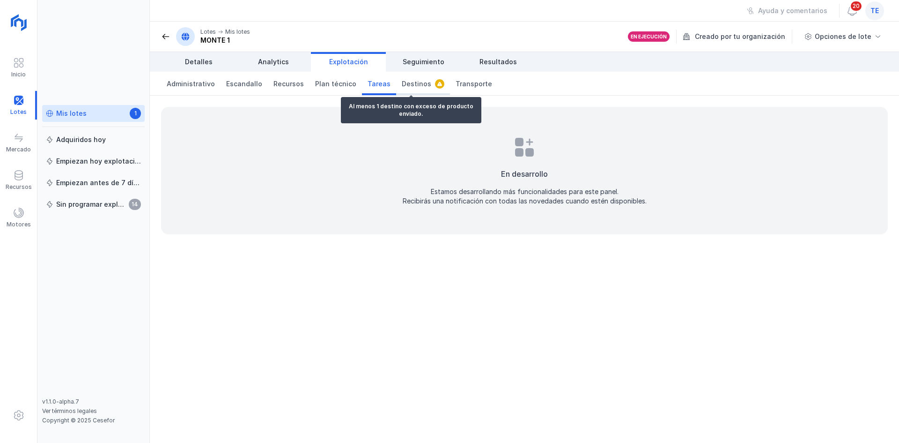
click at [402, 80] on span "Destinos" at bounding box center [417, 83] width 30 height 9
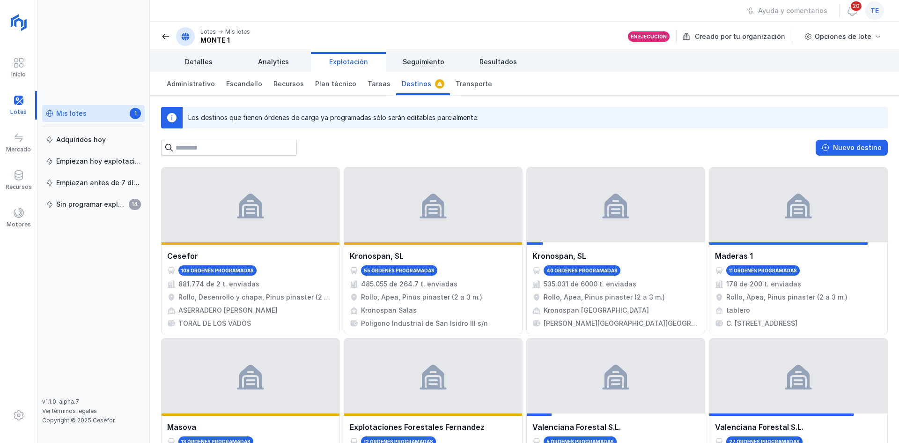
drag, startPoint x: 254, startPoint y: 119, endPoint x: 435, endPoint y: 133, distance: 181.3
click at [420, 122] on div "Los destinos que tienen órdenes de carga ya programadas sólo serán editables pa…" at bounding box center [333, 117] width 290 height 9
click at [473, 73] on link "Transporte" at bounding box center [474, 83] width 48 height 23
click at [472, 85] on span "Transporte" at bounding box center [474, 83] width 37 height 9
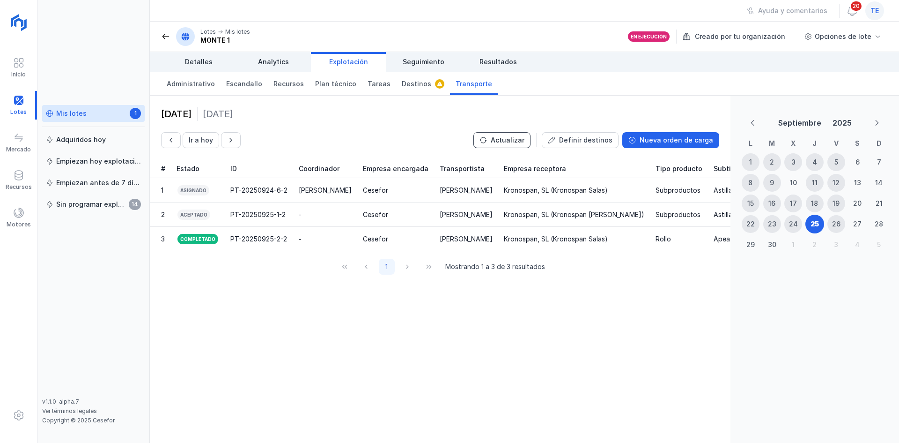
click at [487, 140] on button "Actualizar" at bounding box center [502, 140] width 57 height 16
click at [748, 120] on button "Previous Month" at bounding box center [753, 123] width 18 height 14
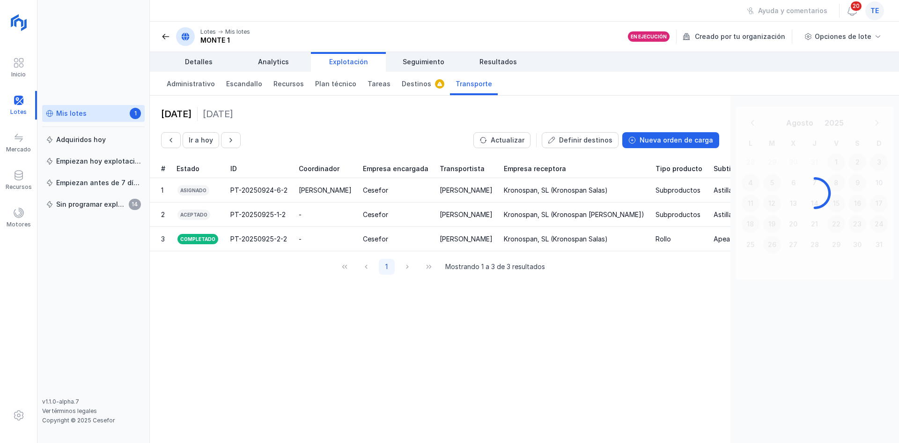
click at [748, 120] on button "Previous Month" at bounding box center [753, 123] width 18 height 14
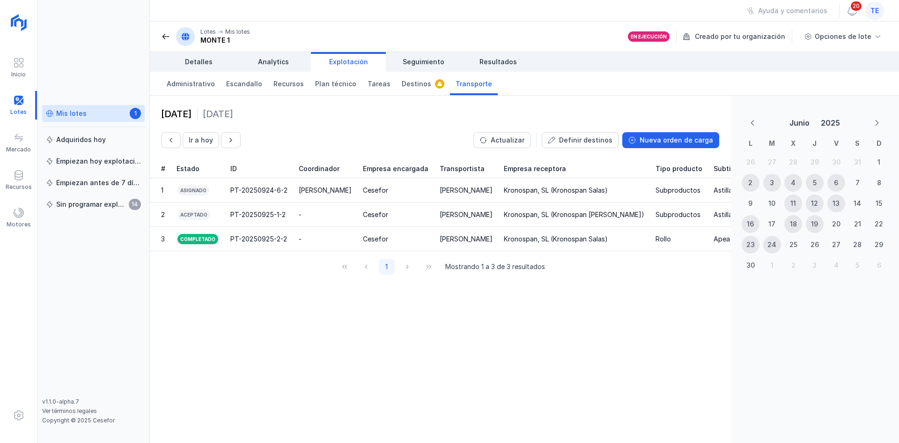
click at [748, 120] on button "Previous Month" at bounding box center [753, 123] width 18 height 14
click at [774, 162] on div "1" at bounding box center [773, 162] width 18 height 18
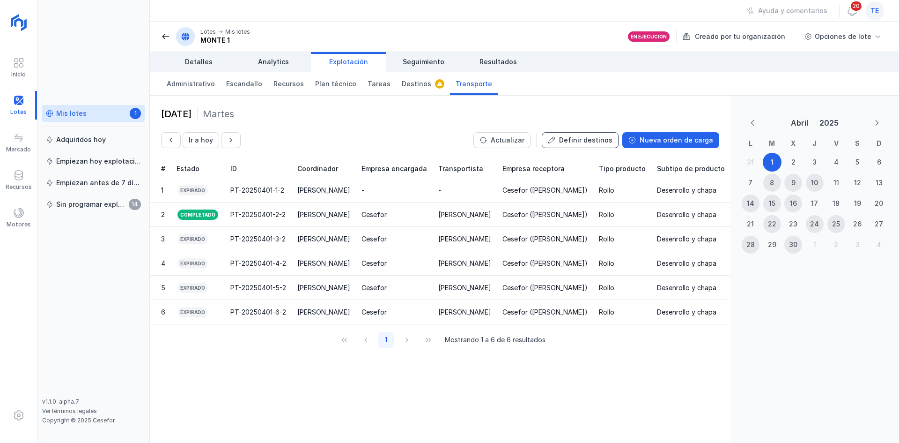
click at [550, 143] on button "Definir destinos" at bounding box center [580, 140] width 77 height 16
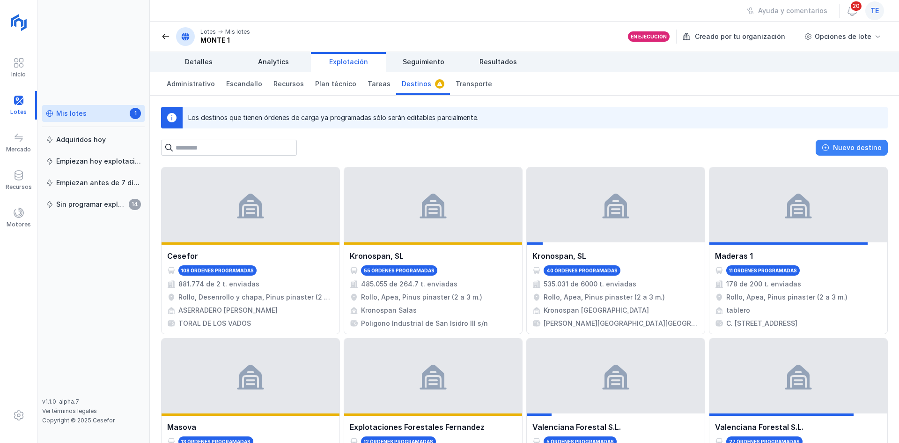
click at [820, 152] on button "Nuevo destino" at bounding box center [852, 148] width 72 height 16
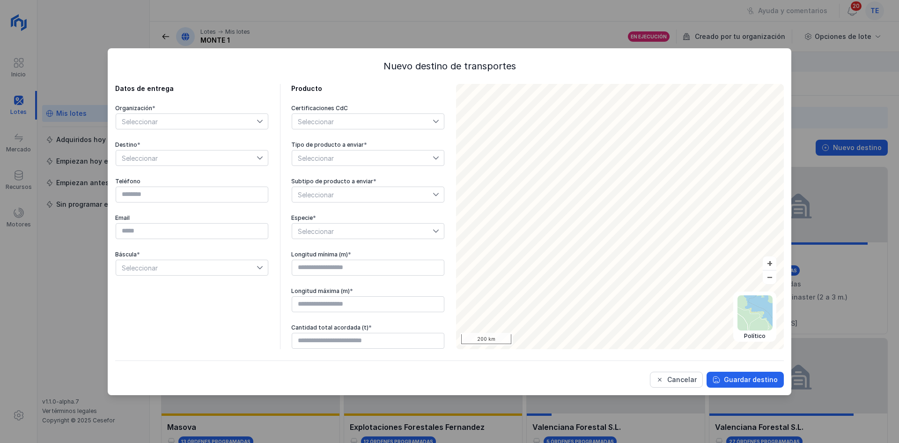
click at [386, 124] on div "Seleccionar" at bounding box center [362, 121] width 141 height 15
click at [364, 184] on li "PEFC" at bounding box center [368, 180] width 153 height 19
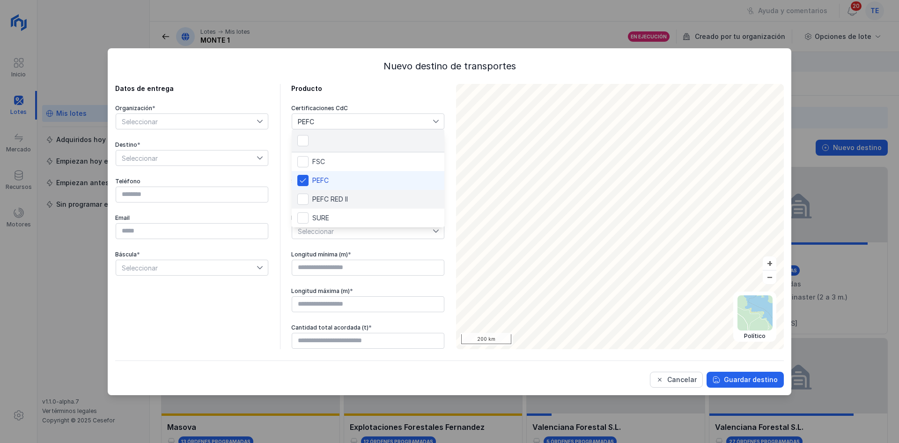
click at [349, 204] on li "PEFC RED II" at bounding box center [368, 199] width 153 height 19
click at [345, 210] on li "SURE" at bounding box center [368, 217] width 153 height 19
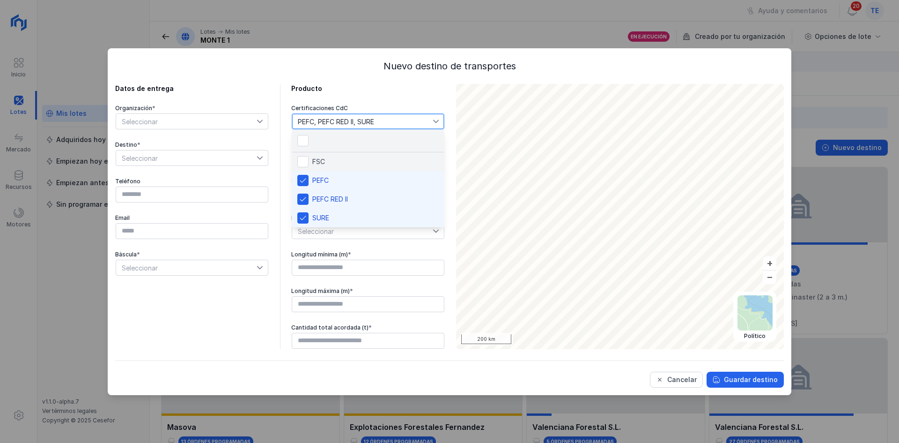
click at [349, 158] on li "FSC" at bounding box center [368, 161] width 153 height 19
drag, startPoint x: 345, startPoint y: 88, endPoint x: 256, endPoint y: 106, distance: 90.5
click at [324, 89] on div "Producto" at bounding box center [368, 88] width 154 height 9
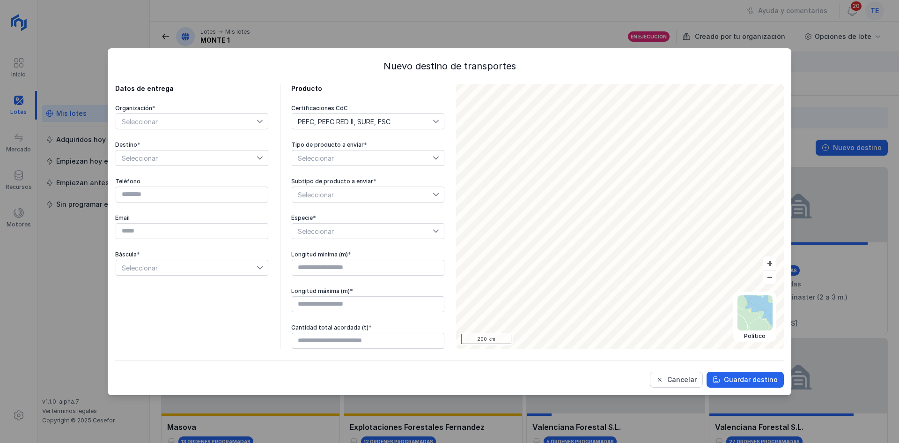
click at [245, 125] on span "Seleccionar" at bounding box center [186, 121] width 141 height 15
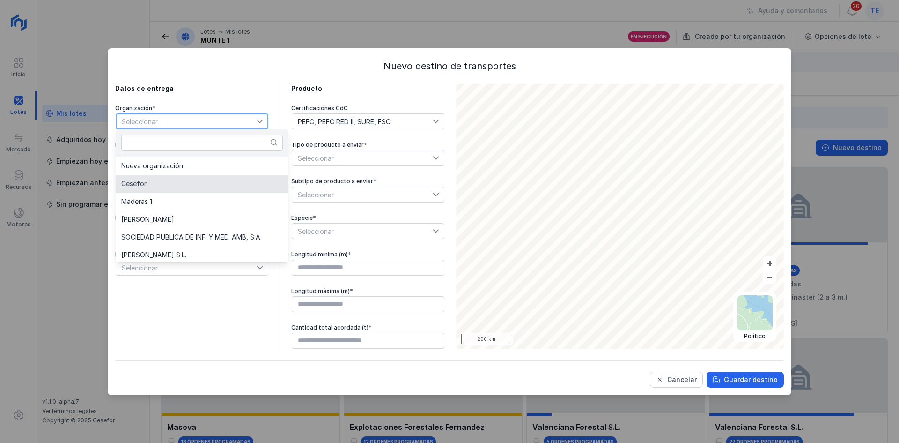
click at [238, 185] on li "Cesefor" at bounding box center [202, 184] width 173 height 18
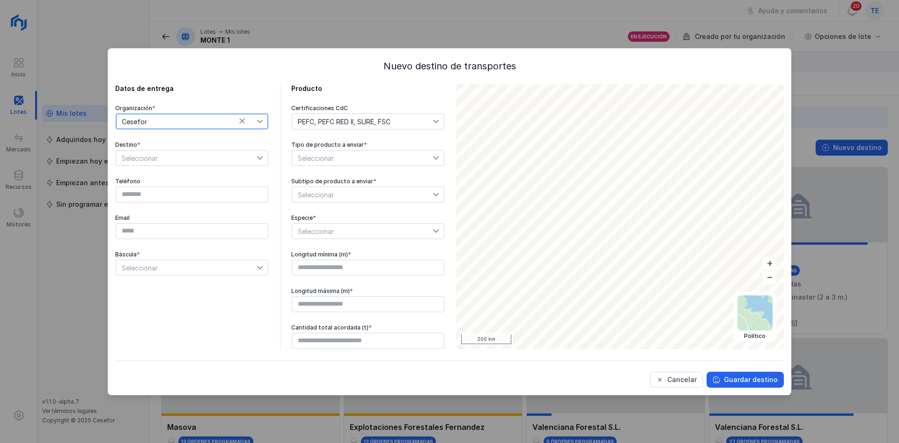
drag, startPoint x: 207, startPoint y: 160, endPoint x: 216, endPoint y: 161, distance: 9.9
click at [207, 160] on span "Seleccionar" at bounding box center [186, 157] width 141 height 15
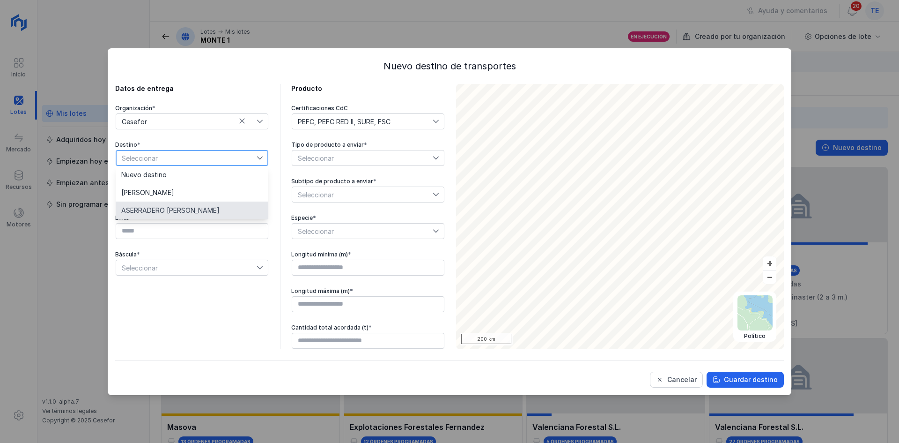
click at [229, 207] on li "ASERRADERO [PERSON_NAME]" at bounding box center [192, 210] width 153 height 18
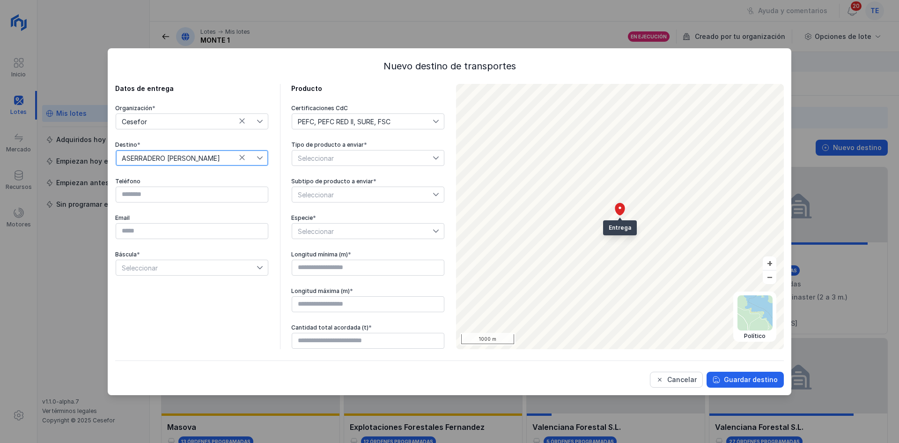
click at [197, 263] on span "Seleccionar" at bounding box center [186, 267] width 141 height 15
click at [205, 291] on li "Sí" at bounding box center [192, 284] width 153 height 18
click at [338, 159] on span "Seleccionar" at bounding box center [362, 157] width 141 height 15
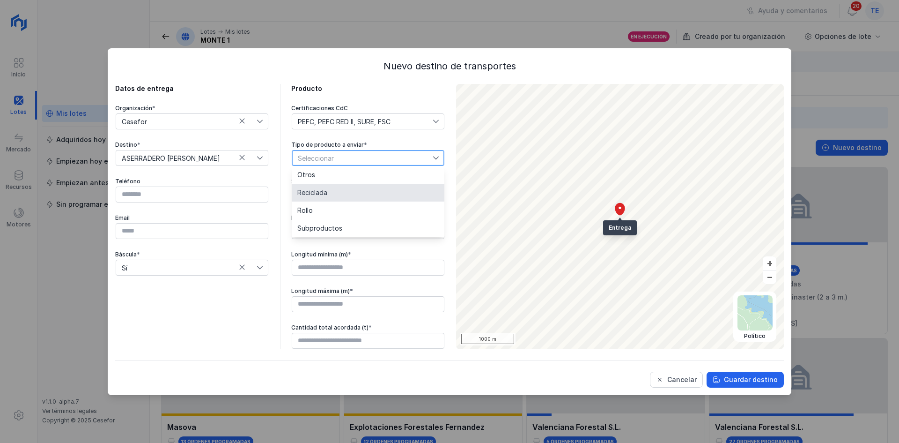
click at [354, 190] on li "Reciclada" at bounding box center [368, 193] width 153 height 18
click at [360, 183] on div "Subtipo de producto a enviar *" at bounding box center [368, 181] width 154 height 7
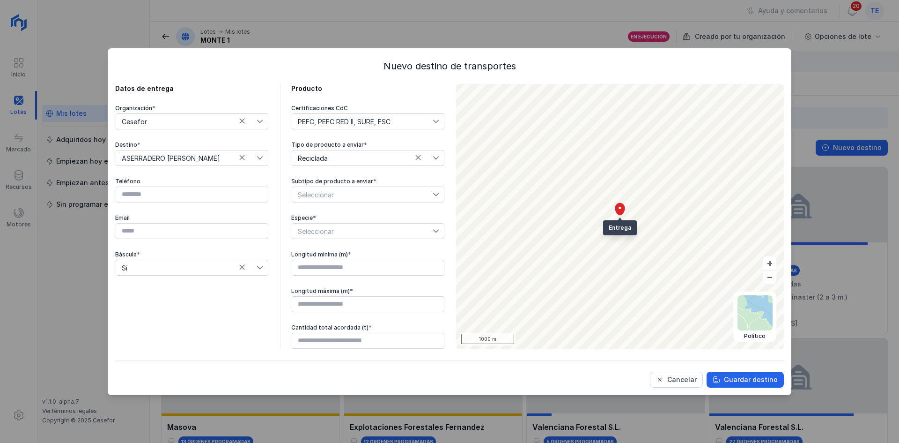
click at [360, 189] on span "Seleccionar" at bounding box center [362, 194] width 141 height 15
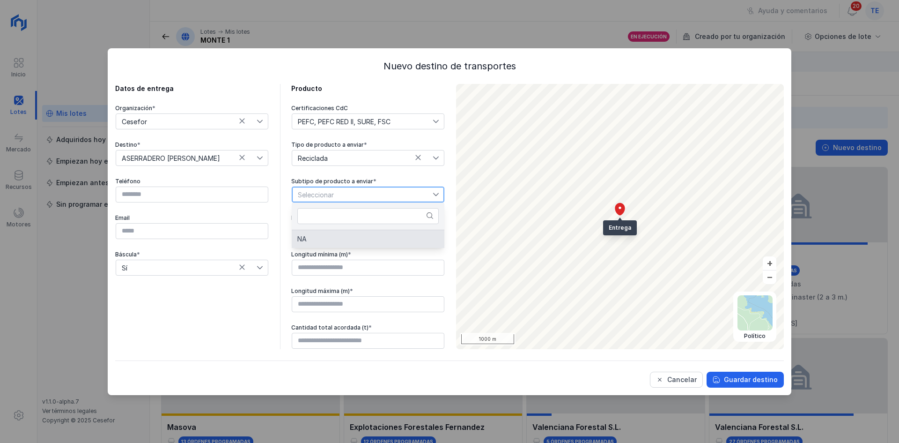
click at [373, 156] on span "Reciclada" at bounding box center [362, 157] width 141 height 15
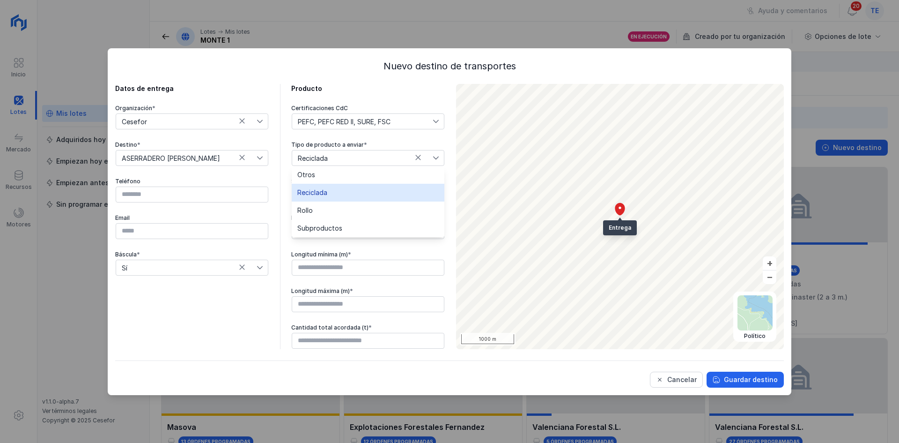
drag, startPoint x: 346, startPoint y: 214, endPoint x: 355, endPoint y: 196, distance: 20.3
click at [346, 214] on li "Rollo" at bounding box center [368, 210] width 153 height 18
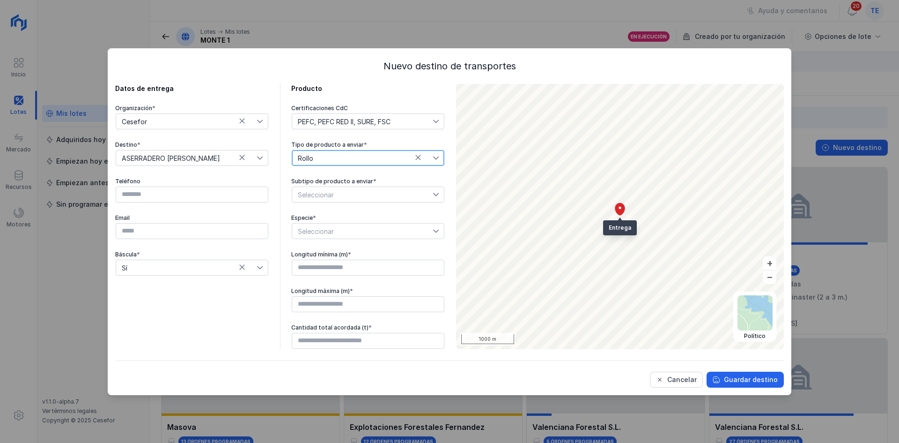
click at [360, 196] on span "Seleccionar" at bounding box center [362, 194] width 141 height 15
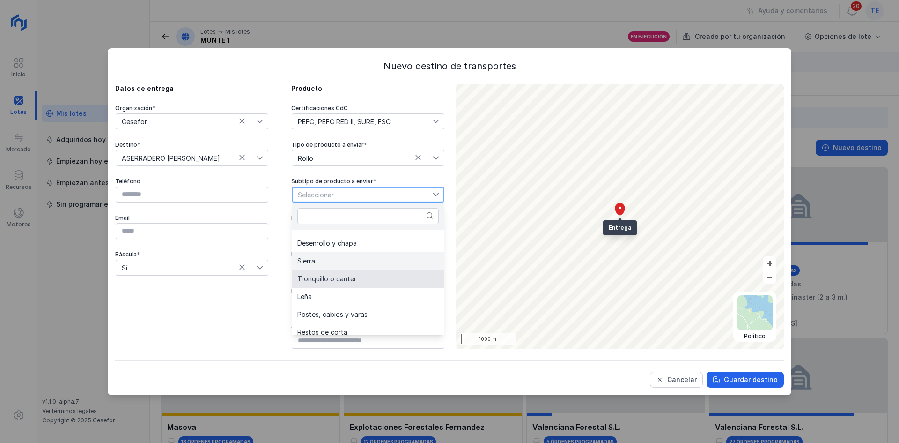
scroll to position [0, 0]
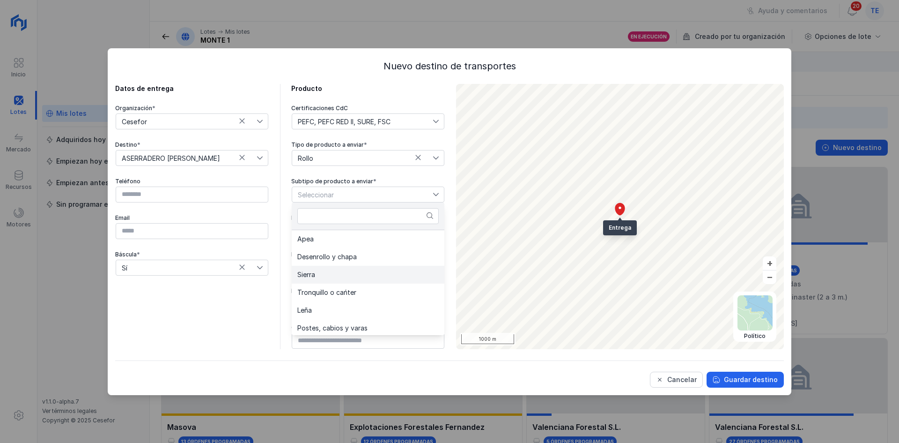
click at [342, 281] on li "Sierra" at bounding box center [368, 275] width 153 height 18
click at [338, 230] on span "Seleccionar" at bounding box center [362, 230] width 141 height 15
click at [355, 273] on li "Pinus pinaster" at bounding box center [368, 266] width 153 height 18
click at [355, 277] on div "Certificaciones CdC PEFC, PEFC RED II, SURE, FSC Tipo de producto a enviar * Ro…" at bounding box center [368, 226] width 154 height 245
click at [361, 271] on input "text" at bounding box center [368, 268] width 153 height 16
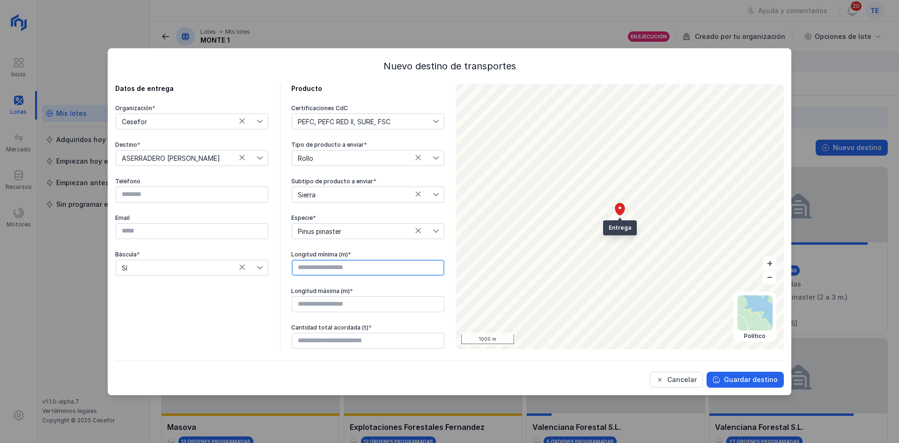
type input "****"
click at [363, 299] on input "text" at bounding box center [368, 304] width 153 height 16
type input "****"
click at [367, 346] on input "text" at bounding box center [368, 341] width 153 height 16
type input "******"
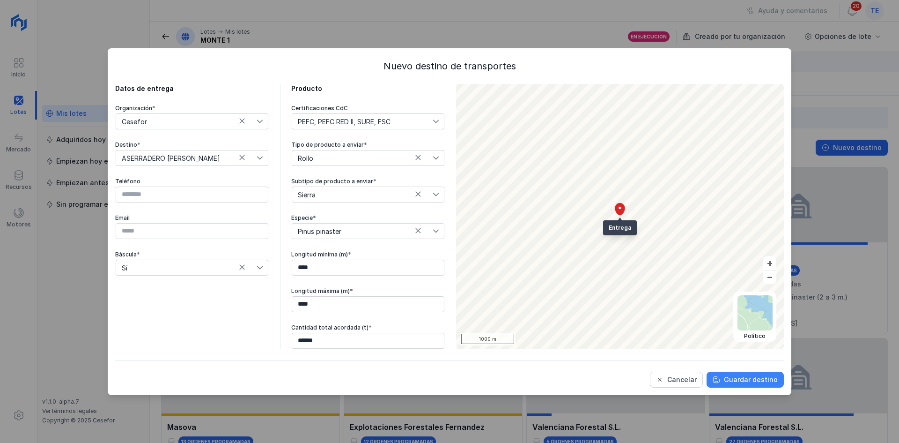
click at [733, 376] on div "Guardar destino" at bounding box center [751, 379] width 54 height 9
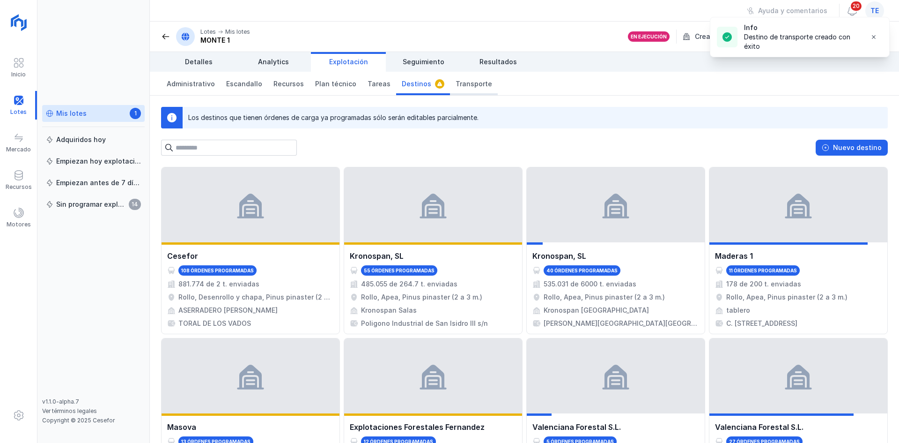
click at [463, 79] on link "Transporte" at bounding box center [474, 83] width 48 height 23
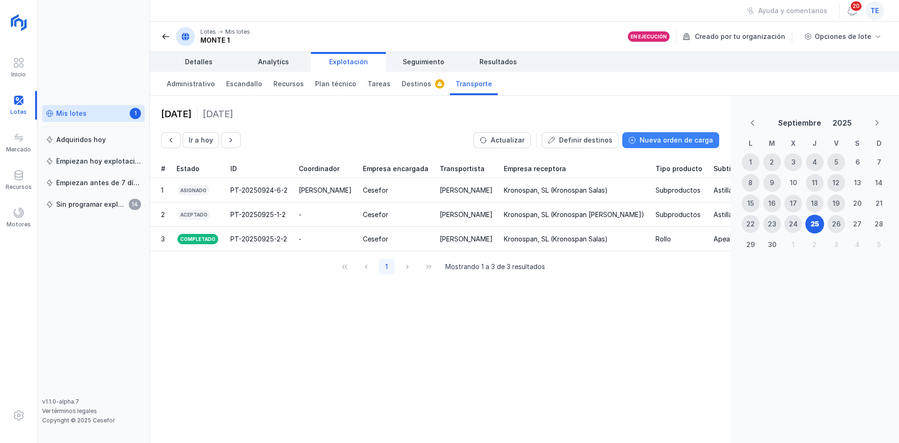
click at [697, 138] on div "Nueva orden de carga" at bounding box center [677, 139] width 74 height 9
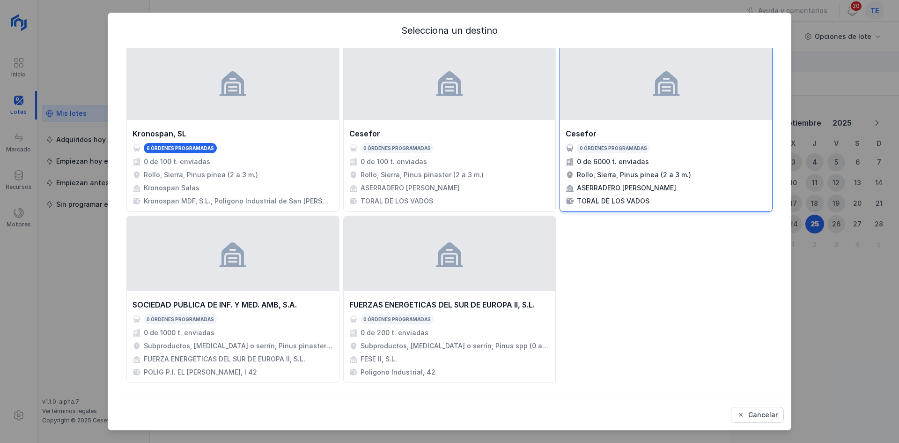
scroll to position [940, 0]
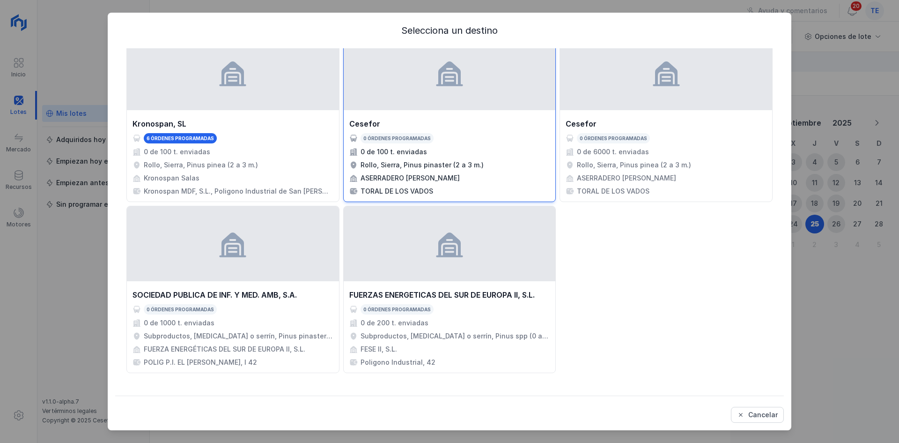
click at [446, 118] on div "Cesefor" at bounding box center [449, 123] width 201 height 11
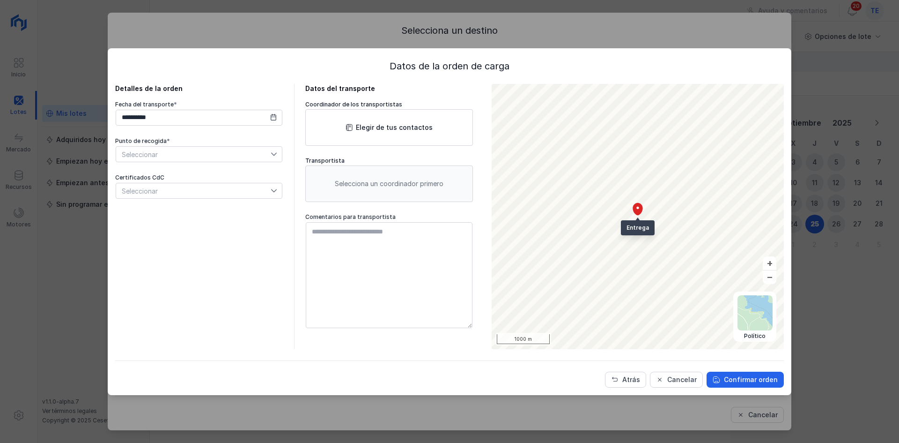
click at [225, 198] on div "Seleccionar" at bounding box center [199, 191] width 167 height 16
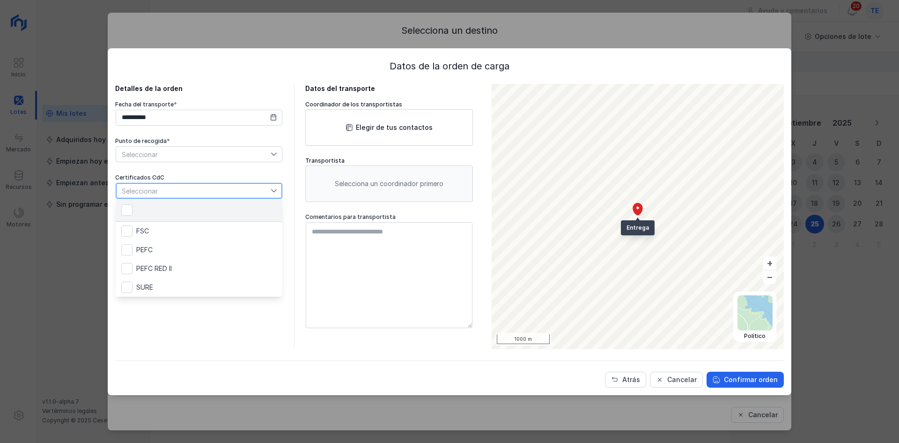
scroll to position [5, 47]
click at [253, 193] on div "Seleccionar" at bounding box center [193, 190] width 155 height 15
click at [253, 156] on span "Seleccionar" at bounding box center [193, 154] width 155 height 15
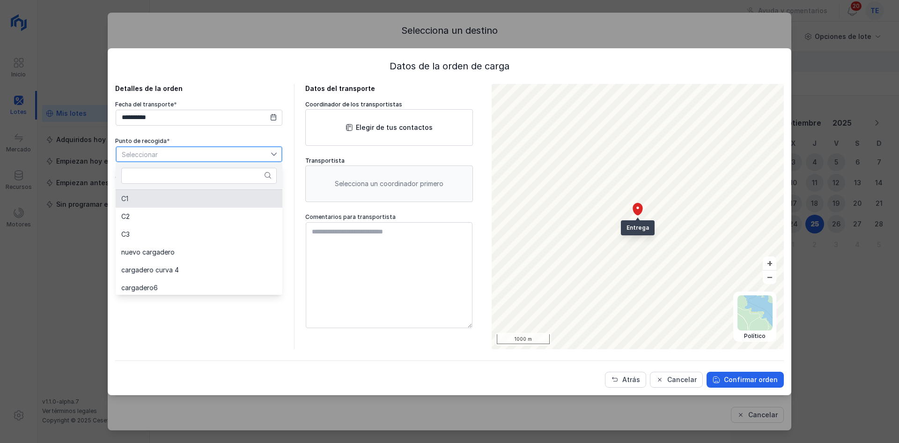
click at [221, 204] on li "C1" at bounding box center [199, 199] width 167 height 18
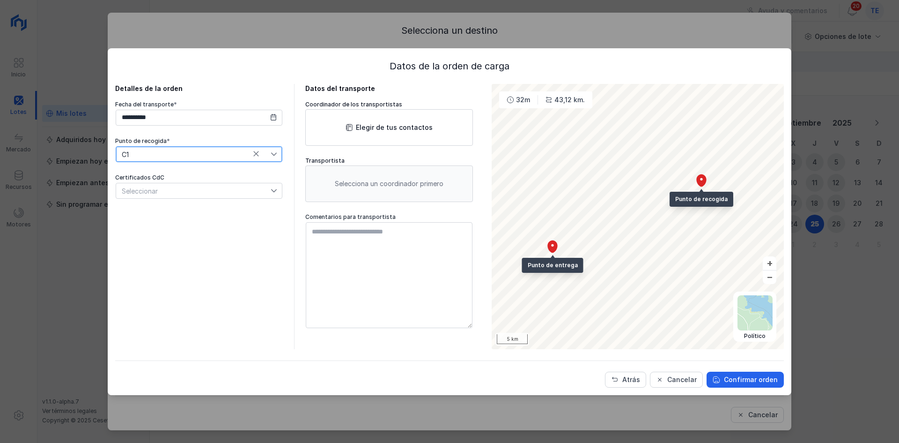
click at [217, 192] on div "Seleccionar" at bounding box center [193, 190] width 155 height 15
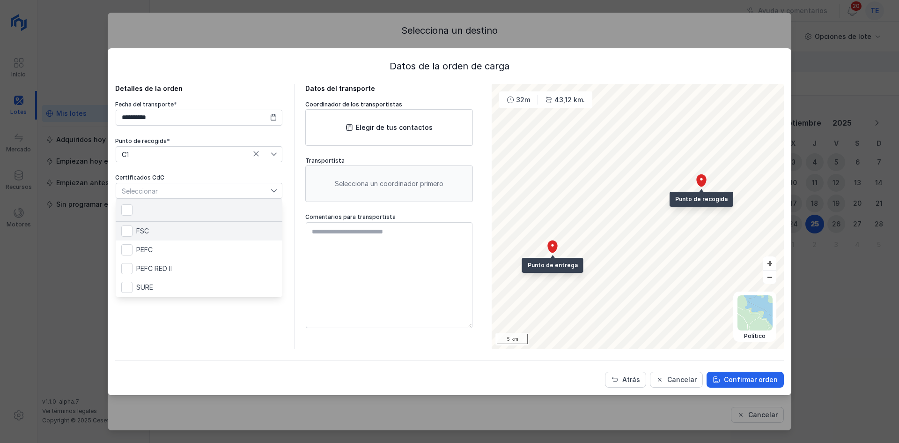
click at [212, 230] on li "FSC" at bounding box center [199, 231] width 167 height 19
click at [196, 251] on li "PEFC" at bounding box center [199, 249] width 167 height 19
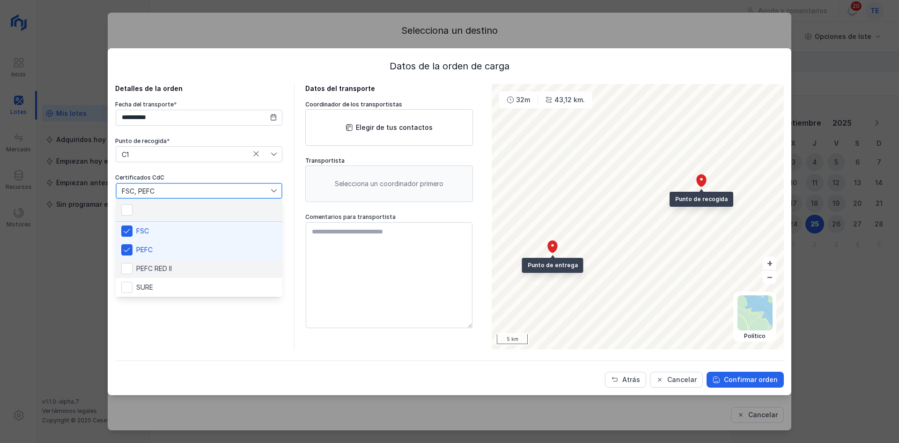
click at [195, 268] on li "PEFC RED II" at bounding box center [199, 268] width 167 height 19
click at [197, 284] on li "SURE" at bounding box center [199, 287] width 167 height 19
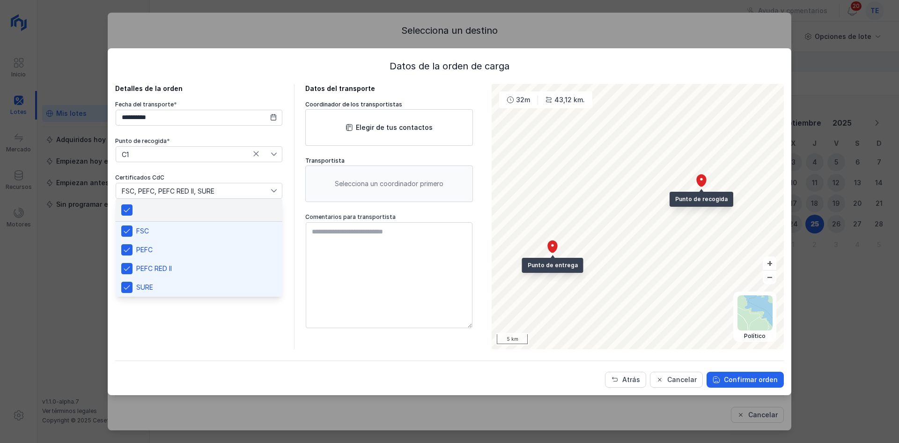
click at [304, 318] on div "**********" at bounding box center [297, 216] width 365 height 265
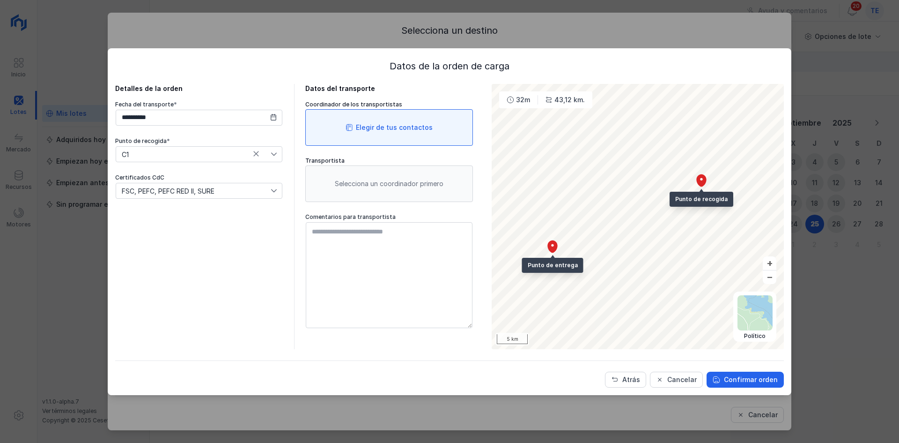
click at [411, 119] on div "Elegir de tus contactos" at bounding box center [389, 127] width 168 height 37
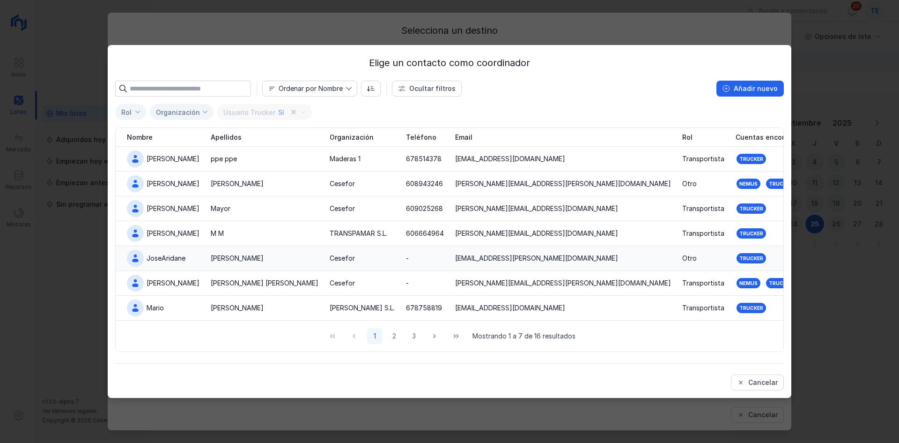
drag, startPoint x: 227, startPoint y: 173, endPoint x: 439, endPoint y: 255, distance: 227.5
click at [227, 174] on td "Cano" at bounding box center [264, 183] width 119 height 25
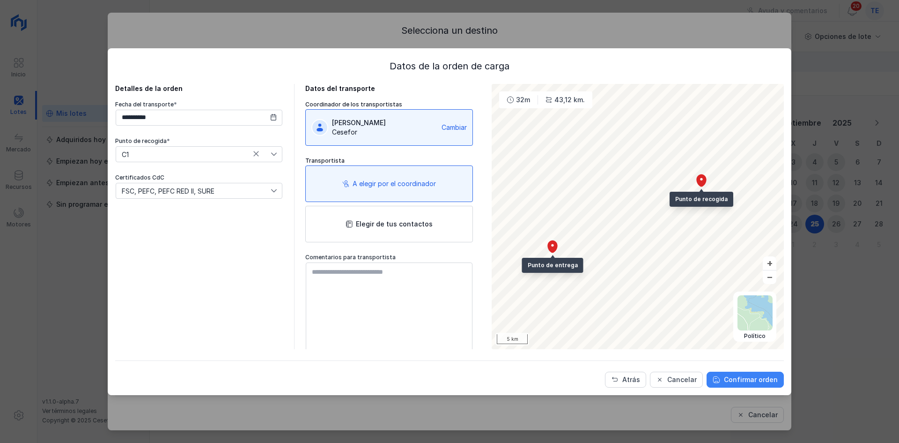
click at [730, 376] on div "Confirmar orden" at bounding box center [751, 379] width 54 height 9
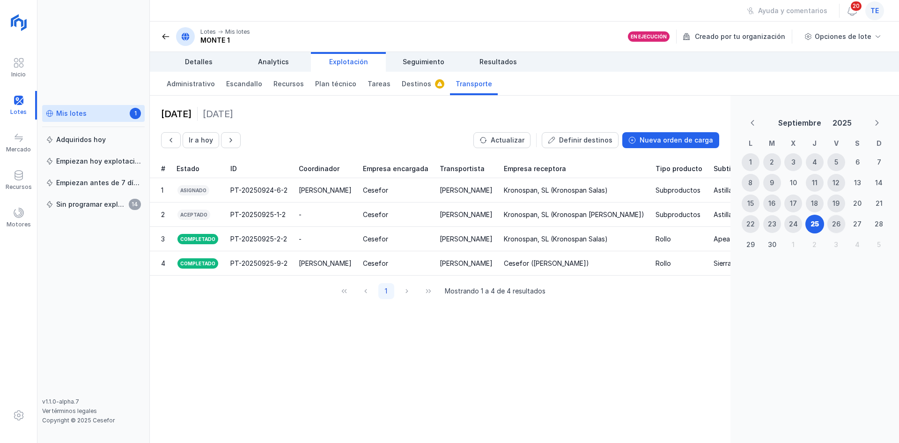
click at [840, 223] on div "26" at bounding box center [836, 223] width 8 height 9
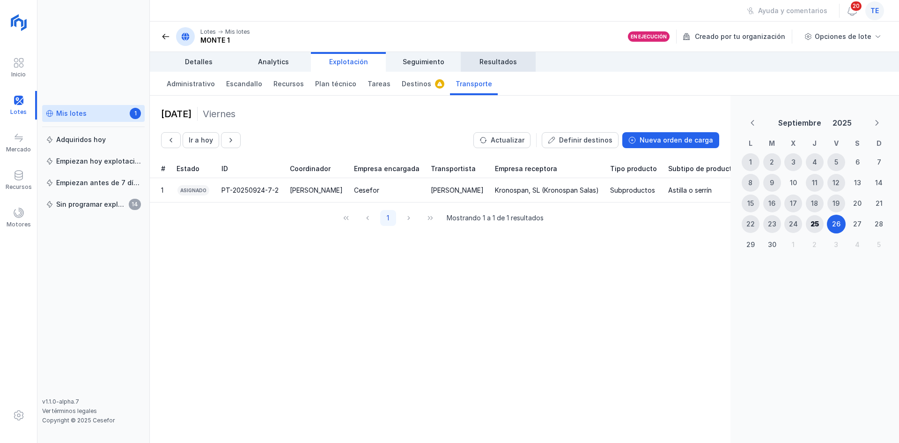
click at [504, 59] on span "Resultados" at bounding box center [498, 61] width 37 height 9
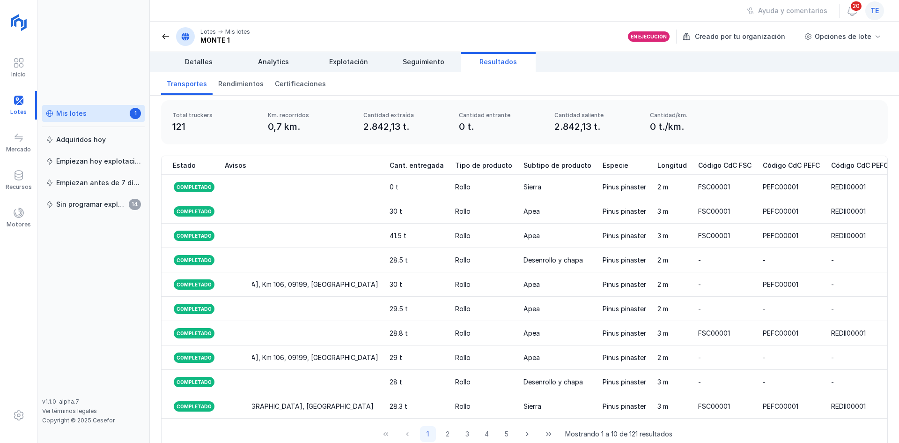
scroll to position [0, 976]
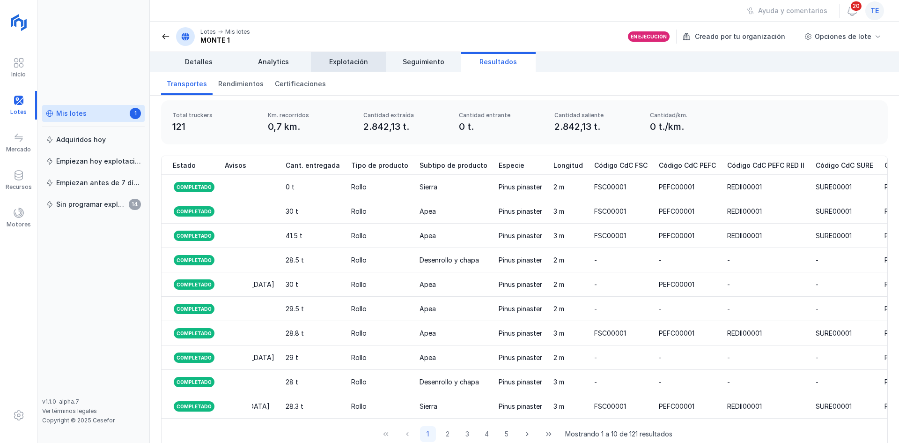
click at [346, 58] on span "Explotación" at bounding box center [348, 61] width 39 height 9
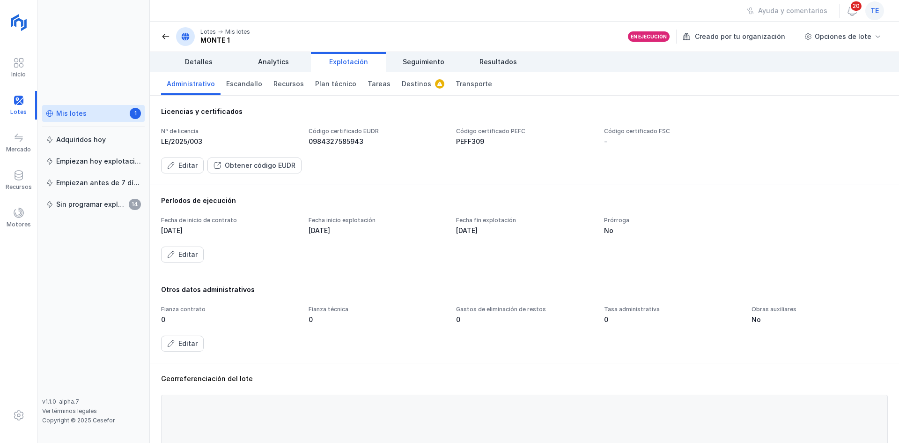
click at [336, 140] on div "0984327585943" at bounding box center [377, 141] width 136 height 9
click at [496, 68] on link "Resultados" at bounding box center [498, 62] width 75 height 20
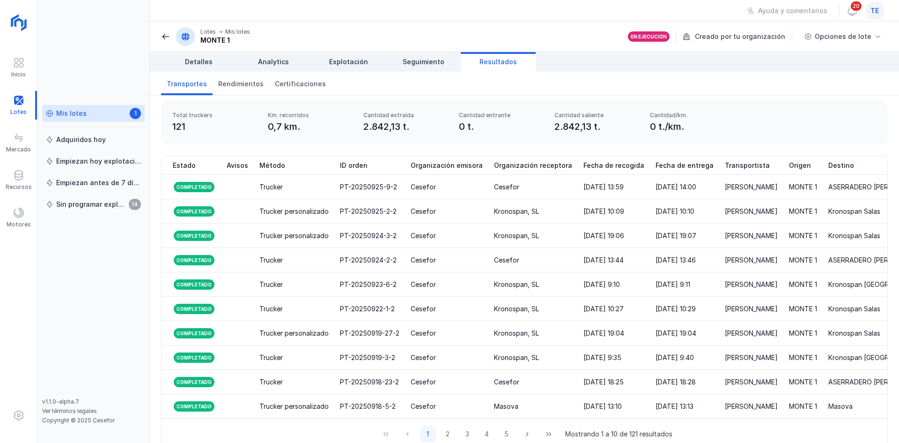
scroll to position [0, 976]
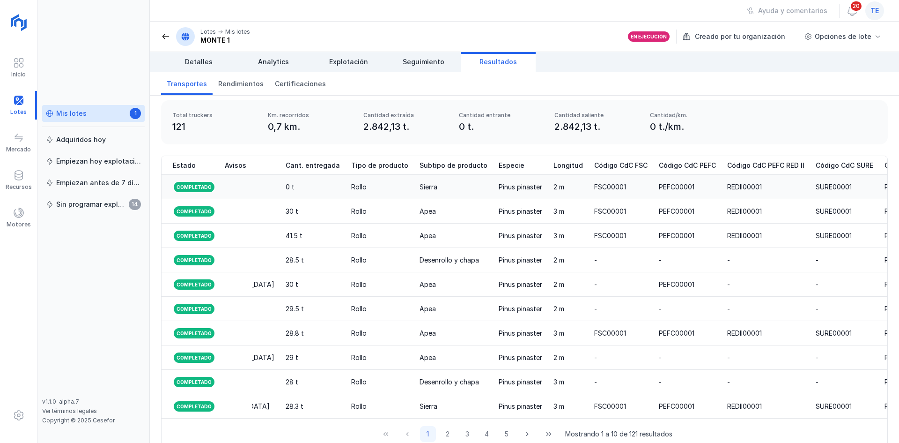
click at [816, 186] on div "SURE00001" at bounding box center [834, 186] width 36 height 9
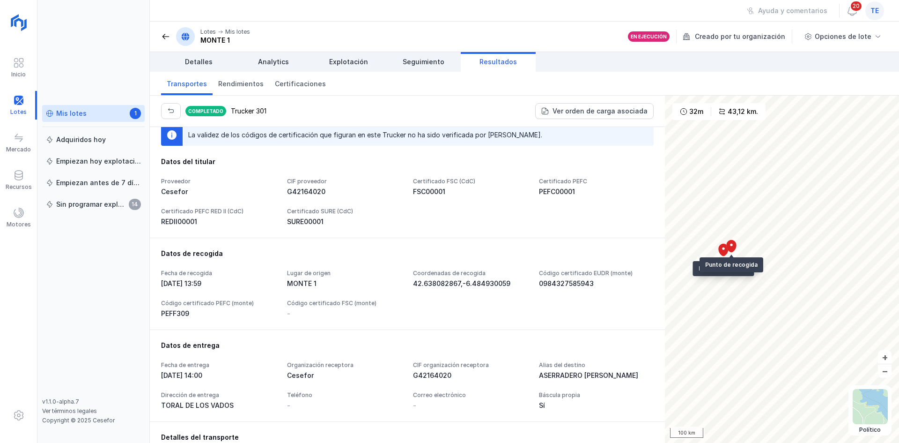
scroll to position [47, 0]
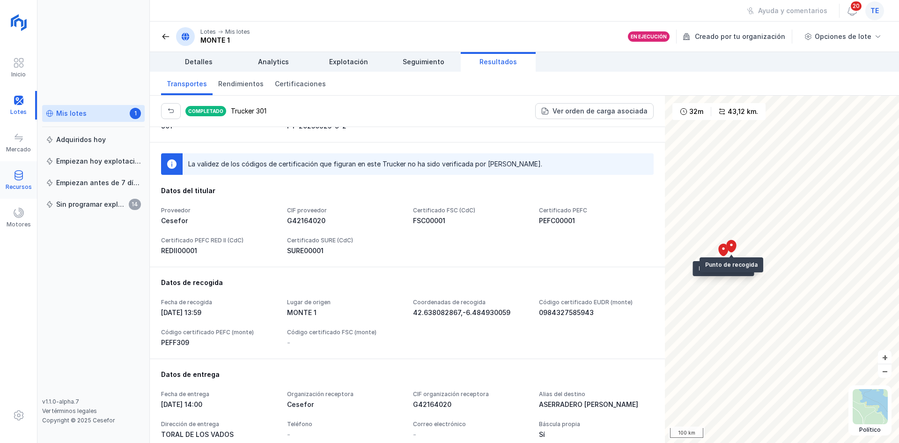
click at [18, 179] on span at bounding box center [18, 175] width 11 height 11
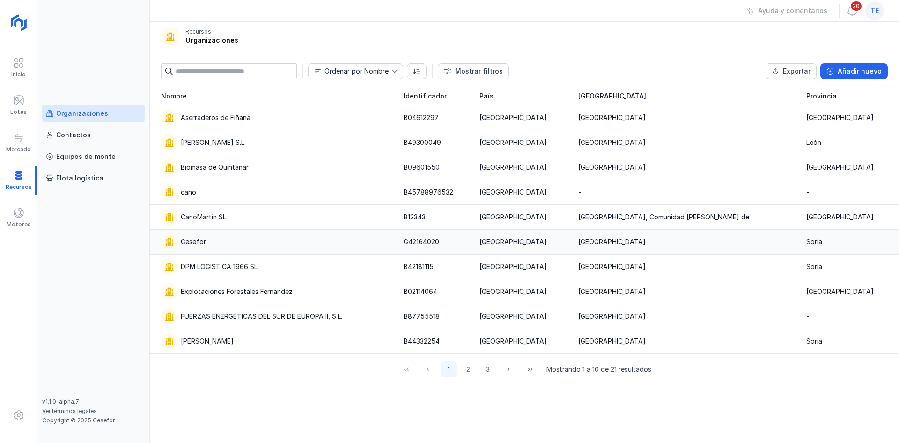
click at [235, 243] on div "Cesefor" at bounding box center [276, 241] width 231 height 17
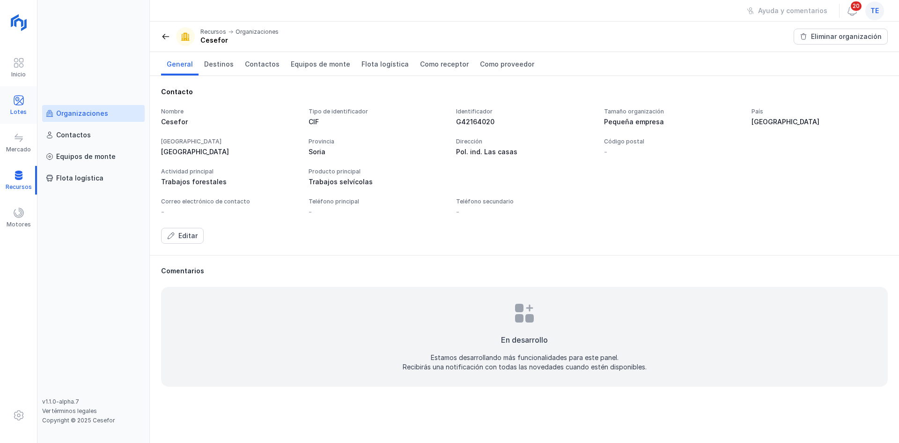
click at [11, 106] on div "Lotes" at bounding box center [18, 105] width 37 height 29
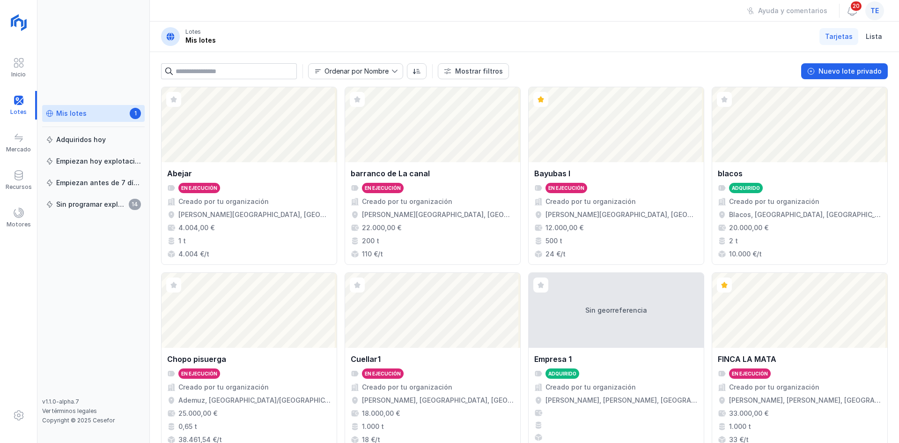
scroll to position [606, 0]
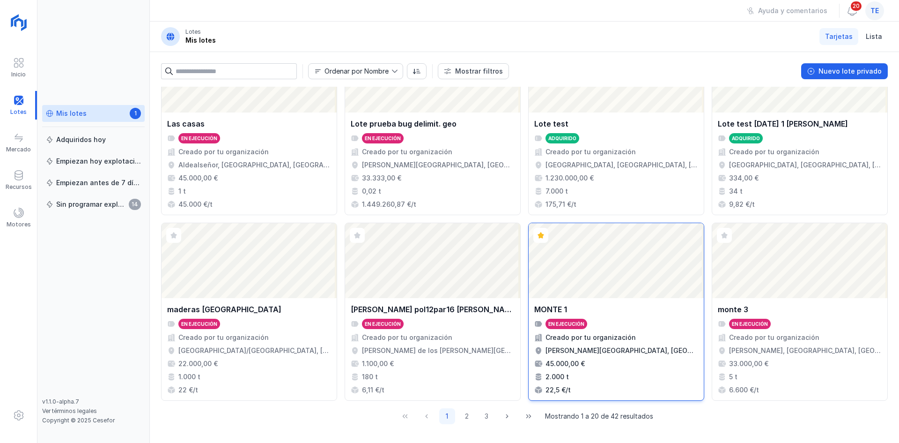
click at [592, 250] on div "Abrir lote" at bounding box center [616, 260] width 175 height 75
click at [596, 248] on div "Abrir lote" at bounding box center [616, 260] width 175 height 75
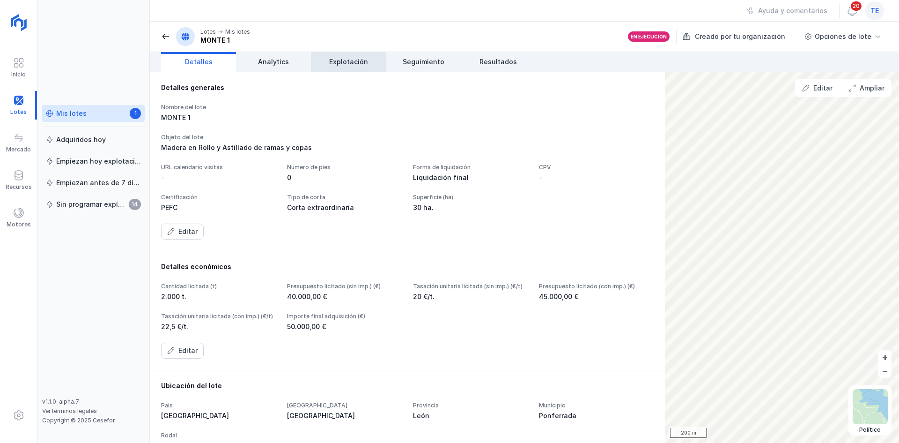
click at [340, 63] on span "Explotación" at bounding box center [348, 61] width 39 height 9
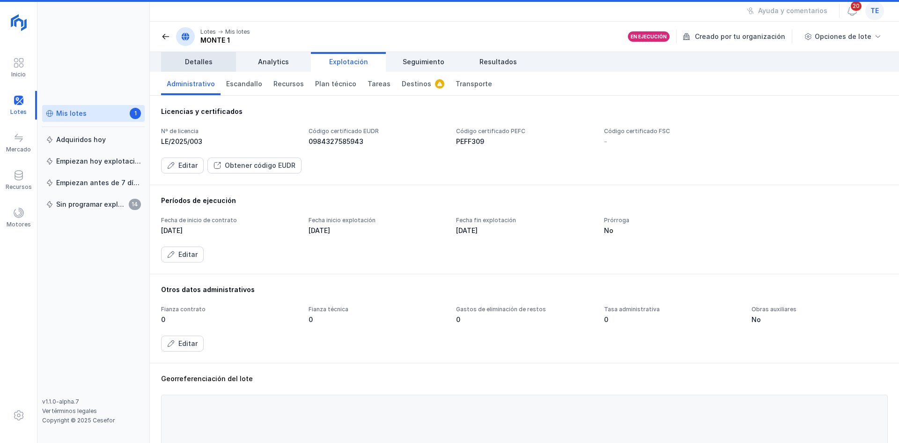
click at [220, 54] on link "Detalles" at bounding box center [198, 62] width 75 height 20
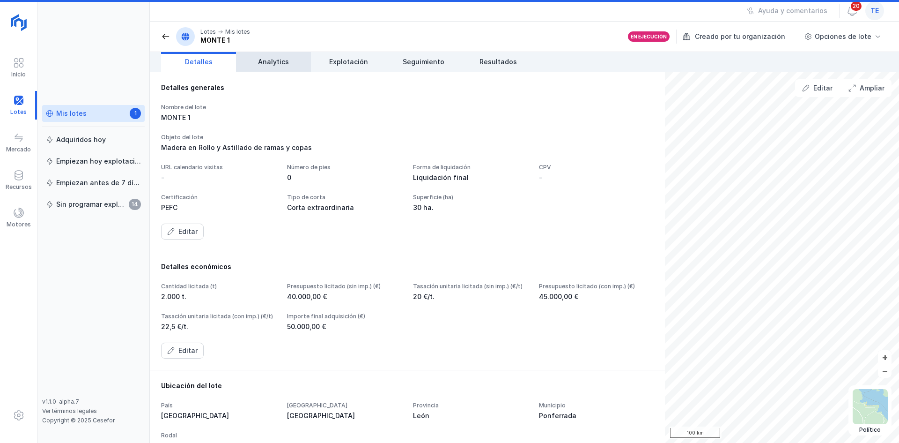
click at [287, 60] on span "Analytics" at bounding box center [273, 61] width 31 height 9
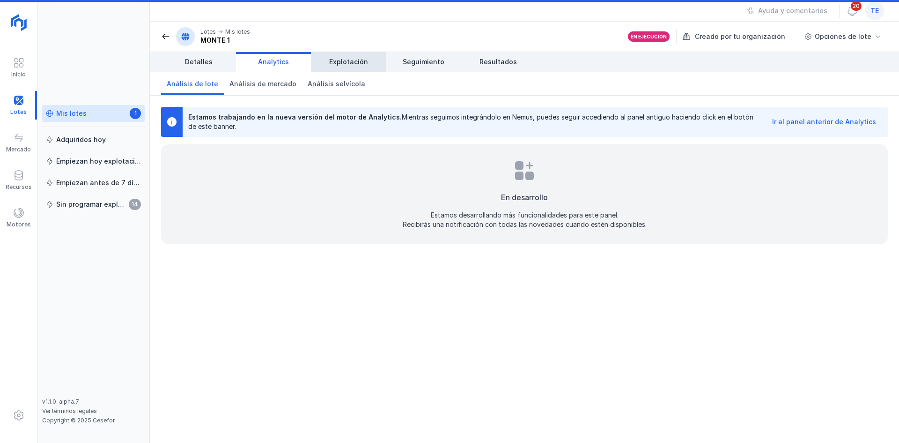
click at [339, 55] on link "Explotación" at bounding box center [348, 62] width 75 height 20
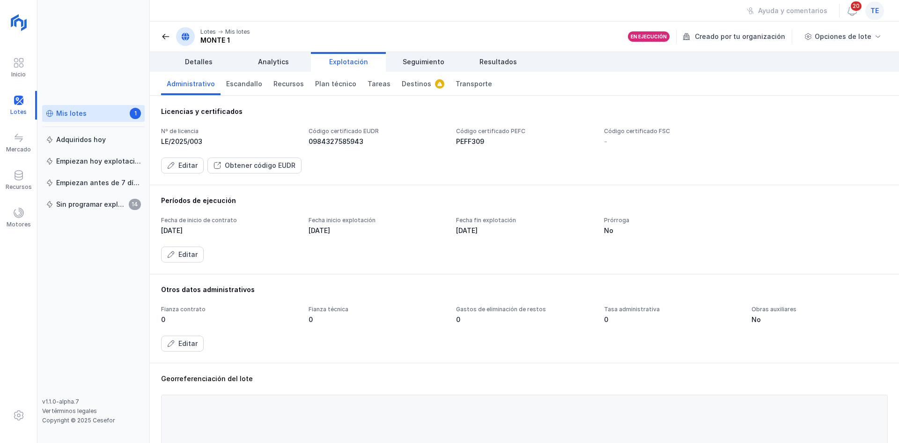
click at [317, 145] on div "0984327585943" at bounding box center [377, 141] width 136 height 9
drag, startPoint x: 313, startPoint y: 140, endPoint x: 458, endPoint y: 139, distance: 144.8
click at [458, 139] on div "Nº de licencia LE/2025/003 Código certificado EUDR 0984327585943 Código certifi…" at bounding box center [524, 136] width 727 height 19
click at [459, 85] on span "Transporte" at bounding box center [474, 83] width 37 height 9
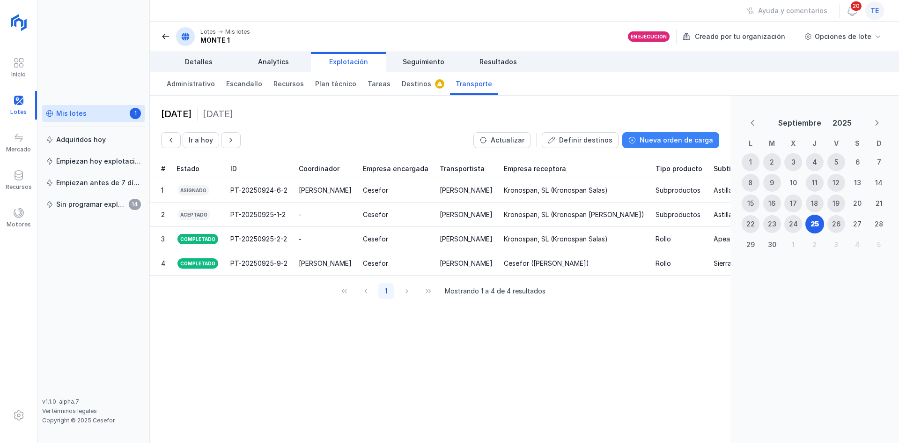
click at [703, 140] on div "Nueva orden de carga" at bounding box center [677, 139] width 74 height 9
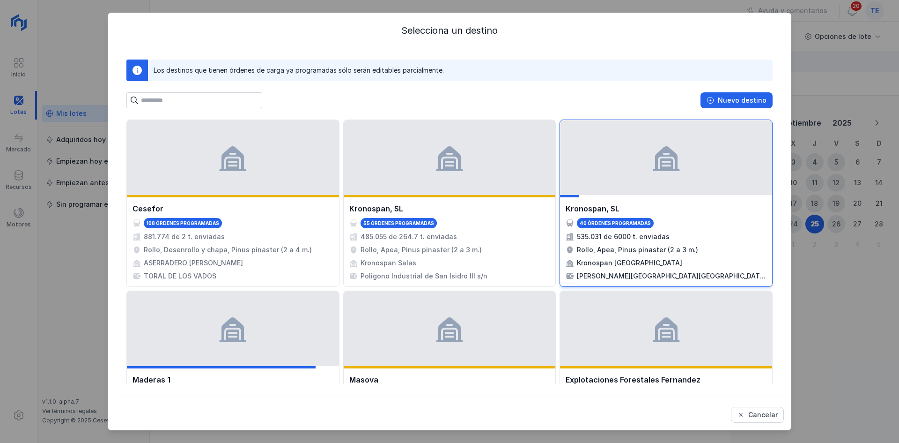
click at [691, 190] on div at bounding box center [666, 157] width 212 height 75
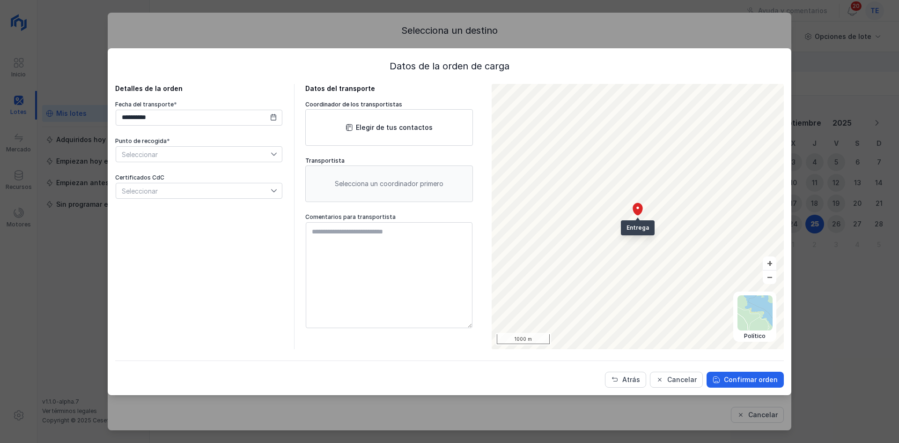
click at [192, 192] on div "Seleccionar" at bounding box center [193, 190] width 155 height 15
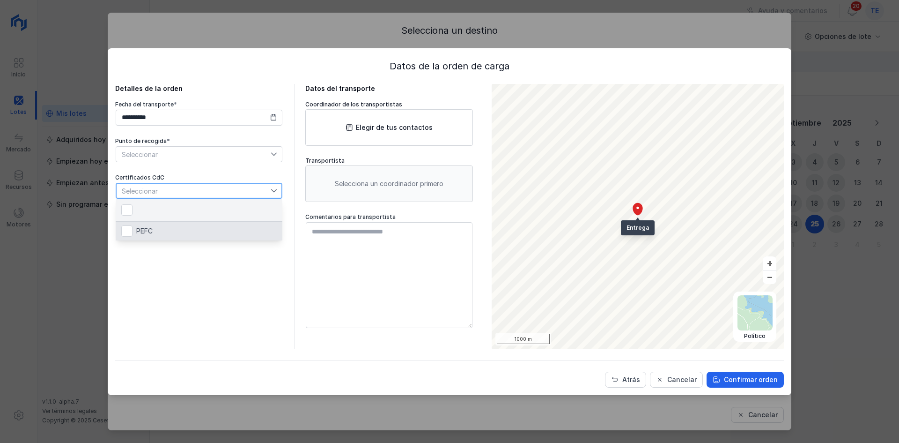
click at [168, 290] on div "**********" at bounding box center [199, 216] width 168 height 265
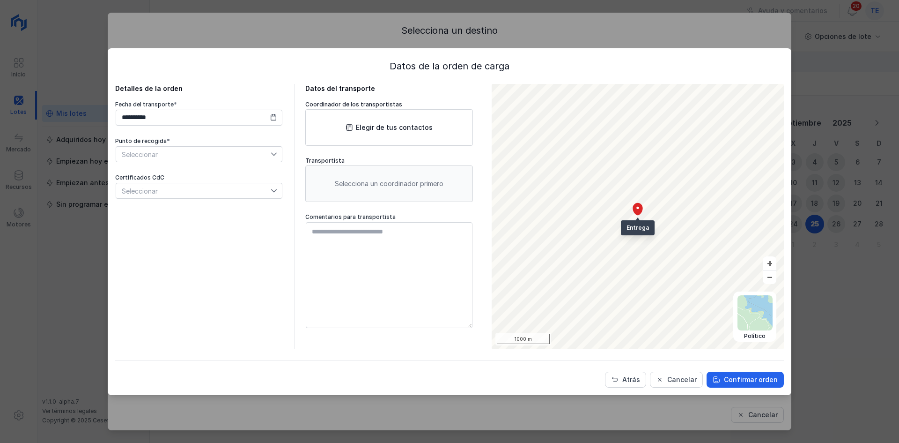
click at [194, 203] on div "**********" at bounding box center [199, 216] width 168 height 265
click at [196, 198] on div "Seleccionar" at bounding box center [199, 191] width 167 height 16
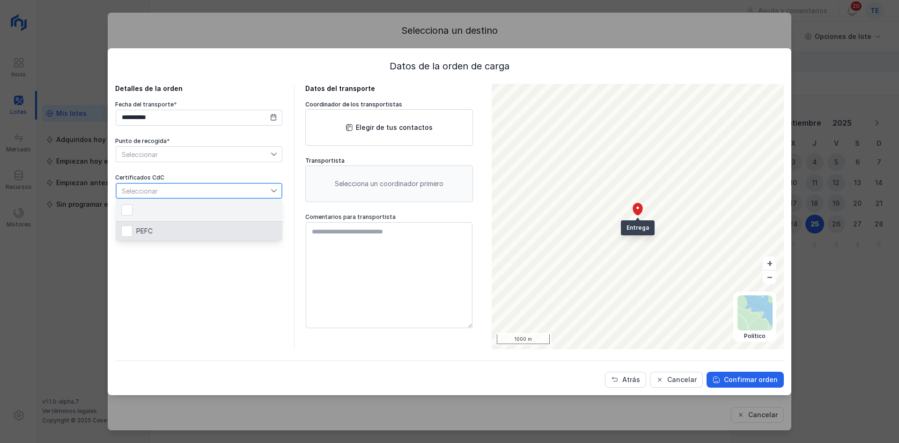
click at [68, 207] on div "**********" at bounding box center [449, 221] width 899 height 443
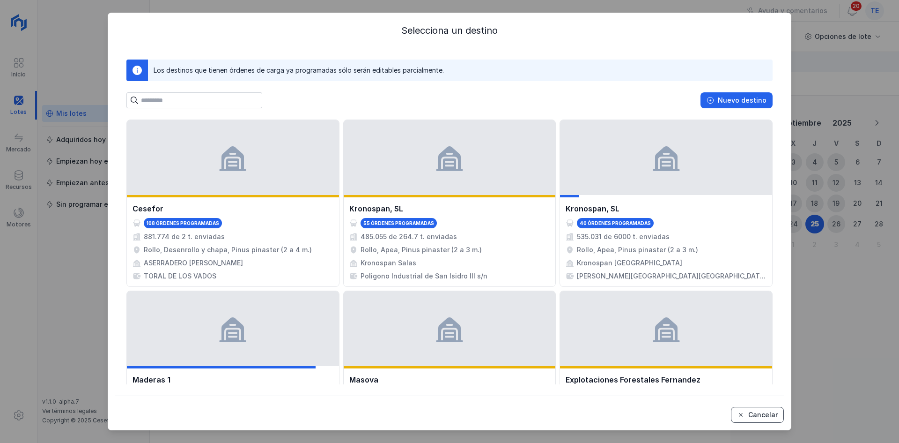
click at [751, 421] on button "Cancelar" at bounding box center [757, 415] width 53 height 16
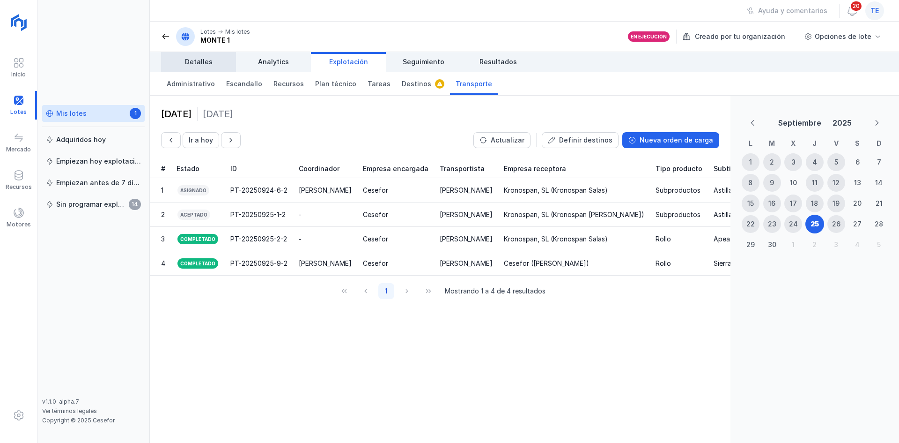
click at [206, 60] on span "Detalles" at bounding box center [199, 61] width 28 height 9
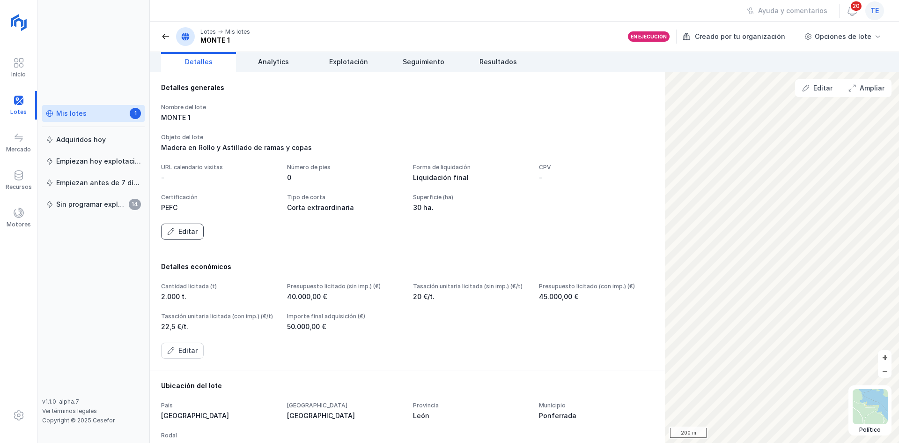
click at [194, 236] on div "Editar" at bounding box center [187, 231] width 19 height 9
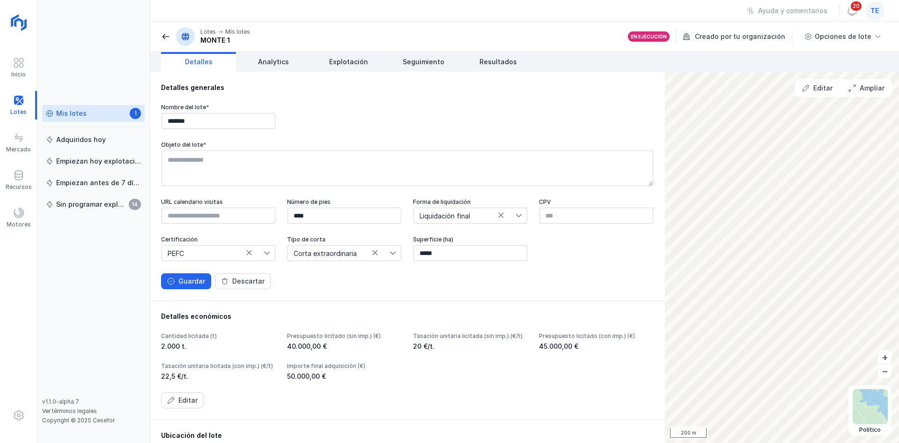
click at [264, 260] on span "PEFC" at bounding box center [213, 252] width 102 height 15
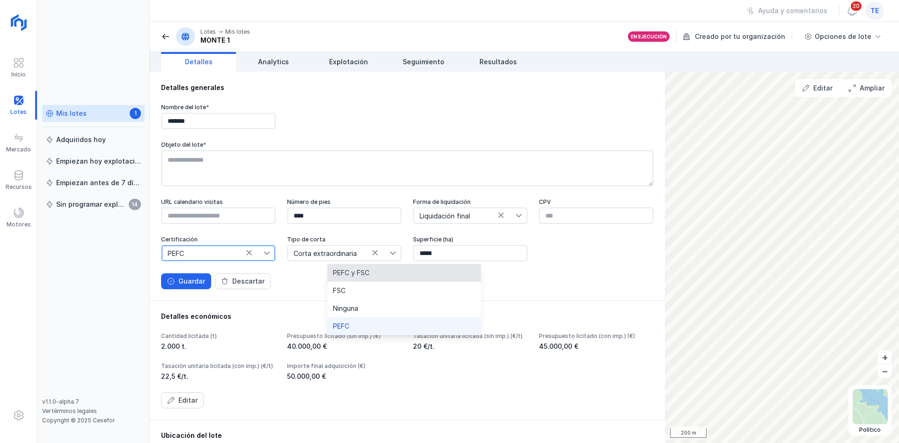
click at [409, 268] on li "PEFC y FSC" at bounding box center [404, 273] width 154 height 18
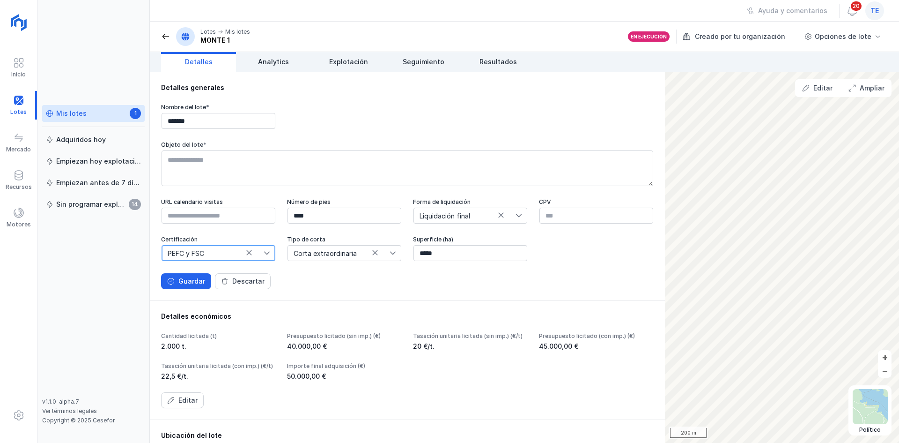
click at [264, 254] on span "PEFC y FSC" at bounding box center [213, 252] width 102 height 15
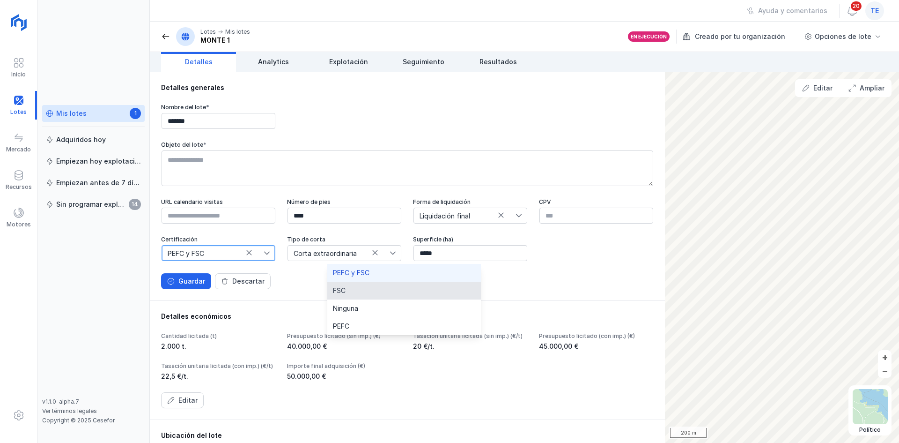
click at [408, 284] on li "FSC" at bounding box center [404, 291] width 154 height 18
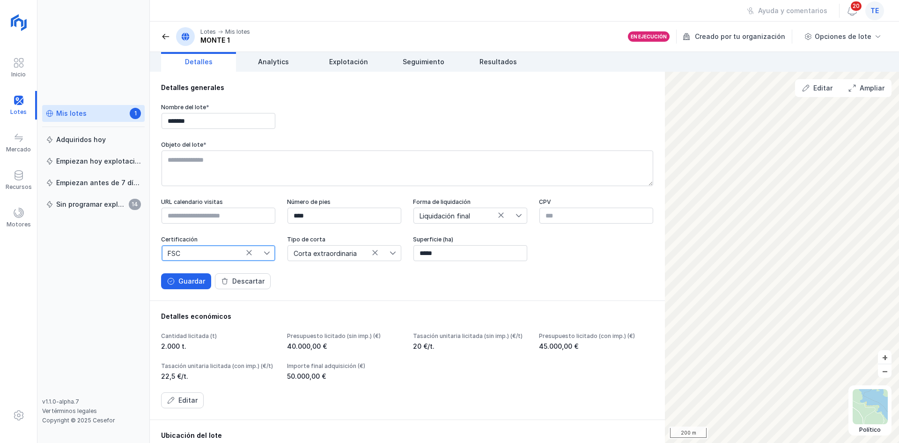
click at [264, 256] on span "FSC" at bounding box center [213, 252] width 102 height 15
drag, startPoint x: 390, startPoint y: 275, endPoint x: 264, endPoint y: 308, distance: 130.2
click at [389, 275] on li "PEFC y FSC" at bounding box center [404, 273] width 154 height 18
click at [167, 289] on button "Guardar" at bounding box center [186, 281] width 50 height 16
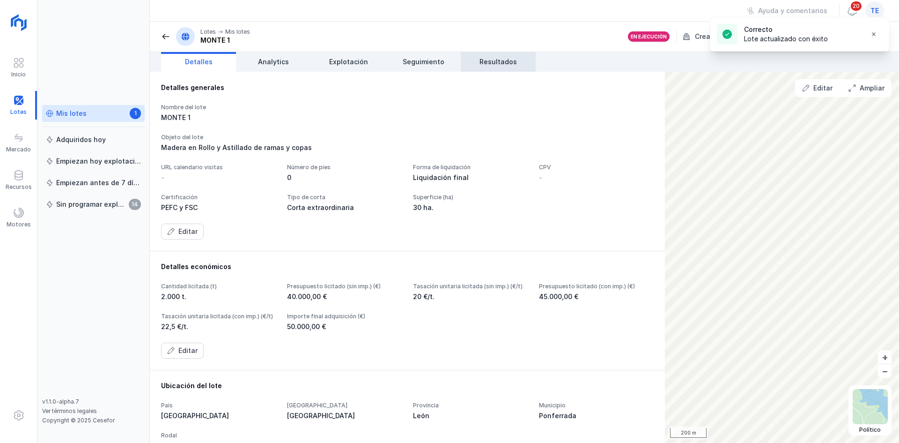
click at [494, 64] on span "Resultados" at bounding box center [498, 61] width 37 height 9
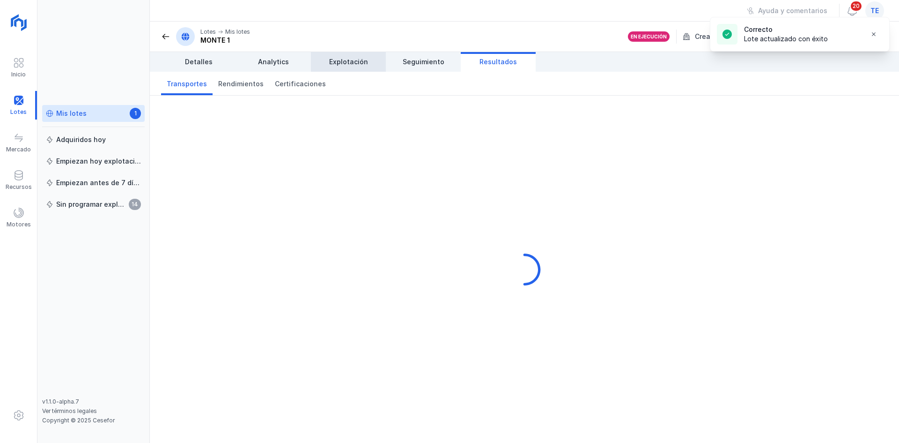
click at [332, 65] on span "Explotación" at bounding box center [348, 61] width 39 height 9
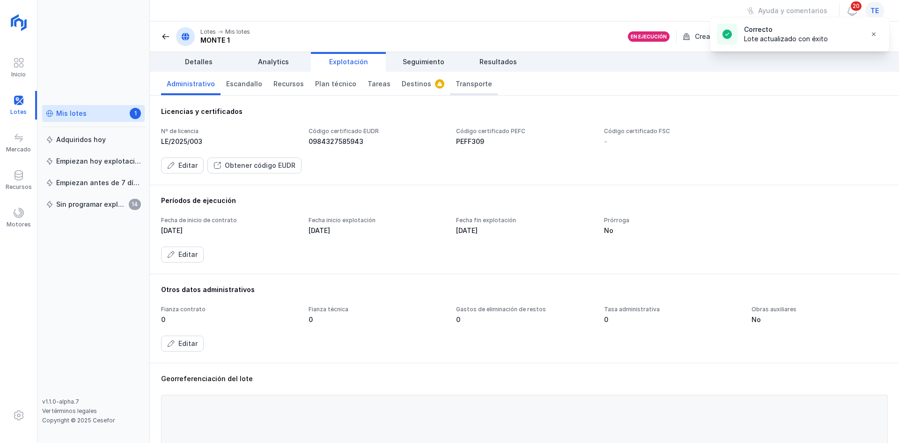
click at [456, 86] on span "Transporte" at bounding box center [474, 83] width 37 height 9
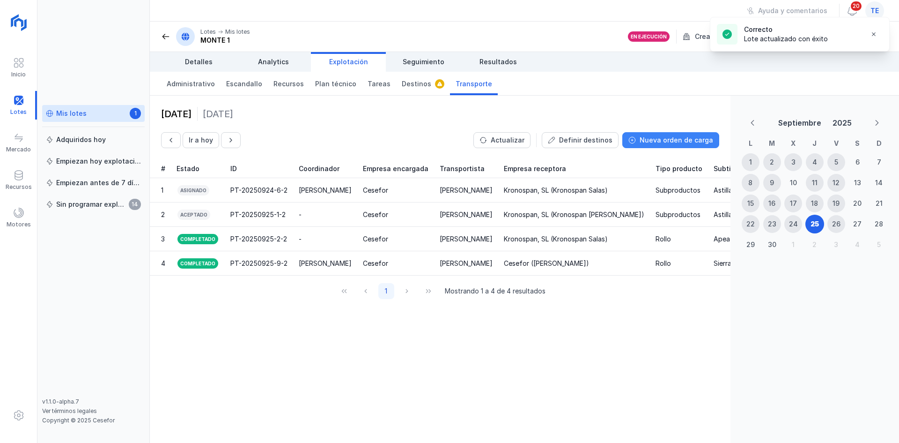
click at [676, 134] on button "Nueva orden de carga" at bounding box center [671, 140] width 97 height 16
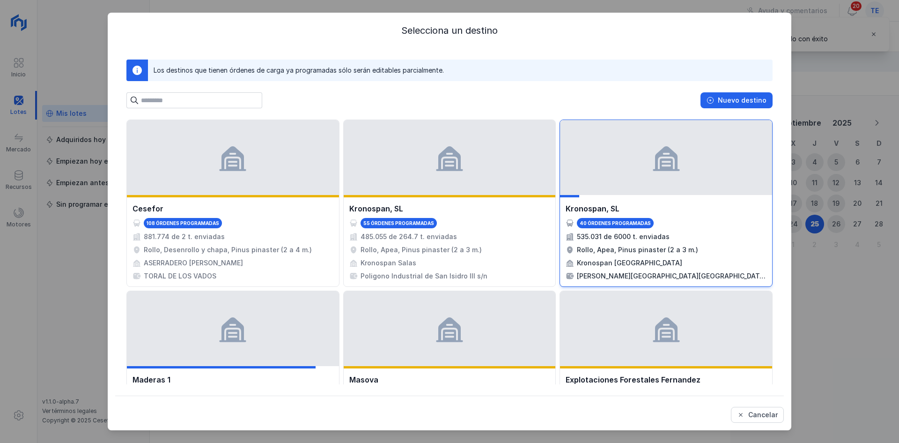
click at [635, 204] on div "Kronospan, SL" at bounding box center [666, 208] width 201 height 11
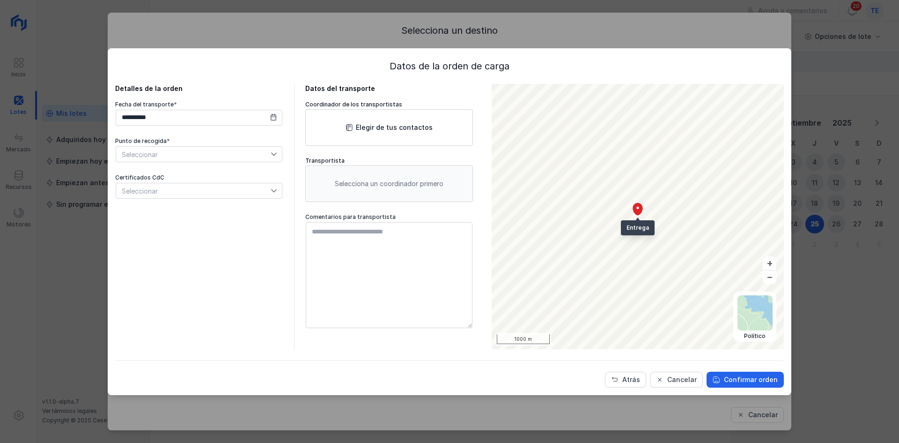
click at [209, 188] on div "Seleccionar" at bounding box center [193, 190] width 155 height 15
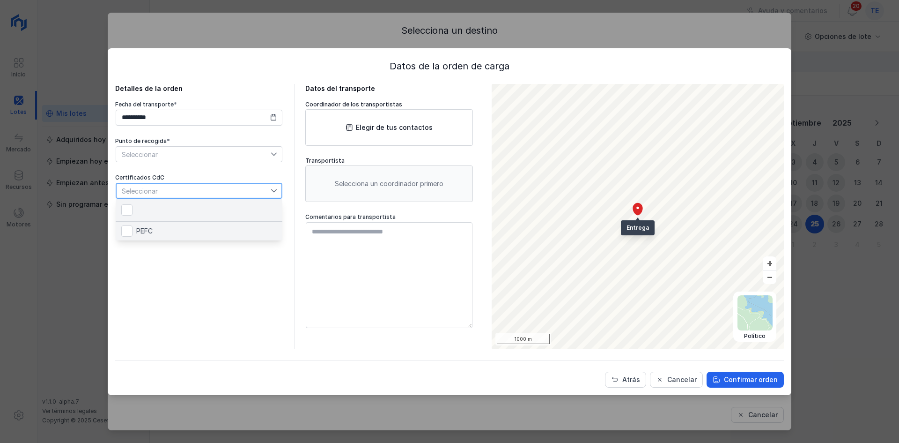
click at [210, 229] on li "PEFC" at bounding box center [199, 231] width 167 height 19
